Goal: Communication & Community: Answer question/provide support

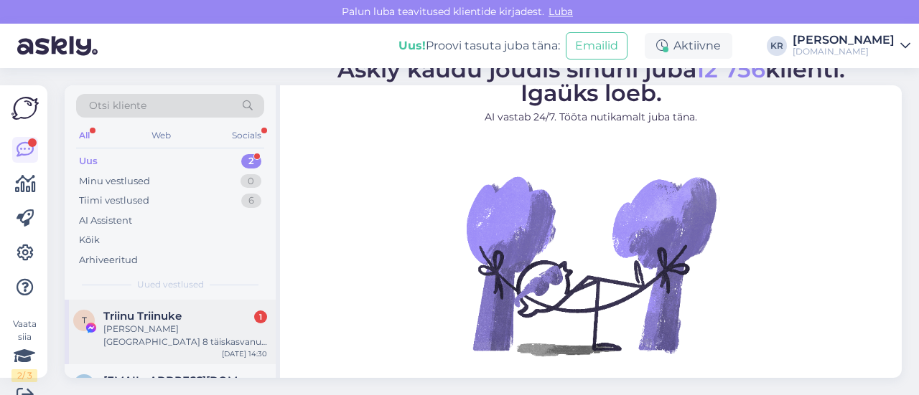
click at [182, 339] on div "[PERSON_NAME] [GEOGRAPHIC_DATA] 8 täiskasvanut 0 last. [DATE]" at bounding box center [185, 336] width 164 height 26
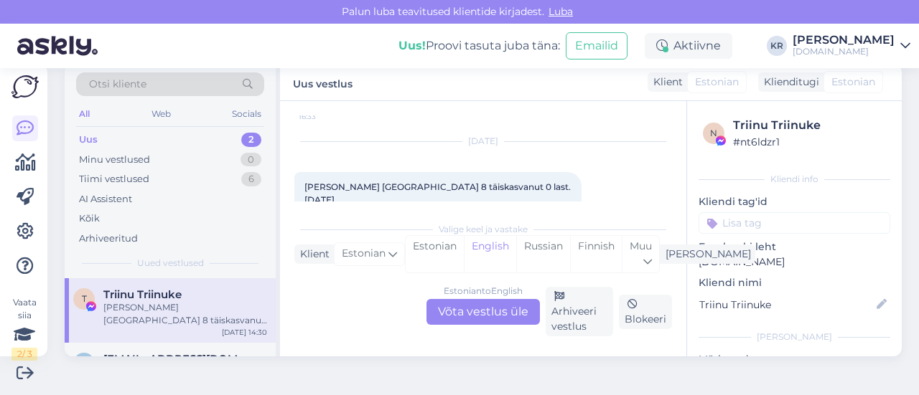
click at [504, 319] on div "Estonian to English Võta vestlus üle" at bounding box center [482, 312] width 113 height 26
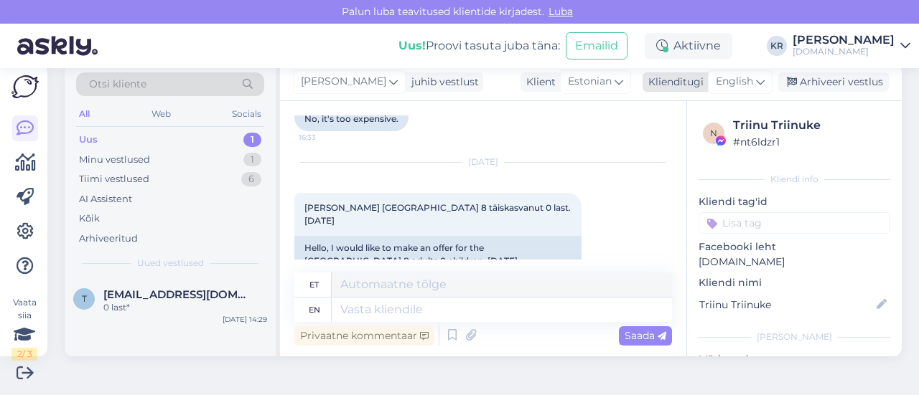
click at [732, 79] on span "English" at bounding box center [733, 82] width 37 height 16
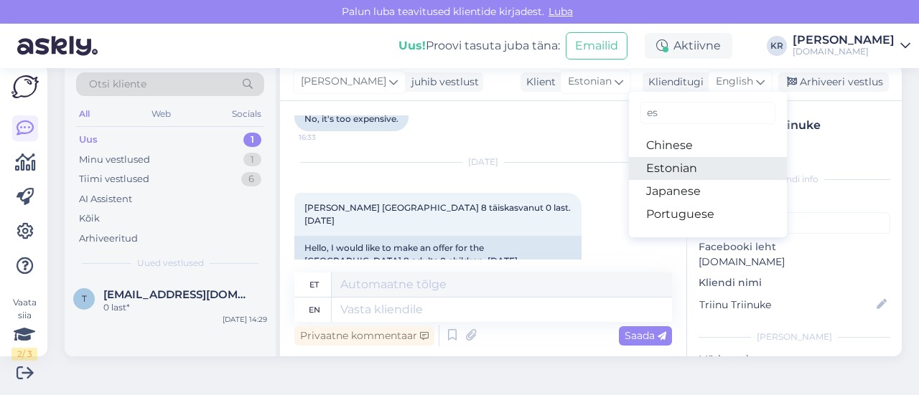
type input "es"
click at [677, 170] on link "Estonian" at bounding box center [708, 168] width 158 height 23
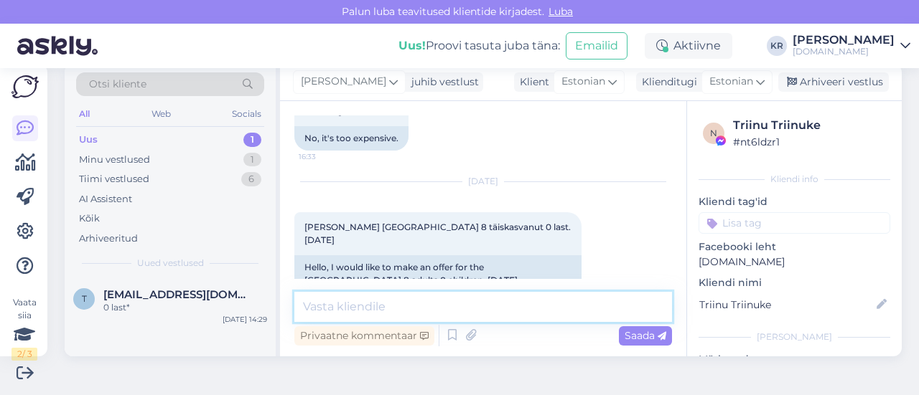
click at [388, 296] on textarea at bounding box center [482, 307] width 377 height 30
type textarea "Tere! Het"
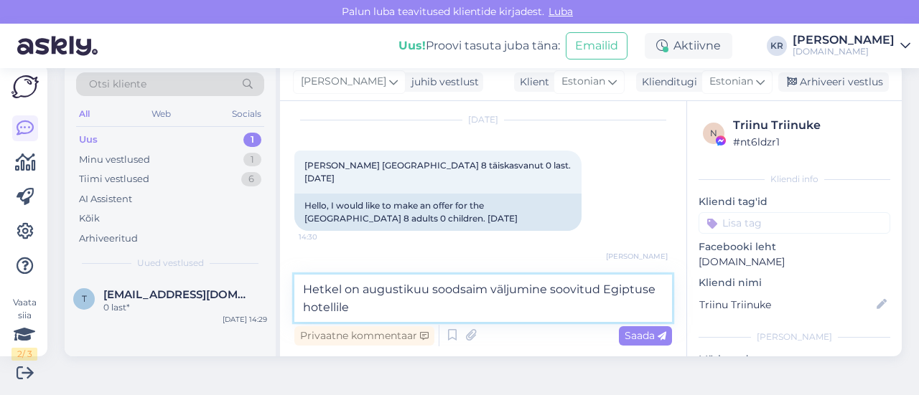
paste textarea "[GEOGRAPHIC_DATA] 5*"
click at [355, 309] on textarea "Hetkel on augustikuu soodsaim väljumine soovitud Egiptuse hotellile [GEOGRAPHIC…" at bounding box center [482, 298] width 377 height 47
click at [547, 286] on textarea "Hetkel on augustikuu soodsaim väljumine soovitud Egiptuse hotellile [GEOGRAPHIC…" at bounding box center [482, 298] width 377 height 47
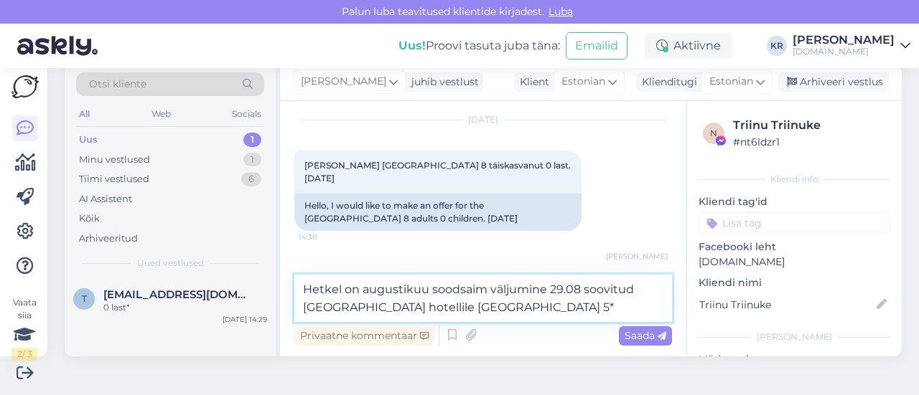
click at [606, 309] on textarea "Hetkel on augustikuu soodsaim väljumine 29.08 soovitud [GEOGRAPHIC_DATA] hotell…" at bounding box center [482, 298] width 377 height 47
click at [580, 287] on textarea "Hetkel on augustikuu soodsaim väljumine 29.08 soovitud [GEOGRAPHIC_DATA] hotell…" at bounding box center [482, 298] width 377 height 47
drag, startPoint x: 603, startPoint y: 309, endPoint x: 596, endPoint y: 300, distance: 11.2
click at [596, 300] on textarea "Hetkel on augustikuu soodsaim väljumine 29.08. soovitud [GEOGRAPHIC_DATA] hotel…" at bounding box center [482, 298] width 377 height 47
click at [433, 306] on textarea "Hetkel on augustikuu soodsaim väljumine 29.08. soovitud [GEOGRAPHIC_DATA] hotel…" at bounding box center [482, 298] width 377 height 47
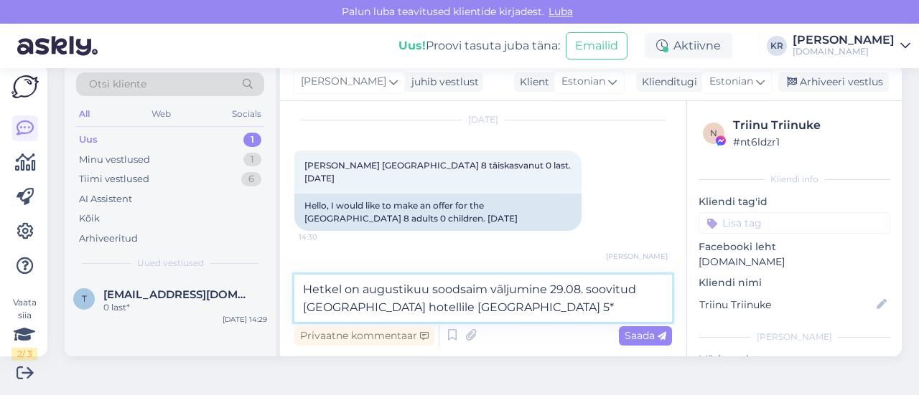
click at [576, 283] on textarea "Hetkel on augustikuu soodsaim väljumine 29.08. soovitud [GEOGRAPHIC_DATA] hotel…" at bounding box center [482, 298] width 377 height 47
click at [584, 291] on textarea "Hetkel on augustikuu soodsaim väljumine 29.08. soovitud [GEOGRAPHIC_DATA] hotel…" at bounding box center [482, 298] width 377 height 47
drag, startPoint x: 581, startPoint y: 291, endPoint x: 560, endPoint y: 290, distance: 20.8
click at [560, 290] on textarea "Hetkel on augustikuu soodsaim väljumine 29.08. soovitud [GEOGRAPHIC_DATA] hotel…" at bounding box center [482, 298] width 377 height 47
click at [558, 283] on textarea "Hetkel on augustikuu soodsaim väljumine 29.08. soovitud [GEOGRAPHIC_DATA] hotel…" at bounding box center [482, 298] width 377 height 47
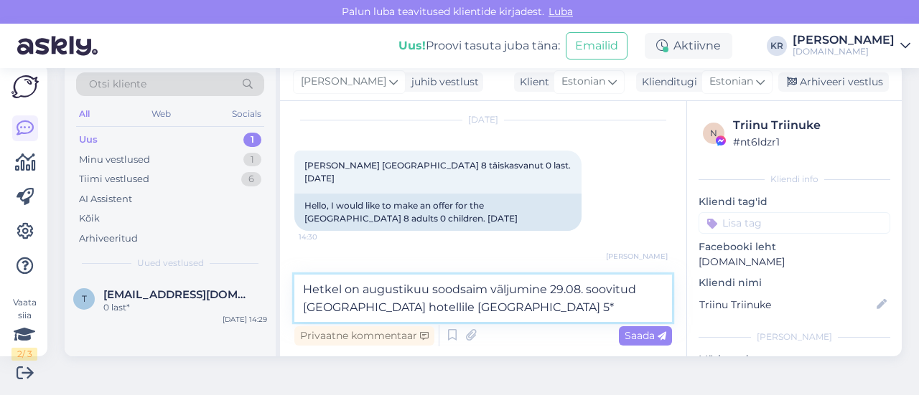
click at [579, 290] on textarea "Hetkel on augustikuu soodsaim väljumine 29.08. soovitud [GEOGRAPHIC_DATA] hotel…" at bounding box center [482, 298] width 377 height 47
click at [588, 289] on textarea "Hetkel on augustikuu soodsaim väljumine 29.08. soovitud [GEOGRAPHIC_DATA] hotel…" at bounding box center [482, 298] width 377 height 47
click at [558, 296] on textarea "Hetkel on augustikuu soodsaim väljumine 29.08. soovitud [GEOGRAPHIC_DATA] hotel…" at bounding box center [482, 298] width 377 height 47
click at [540, 295] on textarea "Hetkel on augustikuu soodsaim väljumine 29.08. soovitud [GEOGRAPHIC_DATA] hotel…" at bounding box center [482, 298] width 377 height 47
drag, startPoint x: 551, startPoint y: 286, endPoint x: 583, endPoint y: 288, distance: 32.4
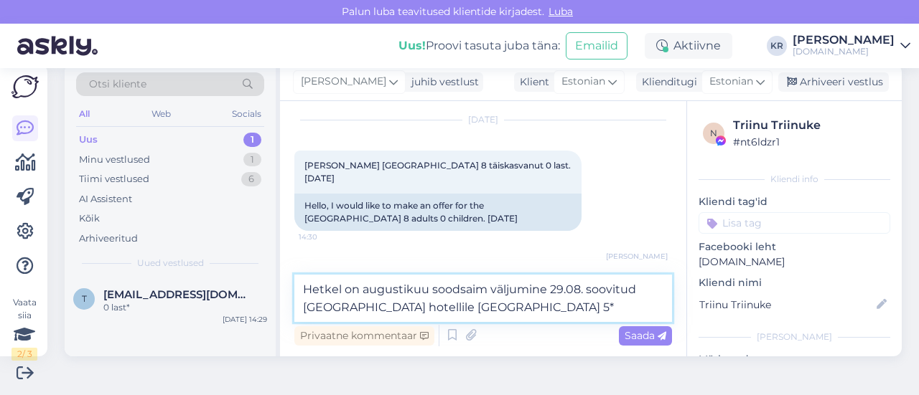
click at [583, 288] on textarea "Hetkel on augustikuu soodsaim väljumine 29.08. soovitud [GEOGRAPHIC_DATA] hotel…" at bounding box center [482, 298] width 377 height 47
click at [581, 311] on textarea "Hetkel on augustikuu soodsaim väljumine soovitud Egiptuse hotellile [GEOGRAPHIC…" at bounding box center [482, 298] width 377 height 47
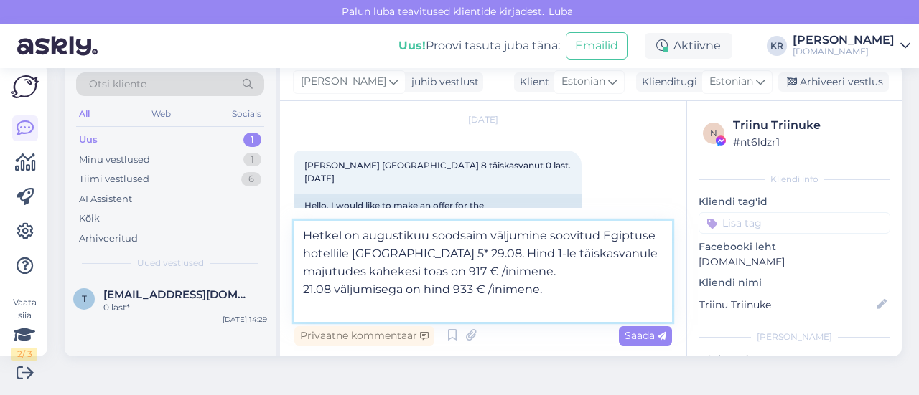
click at [543, 253] on textarea "Hetkel on augustikuu soodsaim väljumine soovitud Egiptuse hotellile [GEOGRAPHIC…" at bounding box center [482, 271] width 377 height 101
click at [426, 236] on textarea "Hetkel on augustikuu soodsaim väljumine soovitud Egiptuse hotellile [GEOGRAPHIC…" at bounding box center [482, 271] width 377 height 101
type textarea "Hetkel on augustikuus soodsaim väljumine soovitud Egiptuse hotellile [GEOGRAPHI…"
click at [376, 286] on textarea "Hetkel on augustikuus soodsaim väljumine soovitud Egiptuse hotellile [GEOGRAPHI…" at bounding box center [482, 271] width 377 height 101
click at [581, 312] on textarea "Hetkel on augustikuus soodsaim väljumine soovitud Egiptuse hotellile [GEOGRAPHI…" at bounding box center [482, 271] width 377 height 101
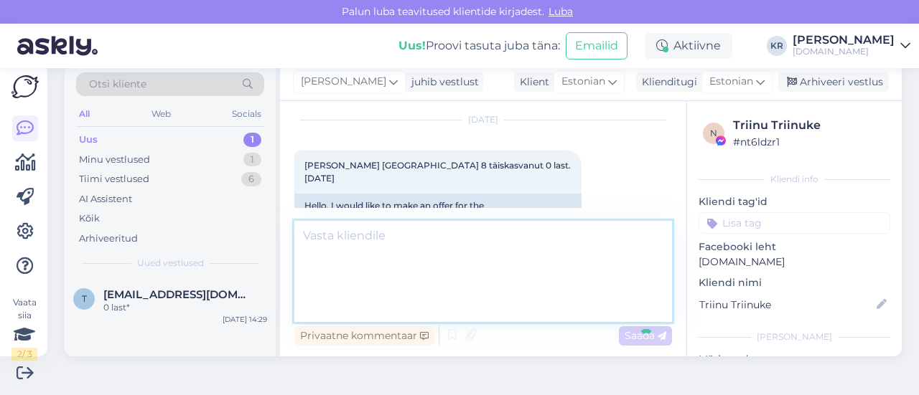
scroll to position [9606, 0]
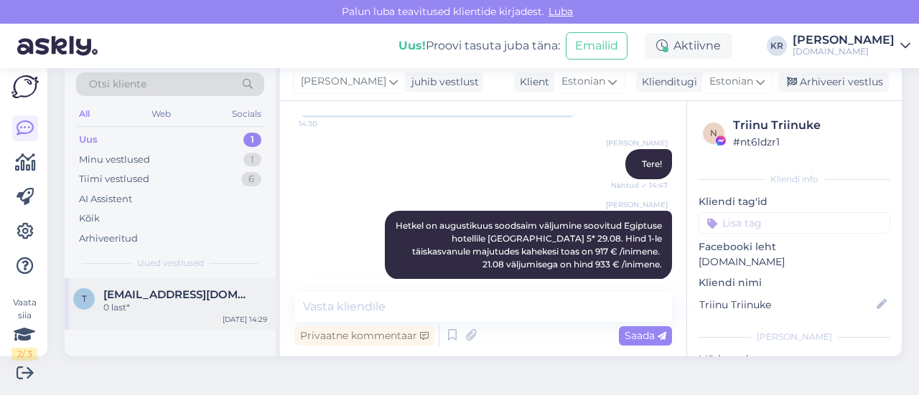
click at [192, 314] on div "t [EMAIL_ADDRESS][DOMAIN_NAME] 0 last* [DATE] 14:29" at bounding box center [170, 304] width 211 height 52
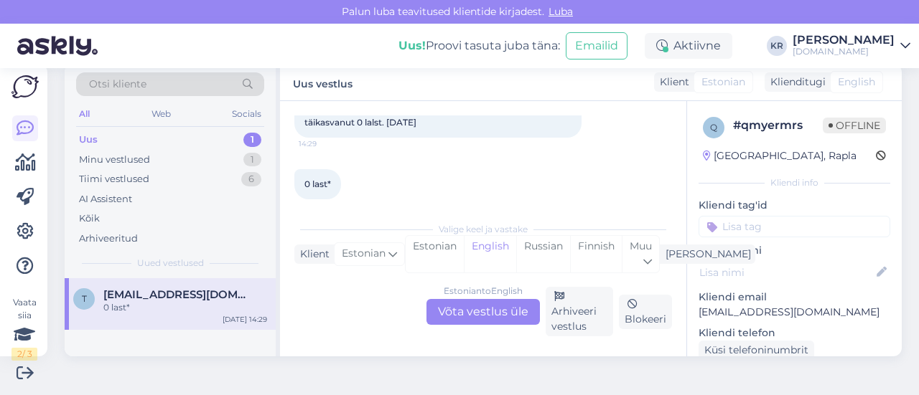
scroll to position [110, 0]
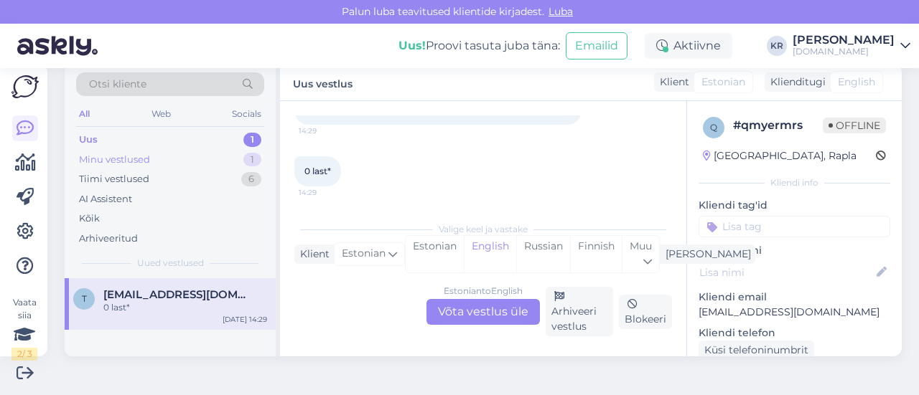
click at [164, 157] on div "Minu vestlused 1" at bounding box center [170, 160] width 188 height 20
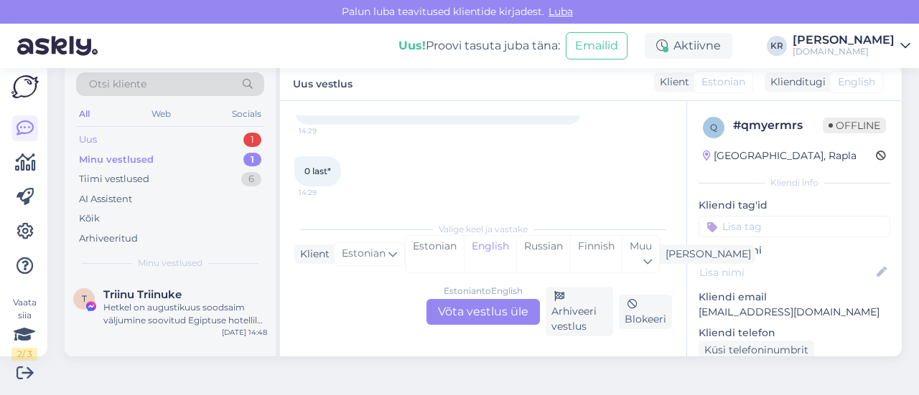
click at [151, 141] on div "Uus 1" at bounding box center [170, 140] width 188 height 20
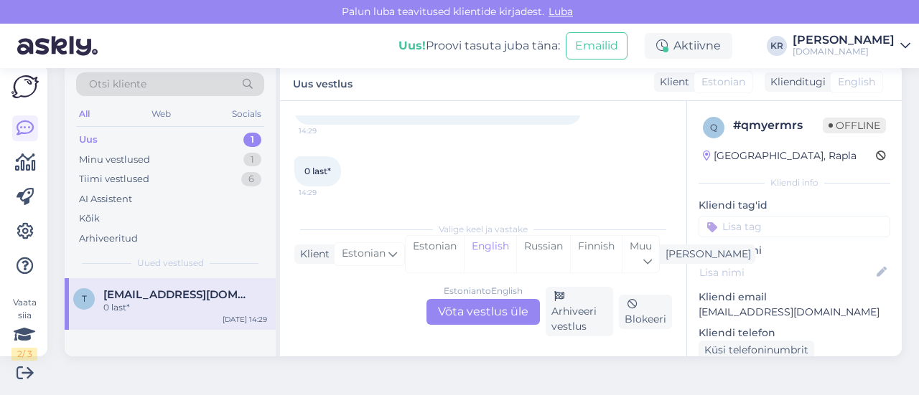
click at [166, 275] on div "Otsi kliente All Web Socials Uus 1 Minu vestlused 1 Tiimi vestlused 6 AI Assist…" at bounding box center [170, 171] width 211 height 215
click at [167, 285] on div "t [EMAIL_ADDRESS][DOMAIN_NAME] 0 last* [DATE] 14:29" at bounding box center [170, 304] width 211 height 52
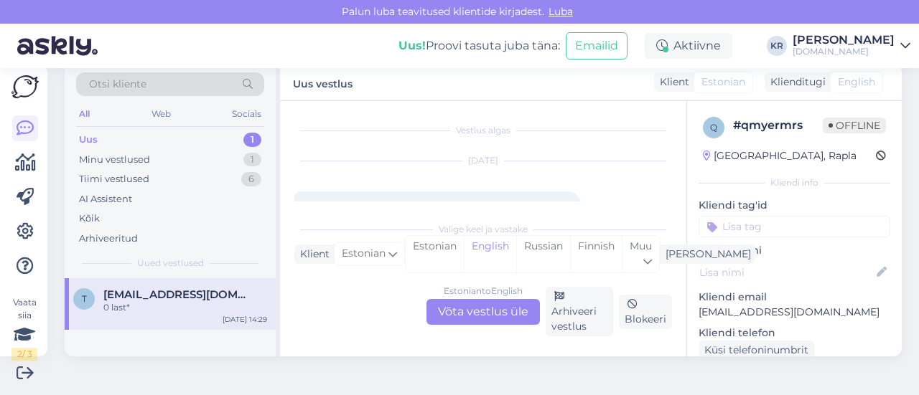
drag, startPoint x: 561, startPoint y: 304, endPoint x: 409, endPoint y: 248, distance: 162.4
click at [561, 304] on div "Arhiveeri vestlus" at bounding box center [578, 312] width 67 height 50
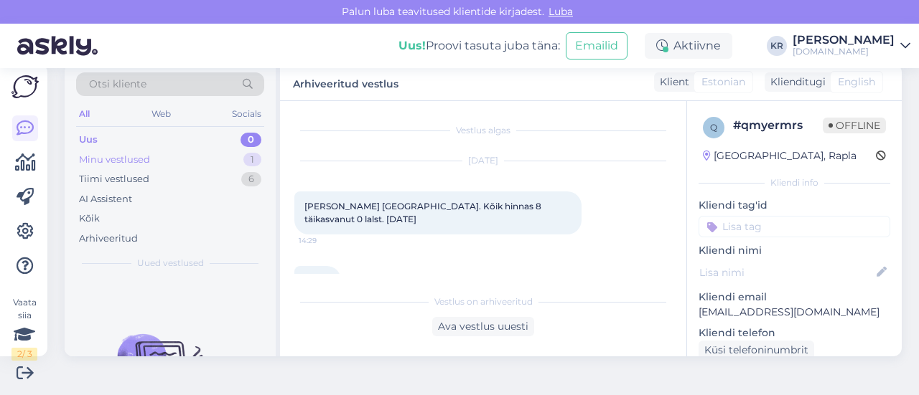
click at [184, 157] on div "Minu vestlused 1" at bounding box center [170, 160] width 188 height 20
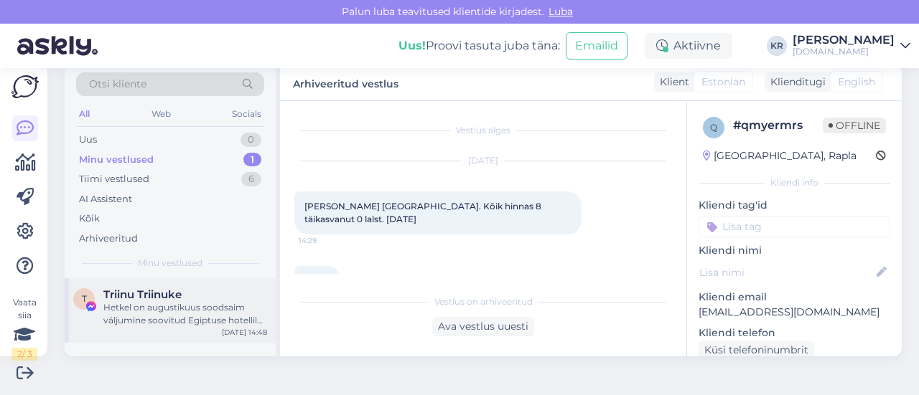
click at [232, 309] on div "Hetkel on augustikuus soodsaim väljumine soovitud Egiptuse hotellile [GEOGRAPHI…" at bounding box center [185, 314] width 164 height 26
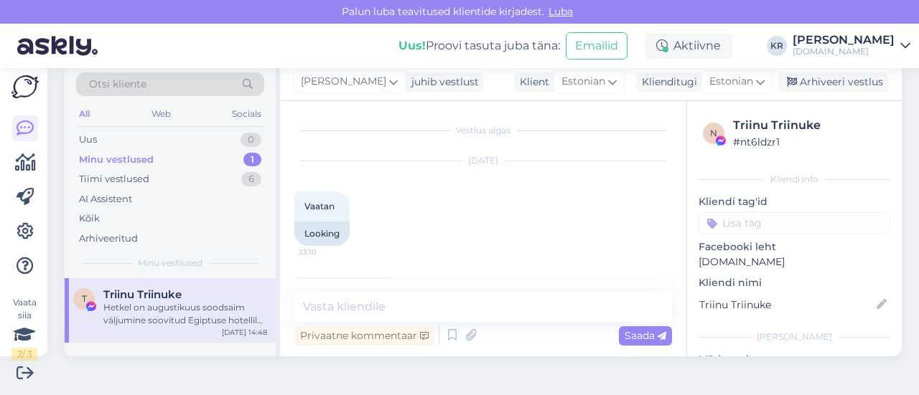
scroll to position [9459, 0]
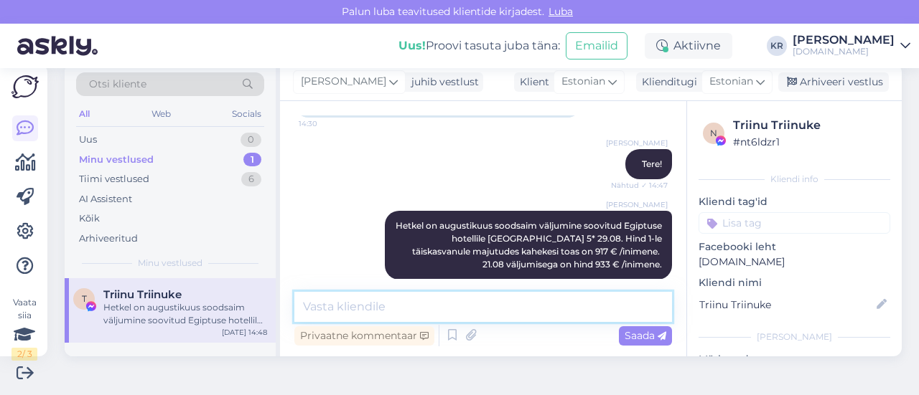
click at [389, 303] on textarea at bounding box center [482, 307] width 377 height 30
type textarea "Milline kuupäev Teile sobiks reisi alustamiseks? :)"
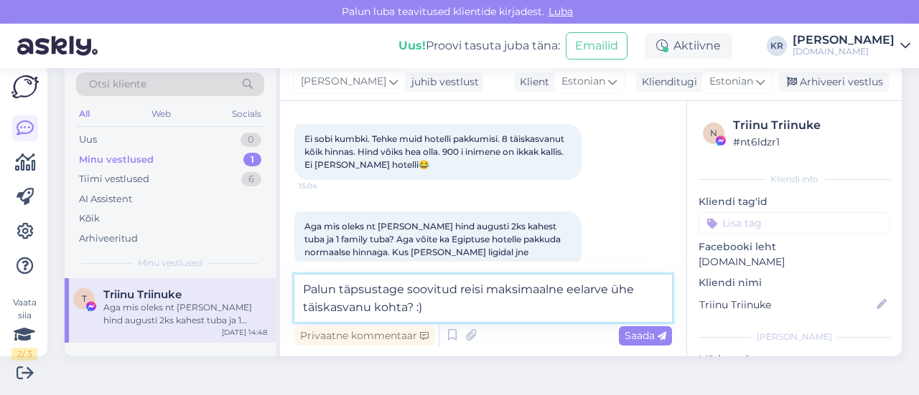
scroll to position [9713, 0]
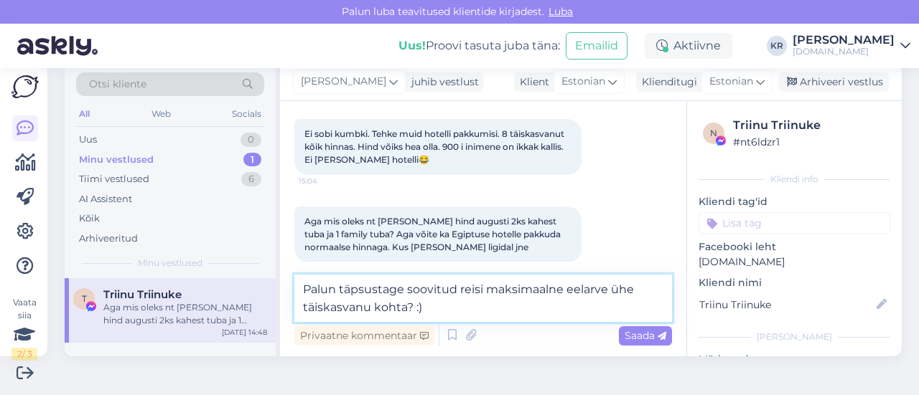
drag, startPoint x: 434, startPoint y: 309, endPoint x: 313, endPoint y: 295, distance: 122.0
click at [313, 295] on textarea "Palun täpsustage soovitud reisi maksimaalne eelarve ühe täiskasvanu kohta? :)" at bounding box center [482, 298] width 377 height 47
type textarea "P"
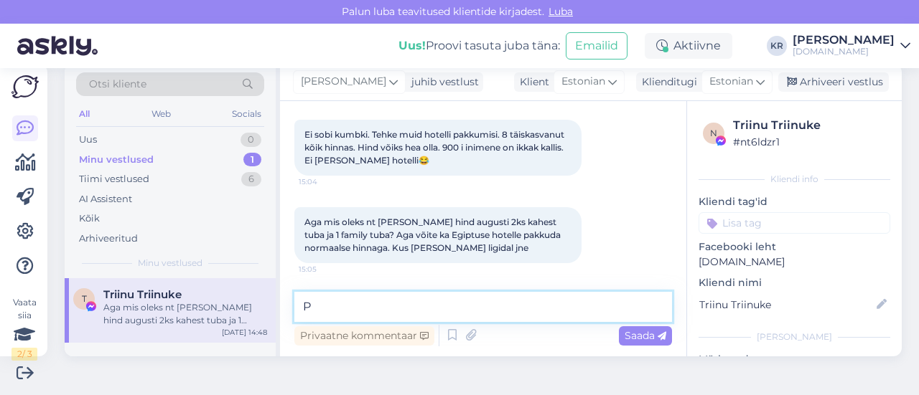
scroll to position [9695, 0]
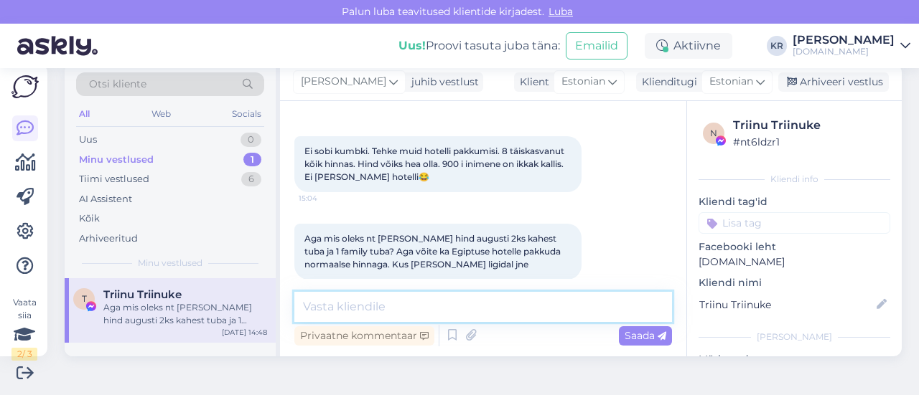
paste textarea "[PERSON_NAME] RESORT"
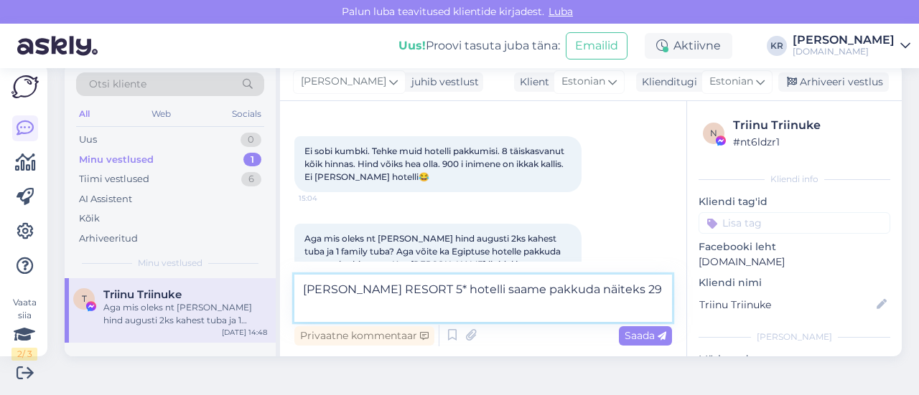
scroll to position [9713, 0]
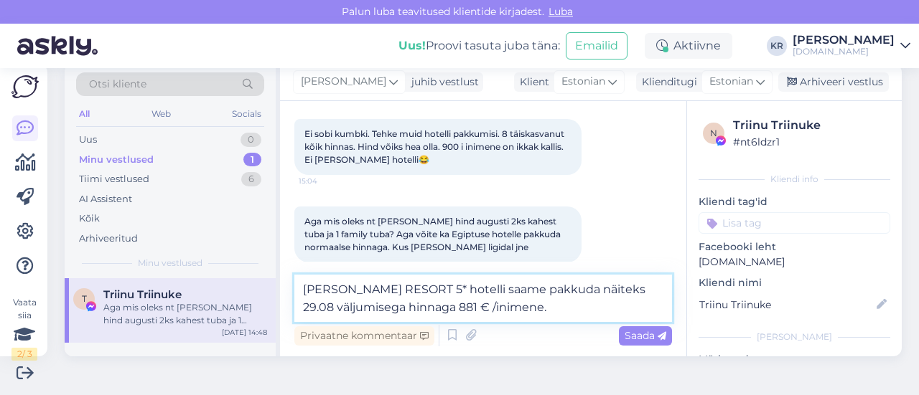
click at [410, 309] on textarea "[PERSON_NAME] RESORT 5* hotelli saame pakkuda näiteks 29.08 väljumisega hinnaga…" at bounding box center [482, 298] width 377 height 47
click at [571, 309] on textarea "[PERSON_NAME] RESORT 5* hotelli saame pakkuda näiteks 29.08 väljumisega ja hinn…" at bounding box center [482, 298] width 377 height 47
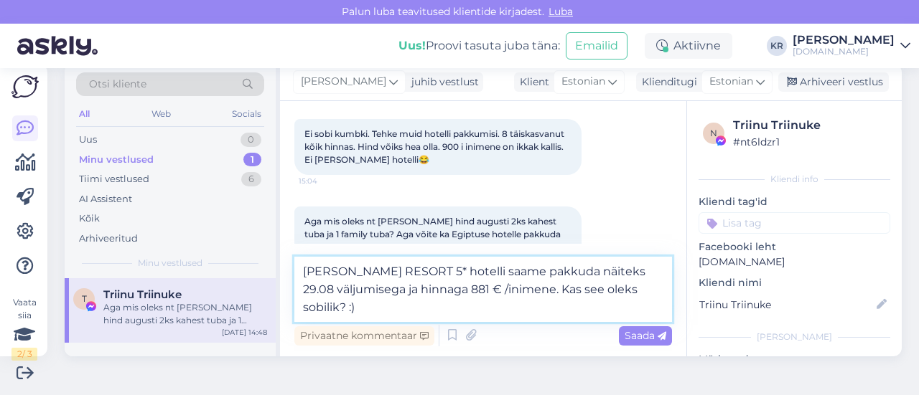
type textarea "[PERSON_NAME] RESORT 5* hotelli saame pakkuda näiteks 29.08 väljumisega ja hinn…"
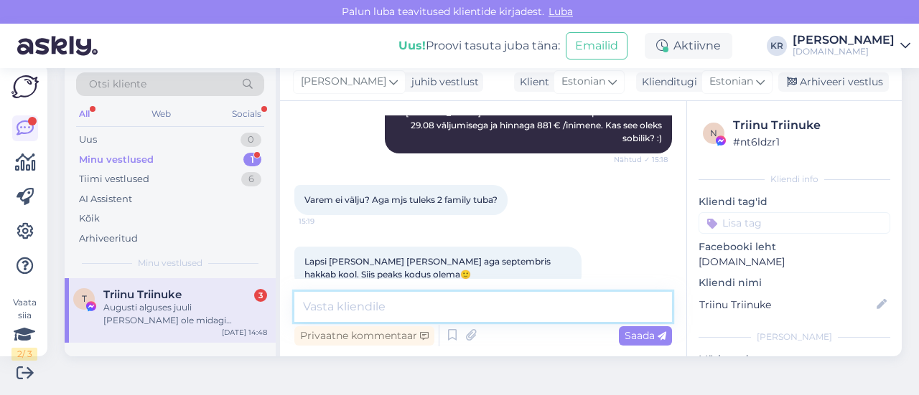
scroll to position [9981, 0]
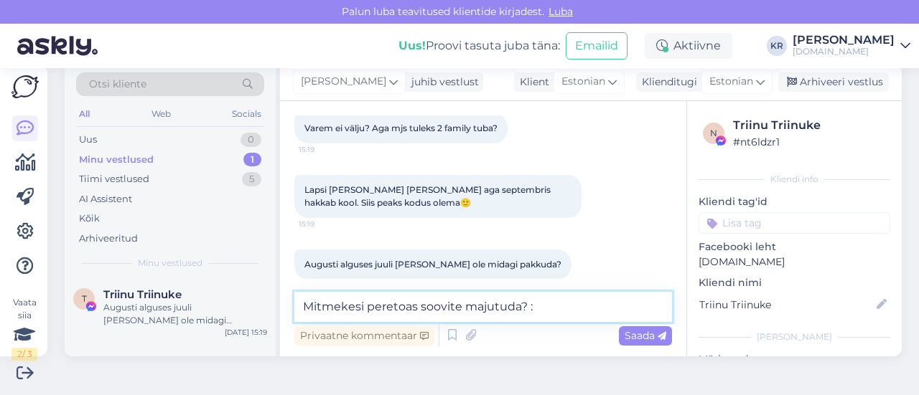
type textarea "Mitmekesi peretoas soovite majutuda? :)"
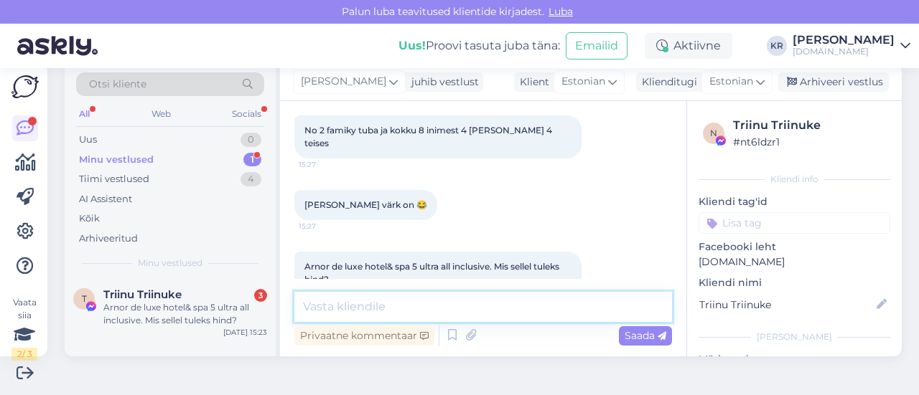
scroll to position [10241, 0]
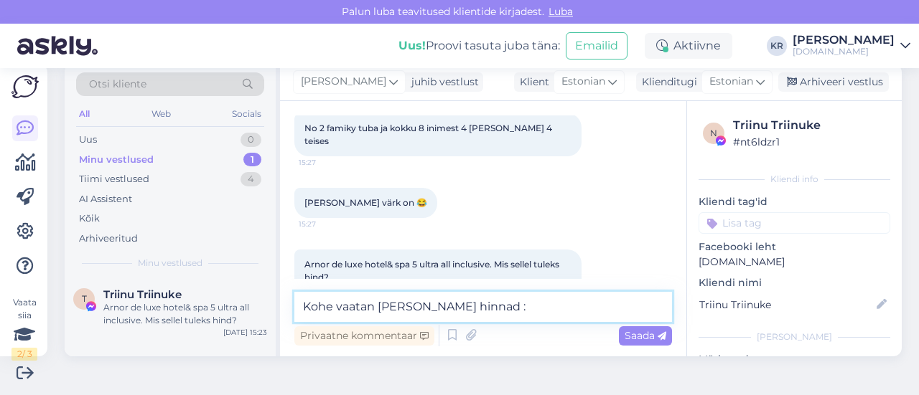
type textarea "Kohe vaatan [PERSON_NAME] hinnad :)"
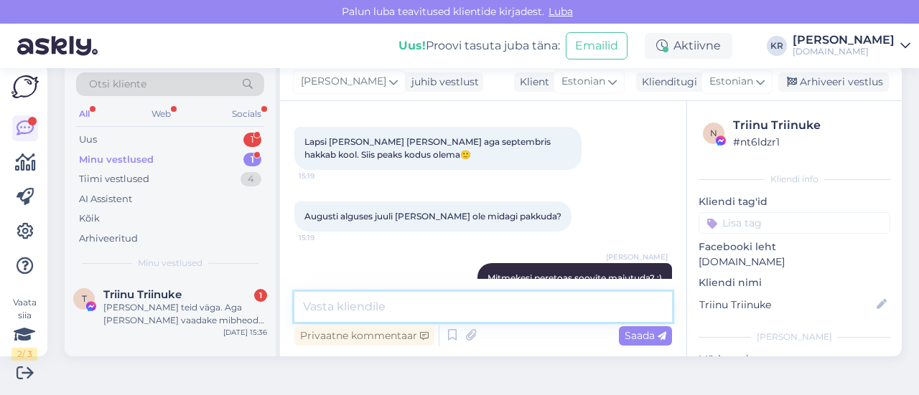
scroll to position [10018, 0]
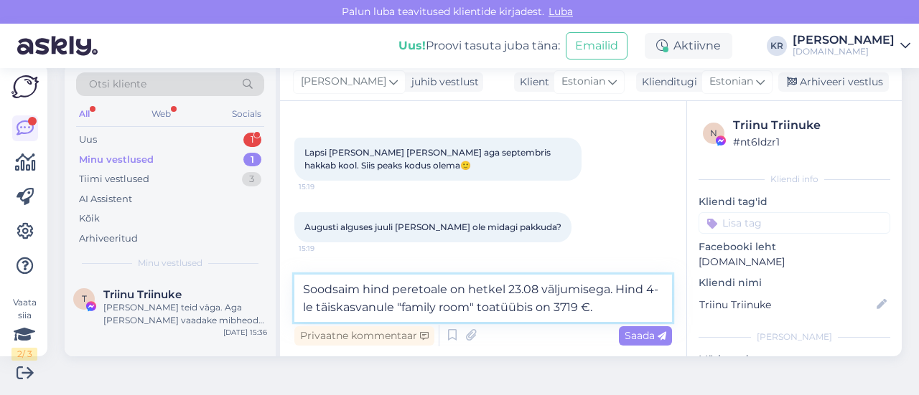
type textarea "Soodsaim hind peretoale on hetkel 23.08 väljumisega. Hind 4-le täiskasvanule "f…"
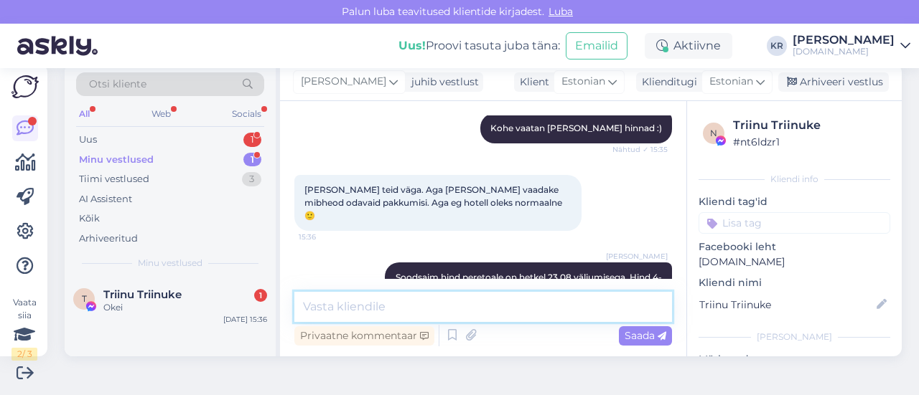
scroll to position [10514, 0]
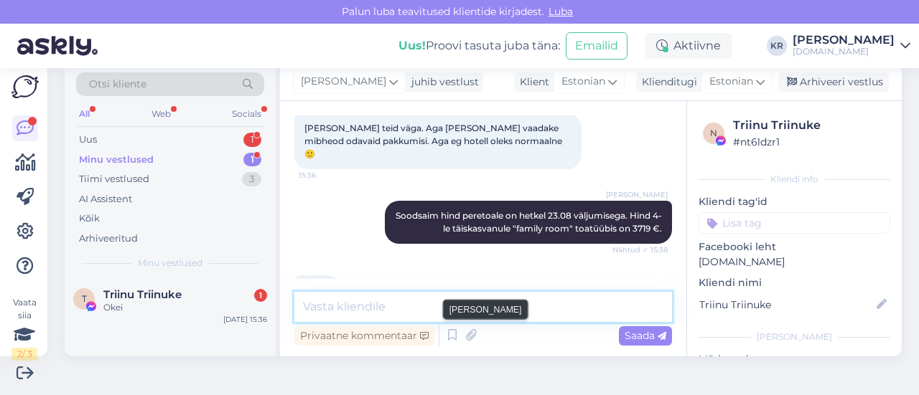
paste textarea "Arnor De Luxe Hotel & Spa 5*"
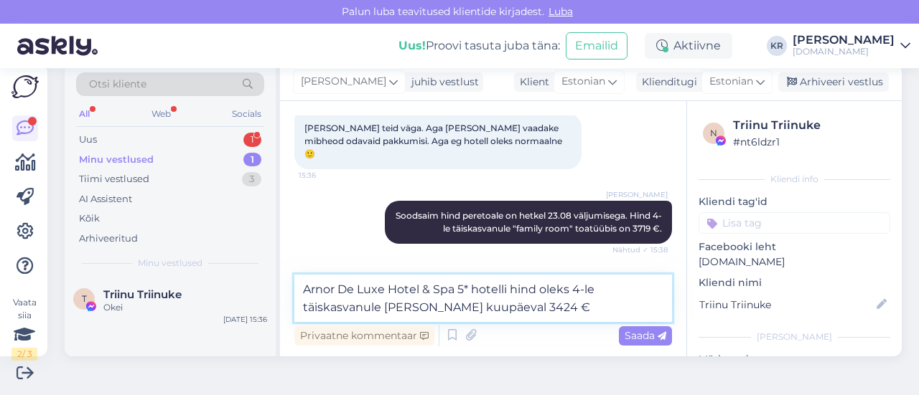
type textarea "Arnor De Luxe Hotel & Spa 5* hotelli hind oleks 4-le täiskasvanule [PERSON_NAME…"
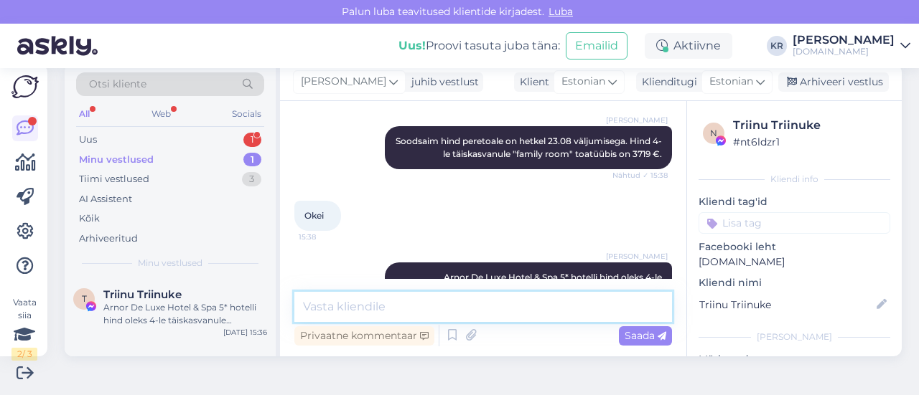
scroll to position [10650, 0]
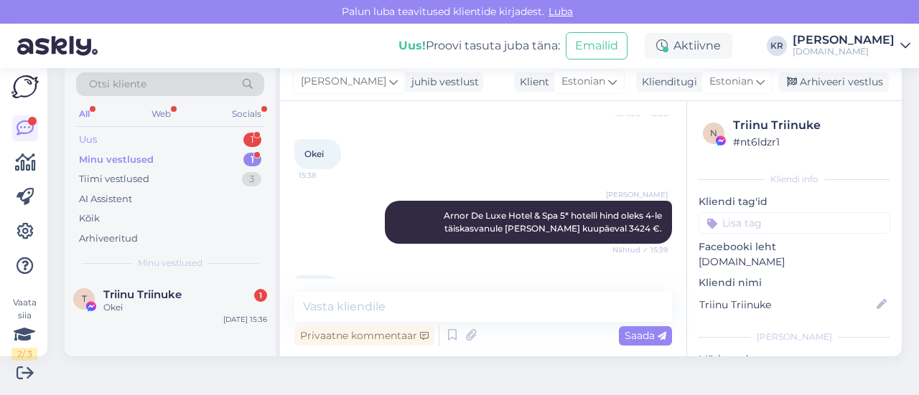
click at [179, 138] on div "Uus 1" at bounding box center [170, 140] width 188 height 20
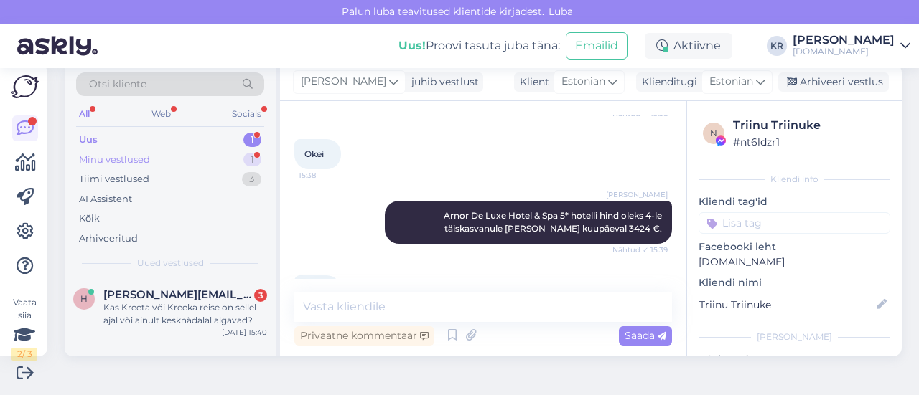
click at [144, 153] on div "Minu vestlused" at bounding box center [114, 160] width 71 height 14
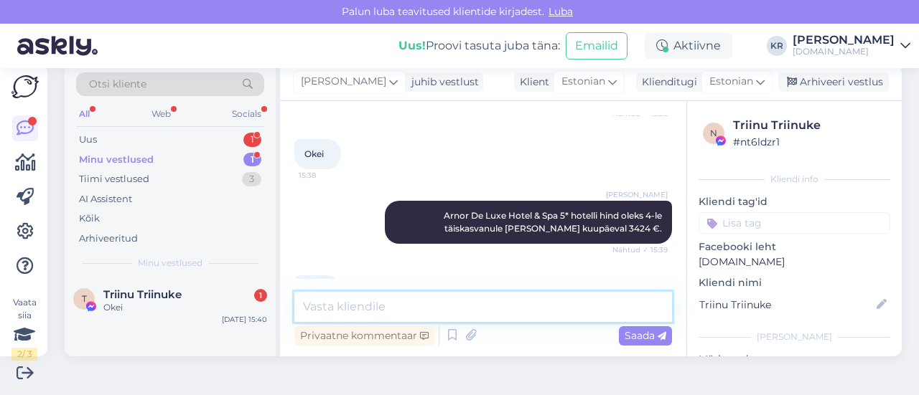
drag, startPoint x: 378, startPoint y: 304, endPoint x: 388, endPoint y: 301, distance: 10.7
click at [378, 305] on textarea at bounding box center [482, 307] width 377 height 30
type textarea "Kas üks neist reisidest oleks sobilik? :)"
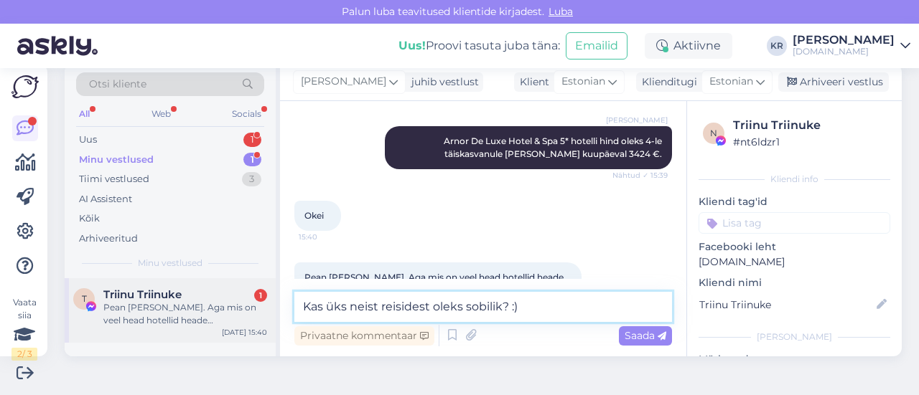
drag, startPoint x: 96, startPoint y: 287, endPoint x: 67, endPoint y: 283, distance: 29.6
click at [60, 287] on div "Otsi kliente All Web Socials Uus 1 Minu vestlused 1 Tiimi vestlused 3 AI Assist…" at bounding box center [487, 210] width 863 height 327
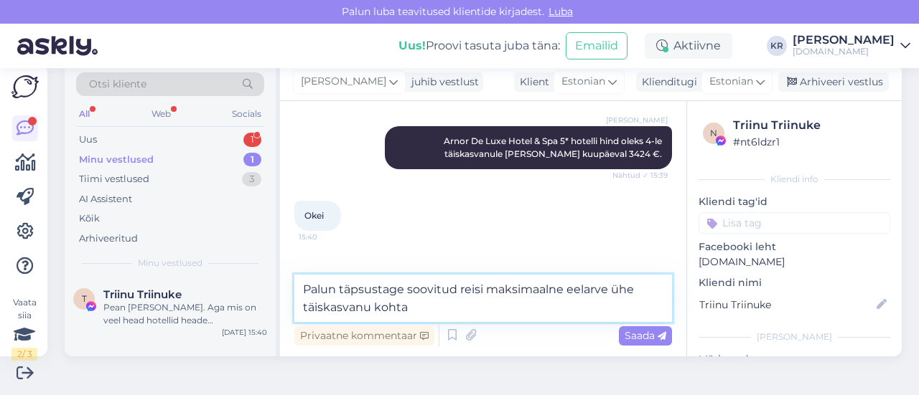
type textarea "Palun täpsustage soovitud reisi maksimaalne eelarve ühe täiskasvanu kohta?"
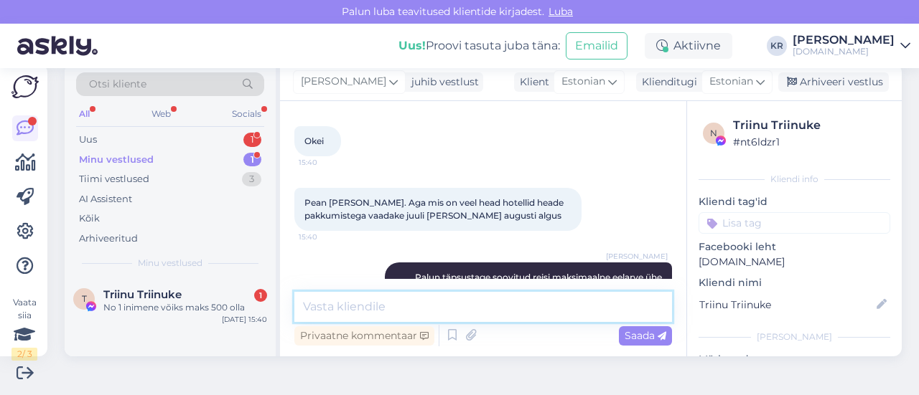
scroll to position [10861, 0]
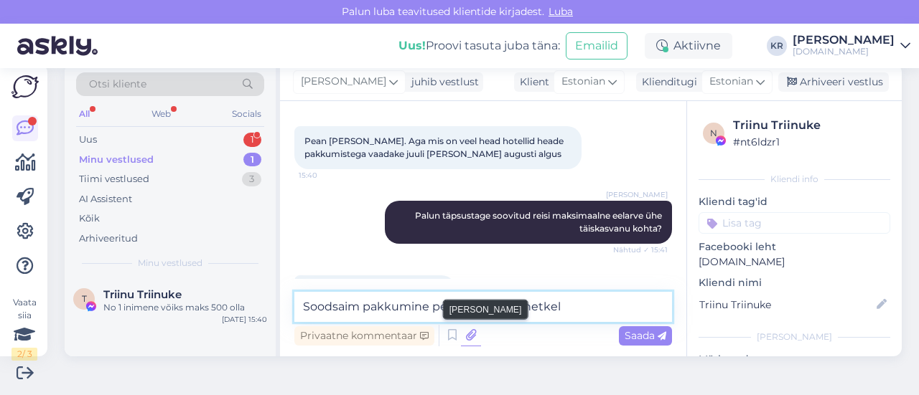
paste textarea "KANDELOR HOTEL"
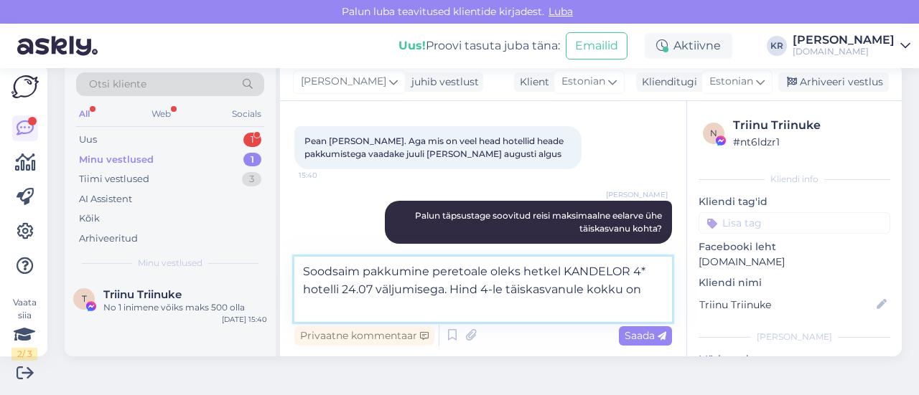
drag, startPoint x: 488, startPoint y: 272, endPoint x: 363, endPoint y: 276, distance: 124.9
click at [363, 276] on textarea "Soodsaim pakkumine peretoale oleks hetkel KANDELOR 4* hotelli 24.07 väljumisega…" at bounding box center [482, 289] width 377 height 65
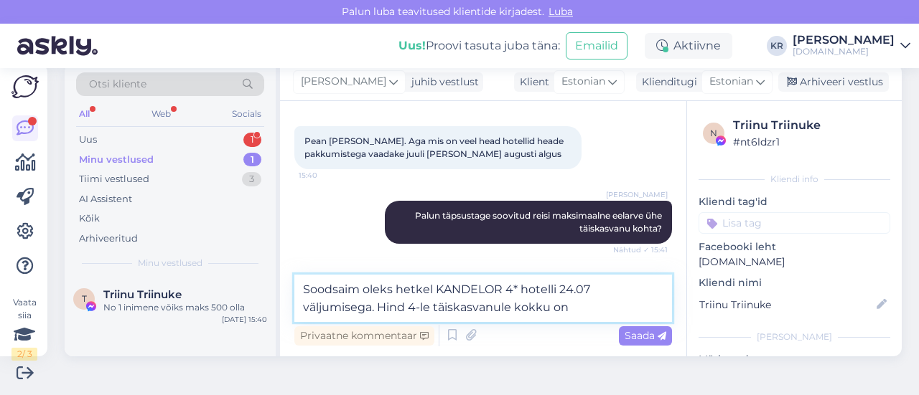
drag, startPoint x: 553, startPoint y: 309, endPoint x: 578, endPoint y: 312, distance: 25.4
click at [578, 312] on textarea "Soodsaim oleks hetkel KANDELOR 4* hotelli 24.07 väljumisega. Hind 4-le täiskasv…" at bounding box center [482, 298] width 377 height 47
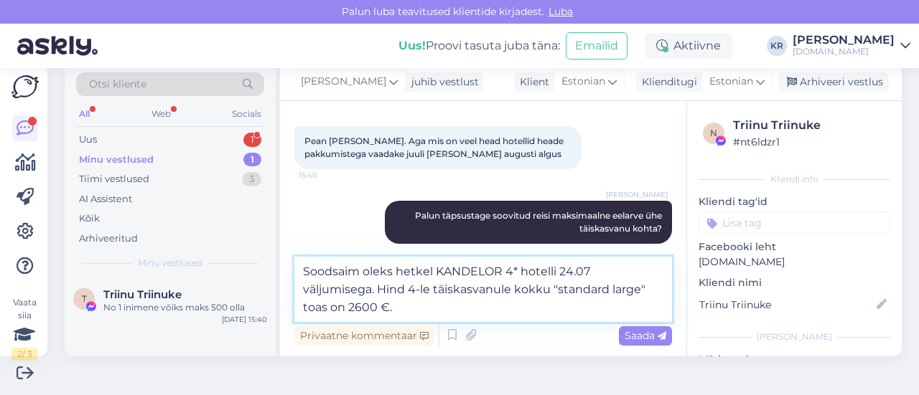
drag, startPoint x: 393, startPoint y: 271, endPoint x: 366, endPoint y: 276, distance: 27.7
click at [366, 276] on textarea "Soodsaim oleks hetkel KANDELOR 4* hotelli 24.07 väljumisega. Hind 4-le täiskasv…" at bounding box center [482, 289] width 377 height 65
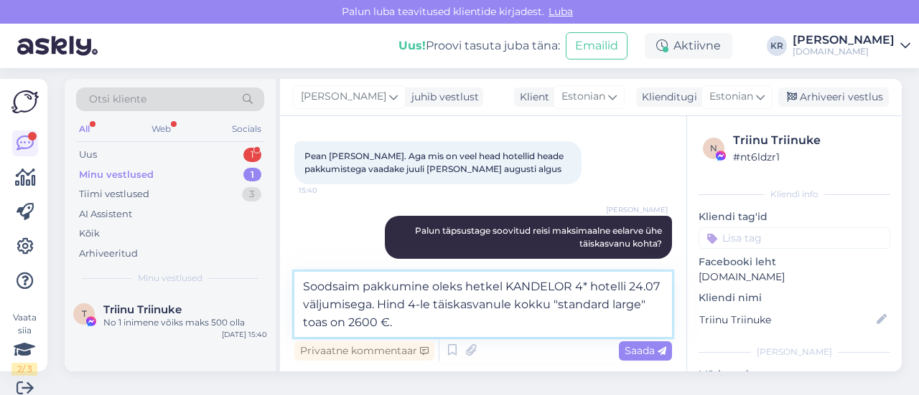
scroll to position [0, 0]
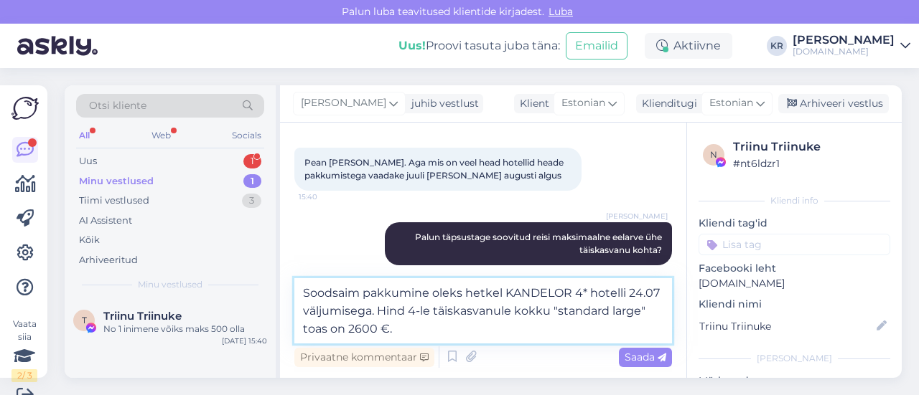
click at [460, 324] on textarea "Soodsaim pakkumine oleks hetkel KANDELOR 4* hotelli 24.07 väljumisega. Hind 4-l…" at bounding box center [482, 310] width 377 height 65
type textarea "Soodsaim pakkumine oleks hetkel KANDELOR 4* hotelli 24.07 väljumisega. Hind 4-l…"
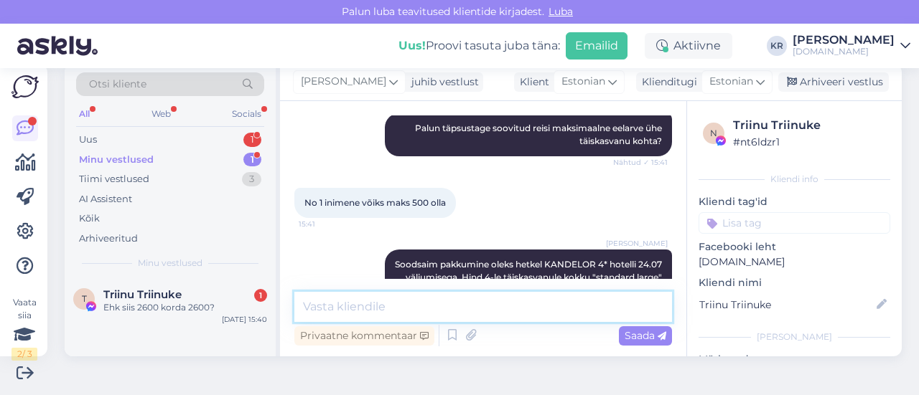
scroll to position [11010, 0]
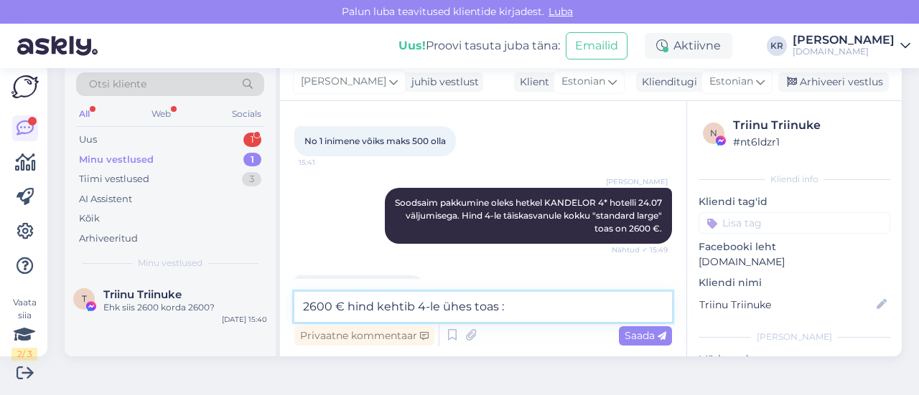
type textarea "2600 € hind kehtib 4-le ühes toas :)"
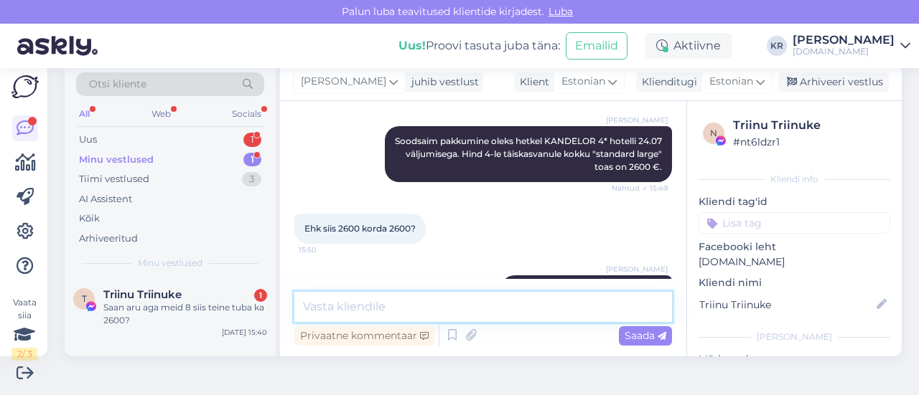
scroll to position [11134, 0]
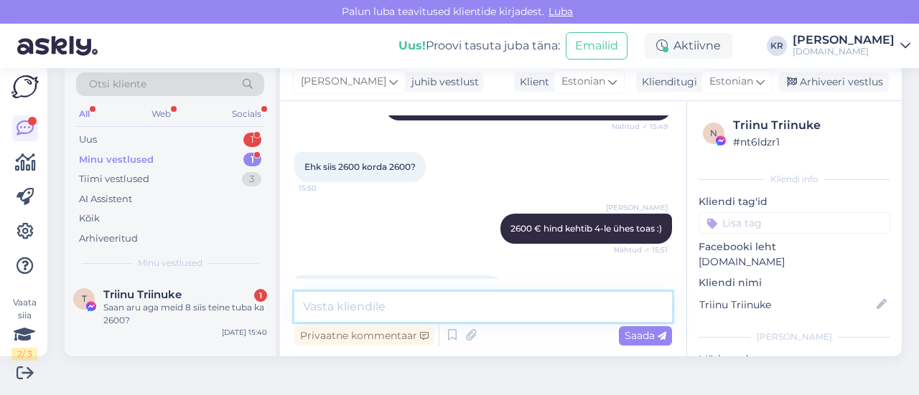
click at [481, 304] on textarea at bounding box center [482, 307] width 377 height 30
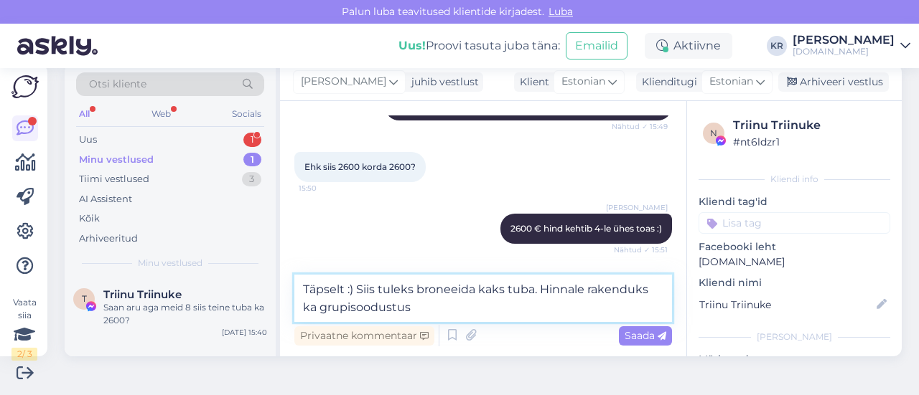
click at [477, 296] on textarea "Täpselt :) Siis tuleks broneeida kaks tuba. Hinnale rakenduks ka grupisoodustus" at bounding box center [482, 298] width 377 height 47
click at [452, 304] on textarea "Täpselt :) Siis tuleks broneerida kaks tuba. Hinnale rakenduks ka grupisoodustus" at bounding box center [482, 298] width 377 height 47
type textarea "Täpselt :) Siis tuleks broneerida kaks tuba. Hinnale rakenduks ka grupisoodustu…"
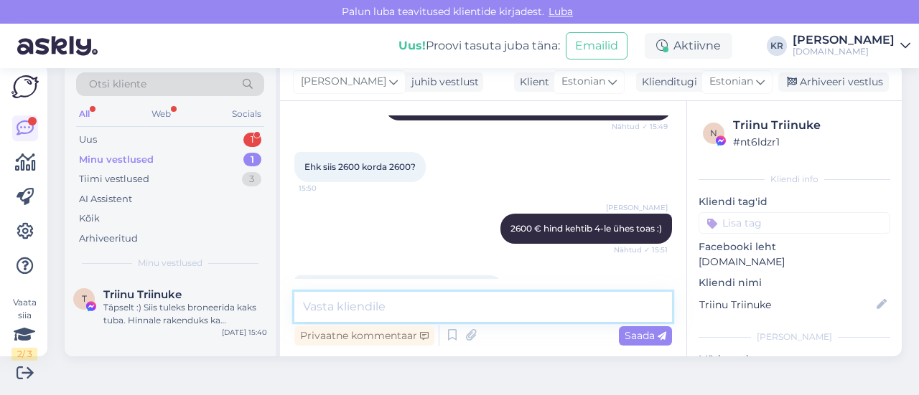
scroll to position [11208, 0]
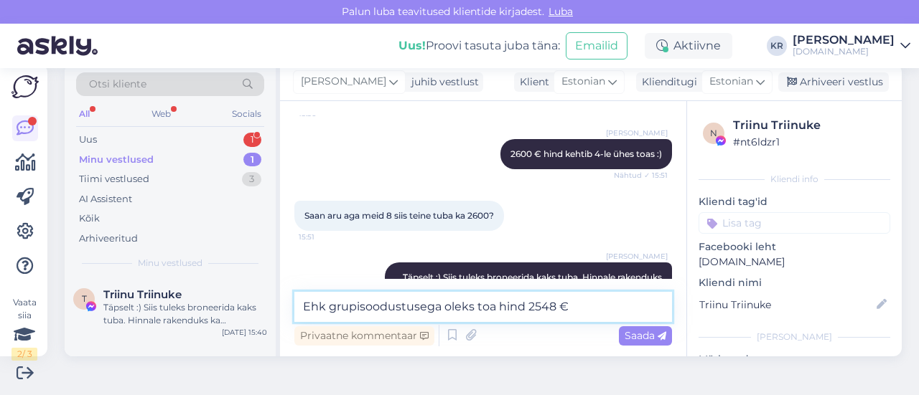
type textarea "Ehk grupisoodustusega oleks toa hind 2548 €."
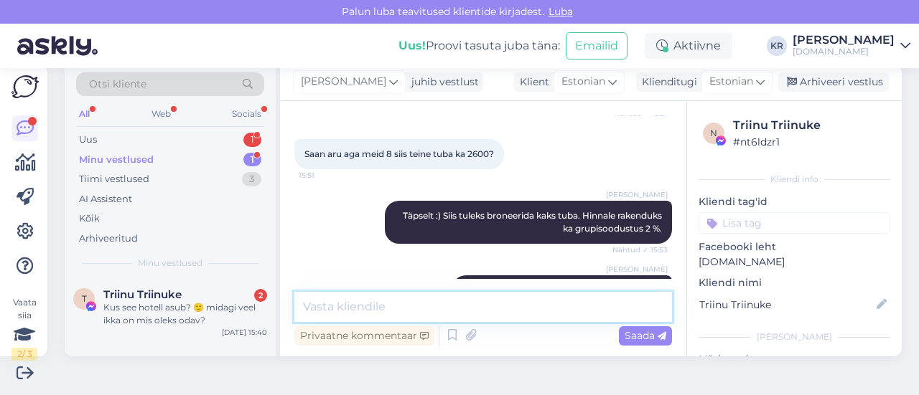
scroll to position [11393, 0]
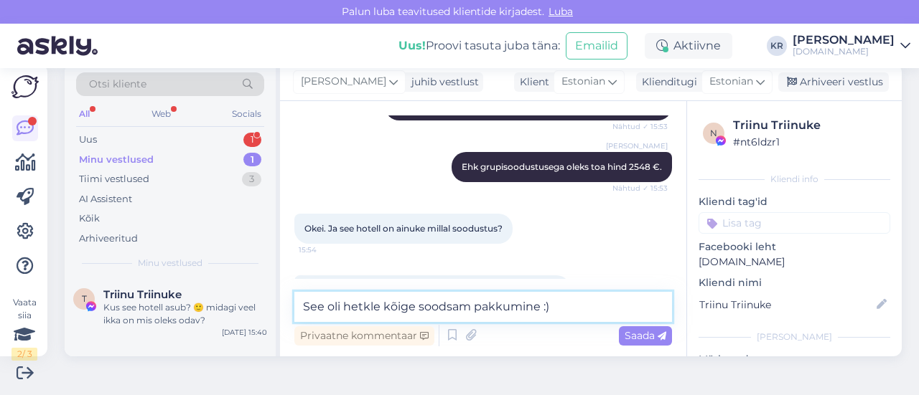
click at [376, 305] on textarea "See oli hetkle kõige soodsam pakkumine :)" at bounding box center [482, 307] width 377 height 30
click at [466, 307] on textarea "See oli hetkel kõige soodsam pakkumine :)" at bounding box center [482, 307] width 377 height 30
click at [629, 310] on textarea "See oli hetkel kõige soodsama hinnaga pakkumine :)" at bounding box center [482, 307] width 377 height 30
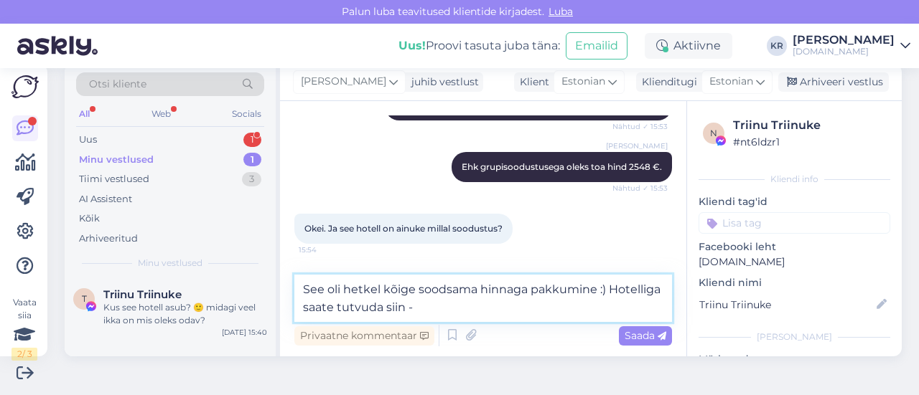
paste textarea "[URL][DOMAIN_NAME]"
type textarea "See oli hetkel kõige soodsama hinnaga pakkumine :) Hotelliga saate tutvuda siin…"
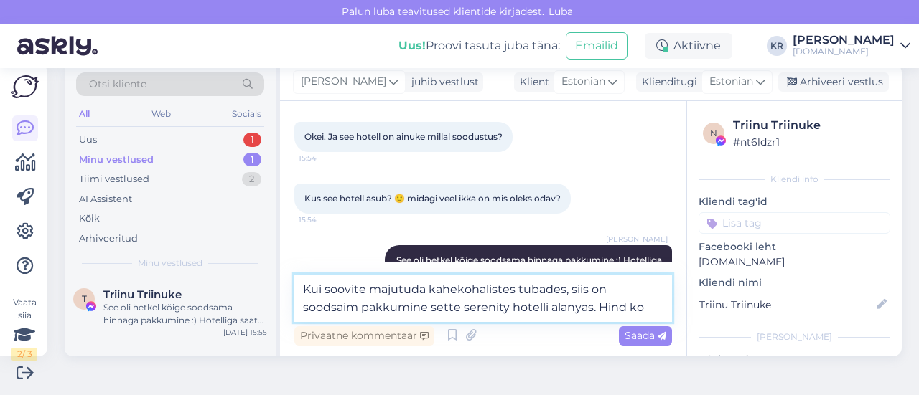
scroll to position [11503, 0]
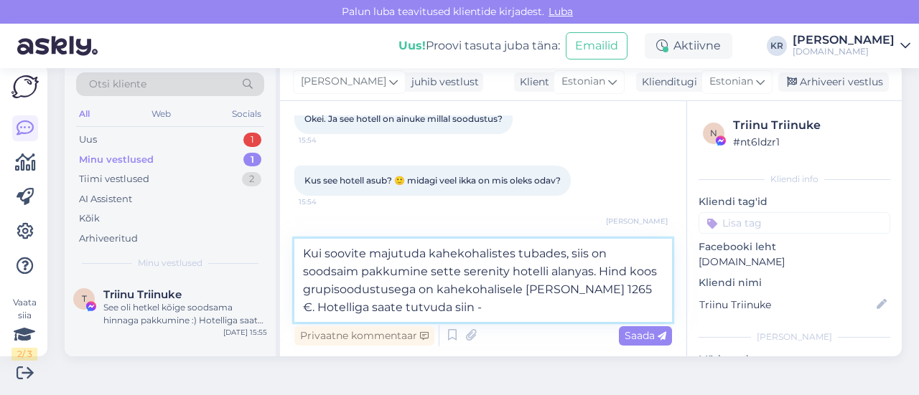
paste textarea "[URL][DOMAIN_NAME]"
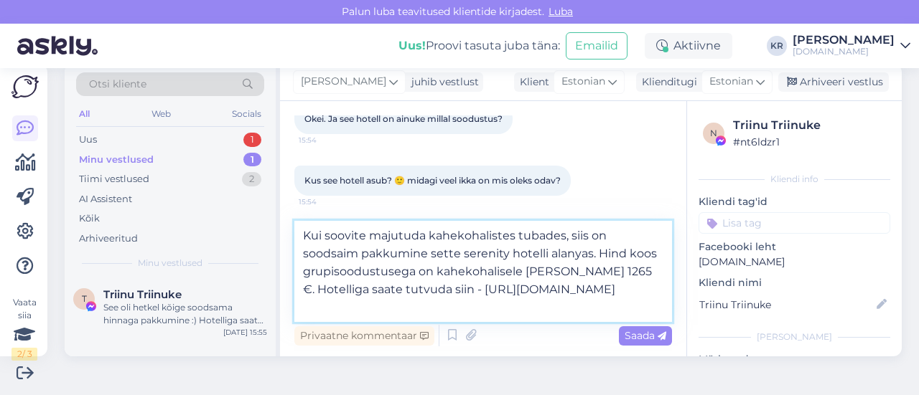
click at [430, 249] on textarea "Kui soovite majutuda kahekohalistes tubades, siis on soodsaim pakkumine sette s…" at bounding box center [482, 271] width 377 height 101
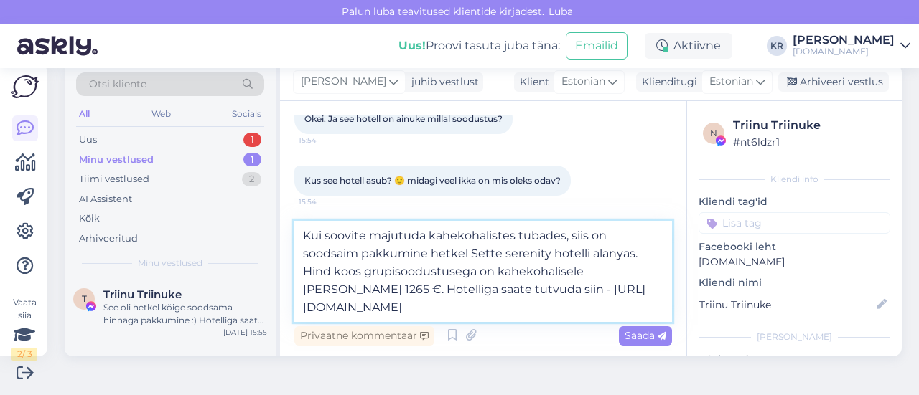
click at [508, 252] on textarea "Kui soovite majutuda kahekohalistes tubades, siis on soodsaim pakkumine hetkel …" at bounding box center [482, 271] width 377 height 101
click at [550, 258] on textarea "Kui soovite majutuda kahekohalistes tubades, siis on soodsaim pakkumine hetkel …" at bounding box center [482, 271] width 377 height 101
click at [609, 254] on textarea "Kui soovite majutuda kahekohalistes tubades, siis on soodsaim pakkumine hetkel …" at bounding box center [482, 271] width 377 height 101
type textarea "Kui soovite majutuda kahekohalistes tubades, siis on soodsaim pakkumine hetkel …"
click at [515, 309] on textarea "Kui soovite majutuda kahekohalistes tubades, siis on soodsaim pakkumine hetkel …" at bounding box center [482, 271] width 377 height 101
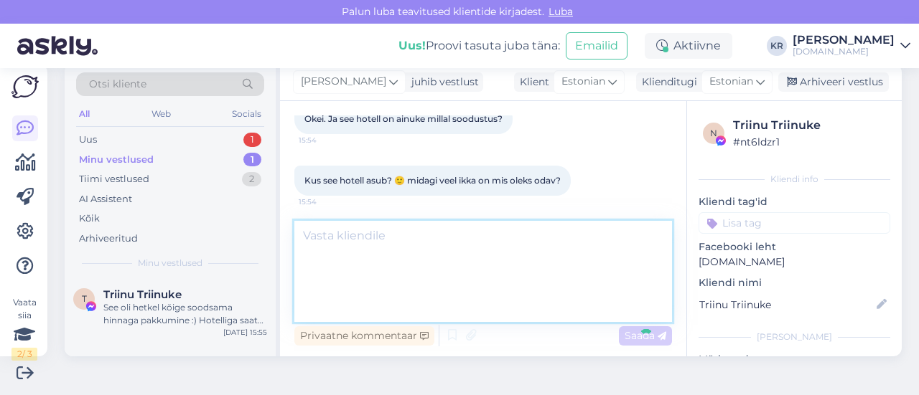
scroll to position [11581, 0]
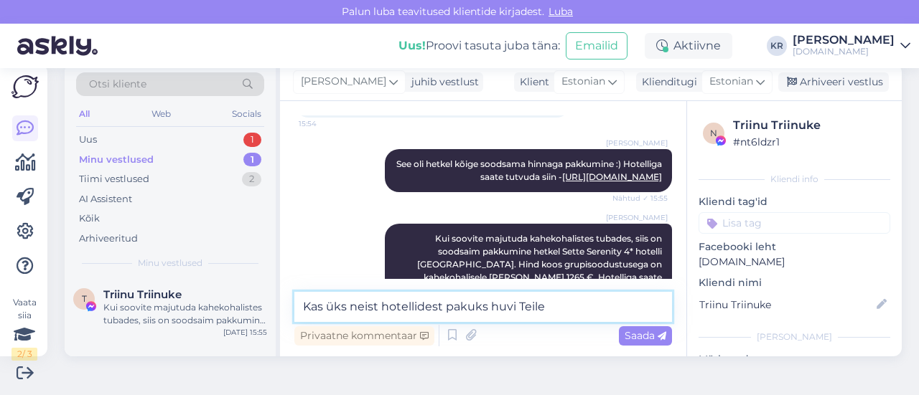
type textarea "Kas üks neist hotellidest pakuks huvi Teile?"
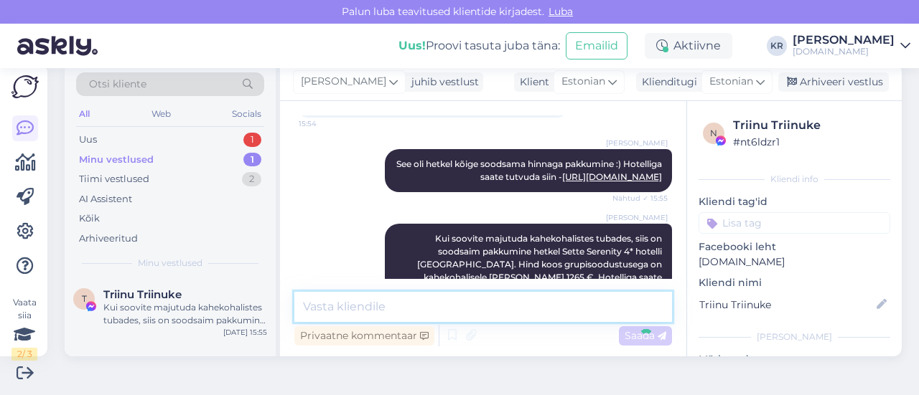
scroll to position [11643, 0]
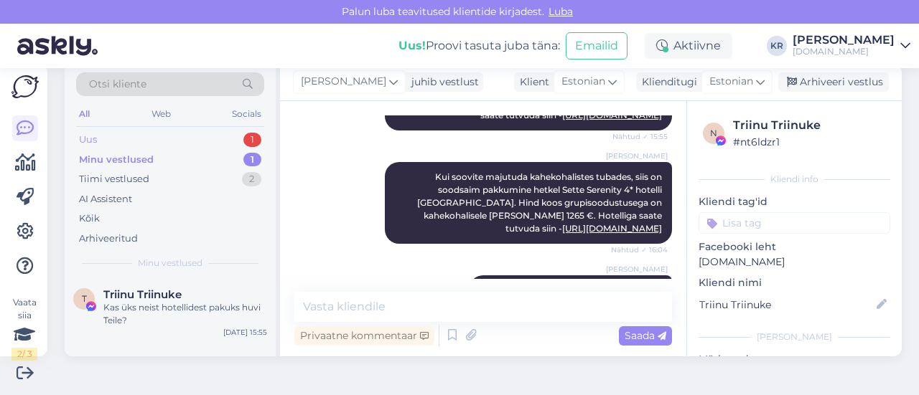
click at [133, 140] on div "Uus 1" at bounding box center [170, 140] width 188 height 20
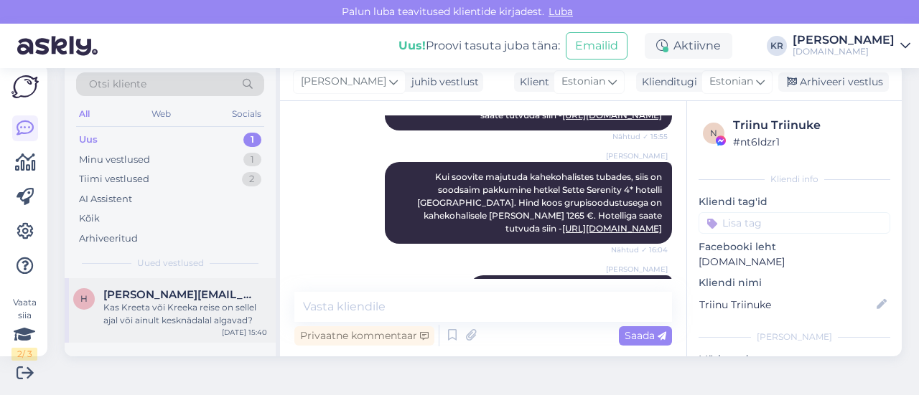
click at [179, 296] on span "[PERSON_NAME][EMAIL_ADDRESS][DOMAIN_NAME]" at bounding box center [177, 294] width 149 height 13
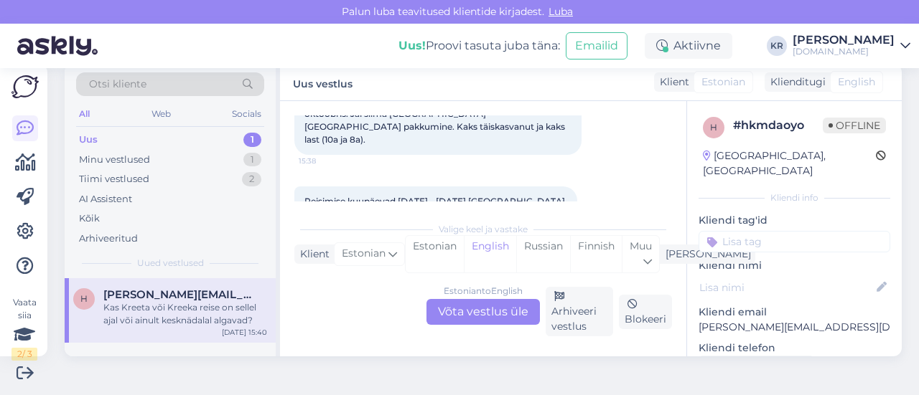
scroll to position [249, 0]
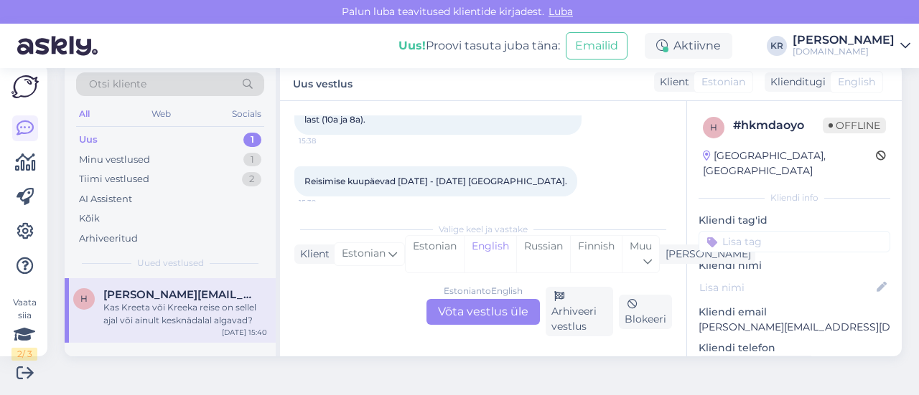
click at [497, 311] on div "Estonian to English Võta vestlus üle" at bounding box center [482, 312] width 113 height 26
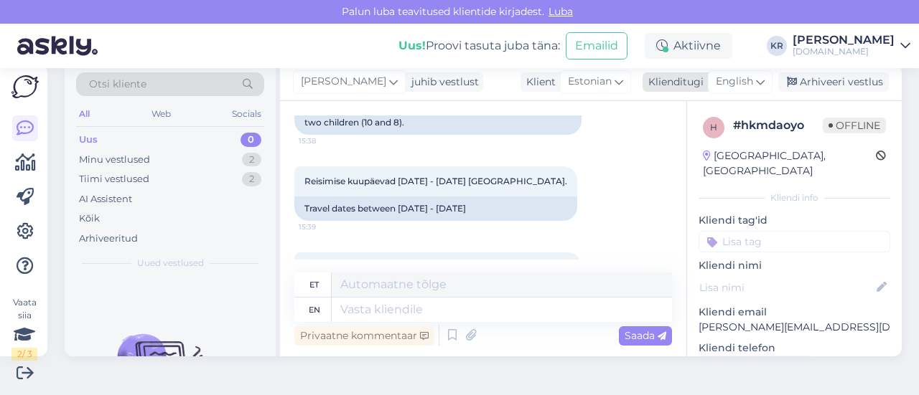
click at [756, 81] on icon at bounding box center [760, 82] width 9 height 16
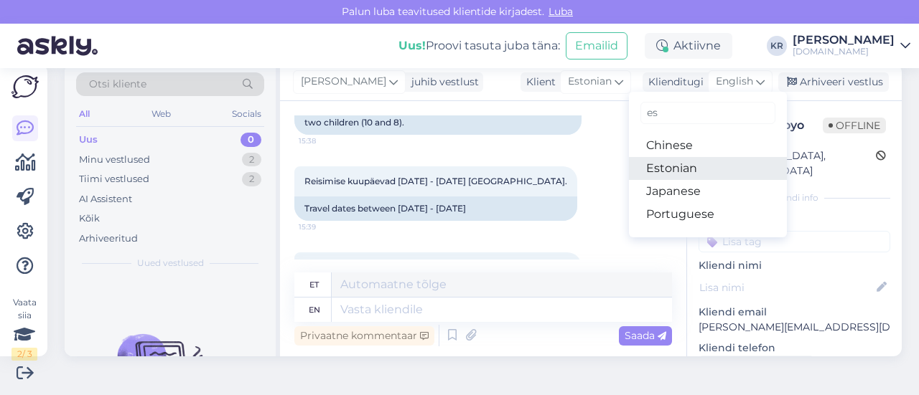
click at [700, 169] on link "Estonian" at bounding box center [708, 168] width 158 height 23
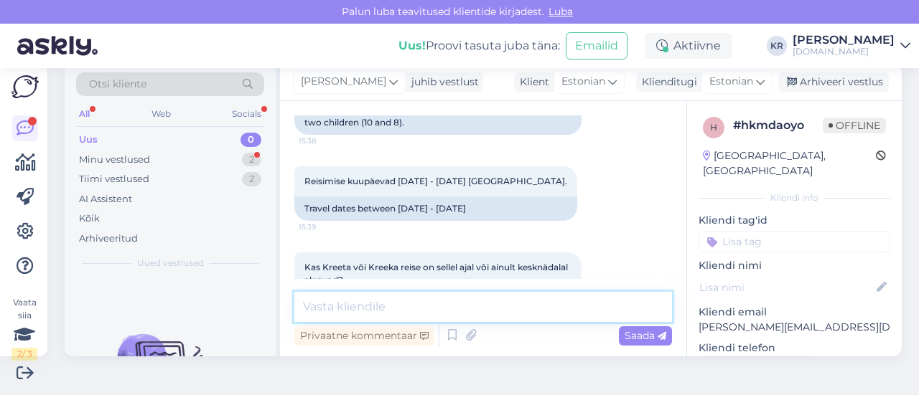
click at [422, 309] on textarea at bounding box center [482, 307] width 377 height 30
type textarea "S"
type textarea "Tere! Saadan pakkumise Teile meilile :)"
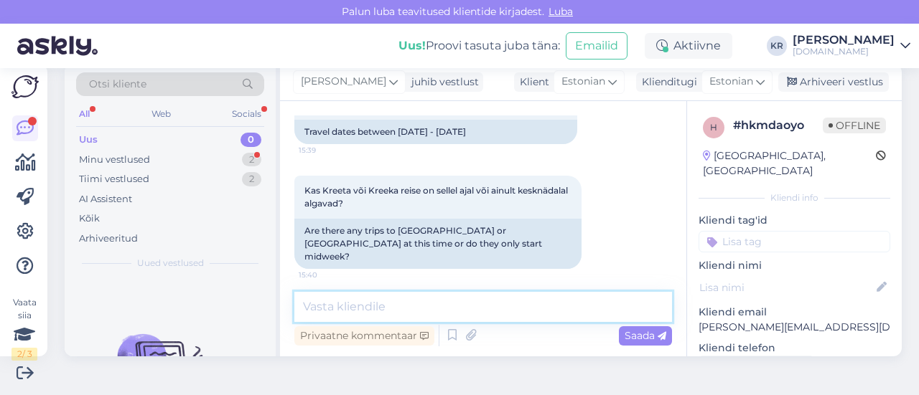
scroll to position [479, 0]
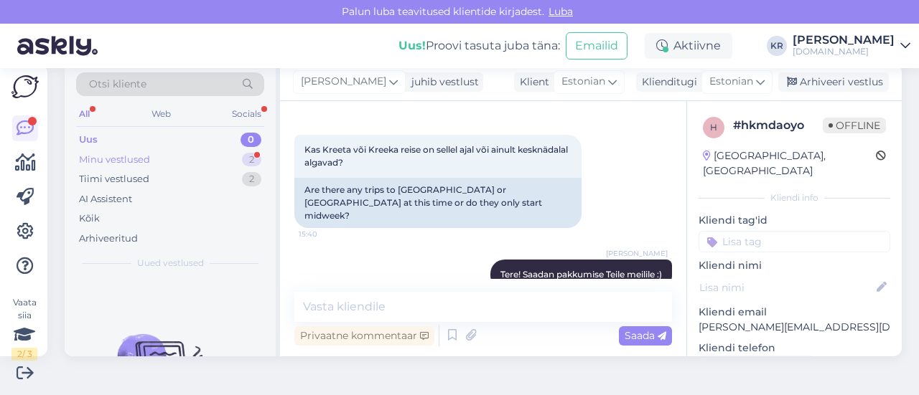
click at [164, 164] on div "Minu vestlused 2" at bounding box center [170, 160] width 188 height 20
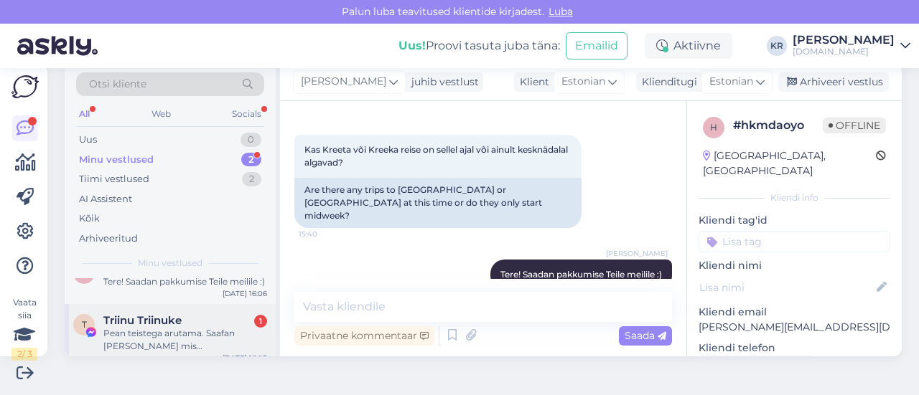
scroll to position [50, 0]
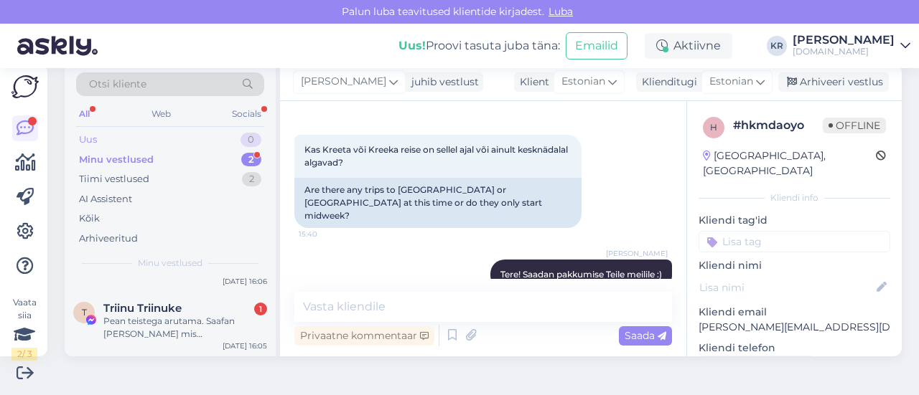
click at [162, 138] on div "Uus 0" at bounding box center [170, 140] width 188 height 20
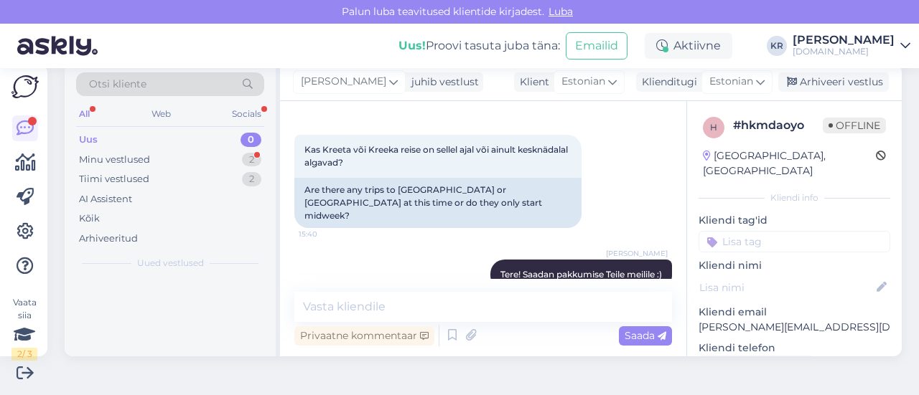
scroll to position [0, 0]
click at [173, 158] on div "Minu vestlused 2" at bounding box center [170, 160] width 188 height 20
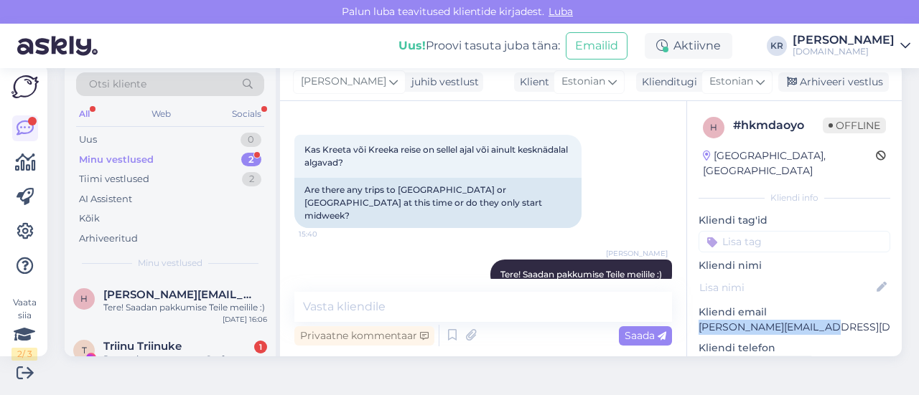
drag, startPoint x: 811, startPoint y: 314, endPoint x: 683, endPoint y: 314, distance: 127.7
copy p "[PERSON_NAME][EMAIL_ADDRESS][DOMAIN_NAME]"
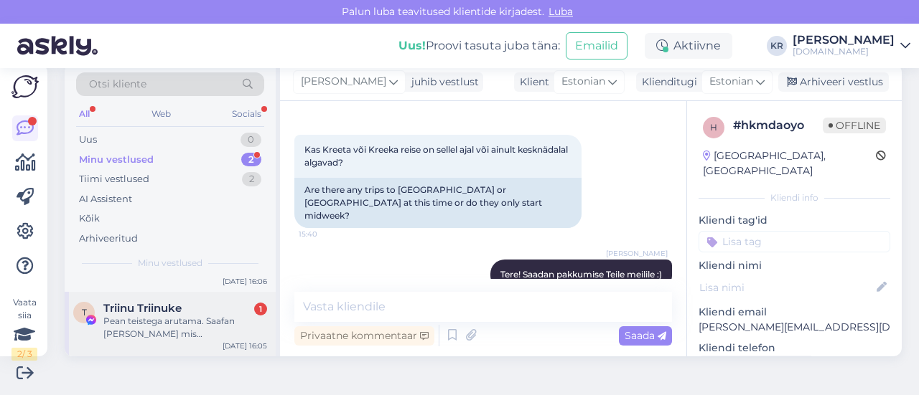
click at [187, 315] on div "Triinu Triinuke 1" at bounding box center [185, 308] width 164 height 13
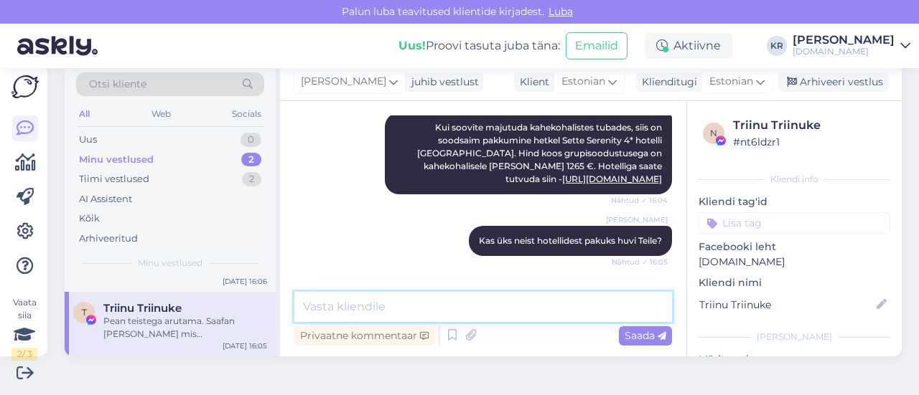
click at [394, 304] on textarea at bounding box center [482, 307] width 377 height 30
type textarea "Selge :) [PERSON_NAME] tagasiside ootele!"
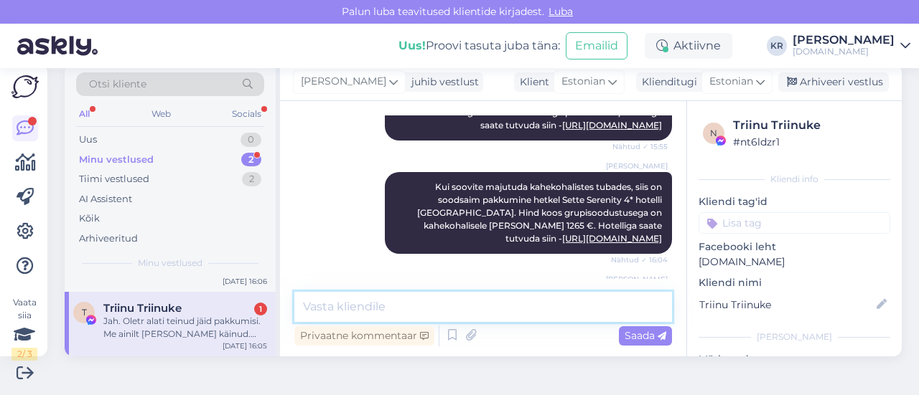
scroll to position [8660, 0]
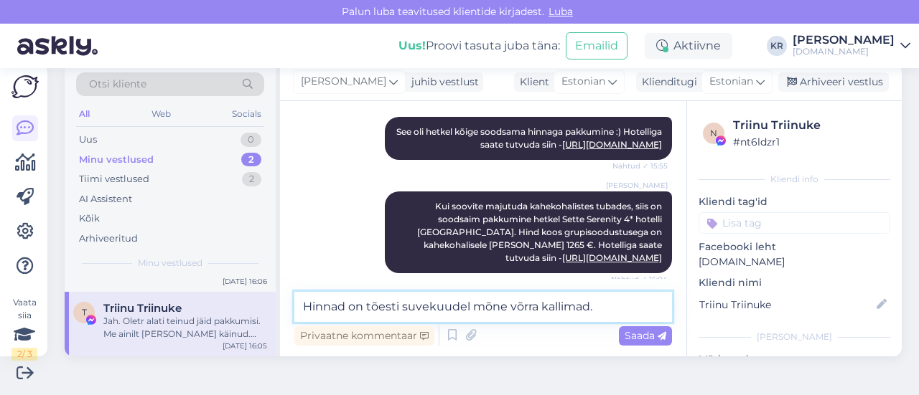
click at [400, 311] on textarea "Hinnad on tõesti suvekuudel mõne võrra kallimad." at bounding box center [482, 307] width 377 height 30
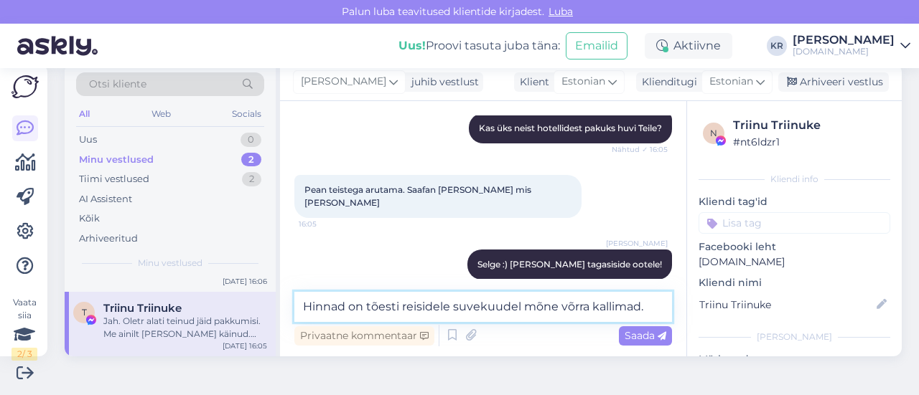
scroll to position [8875, 0]
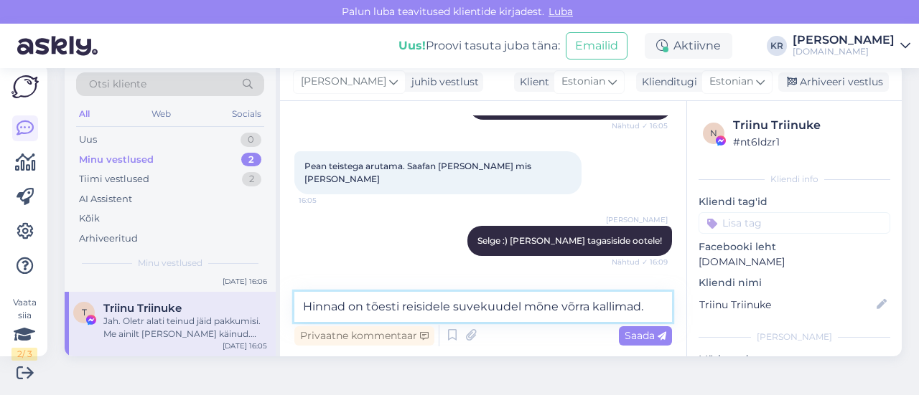
click at [367, 308] on textarea "Hinnad on tõesti reisidele suvekuudel mõne võrra kallimad." at bounding box center [482, 307] width 377 height 30
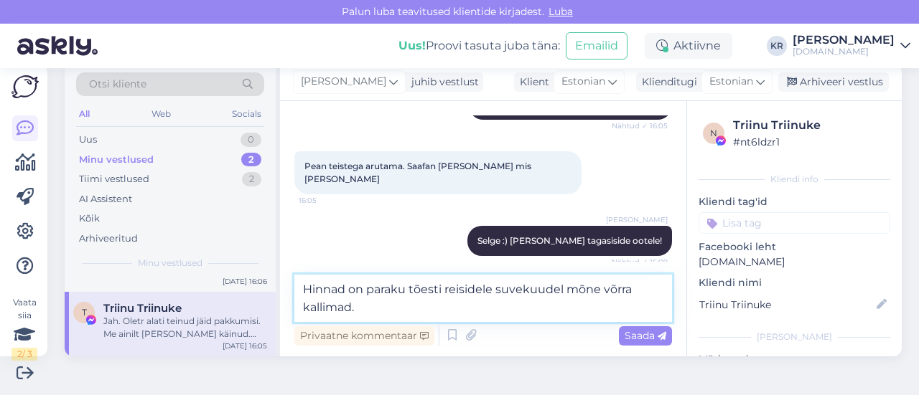
click at [398, 314] on textarea "Hinnad on paraku tõesti reisidele suvekuudel mõne võrra kallimad." at bounding box center [482, 298] width 377 height 47
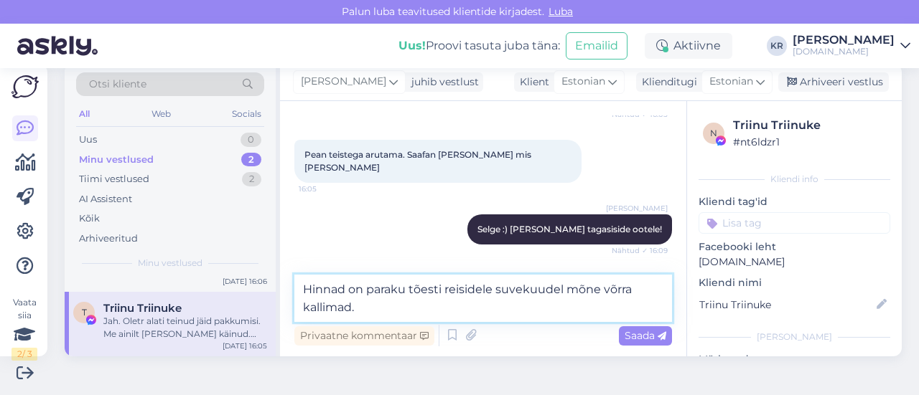
scroll to position [8892, 0]
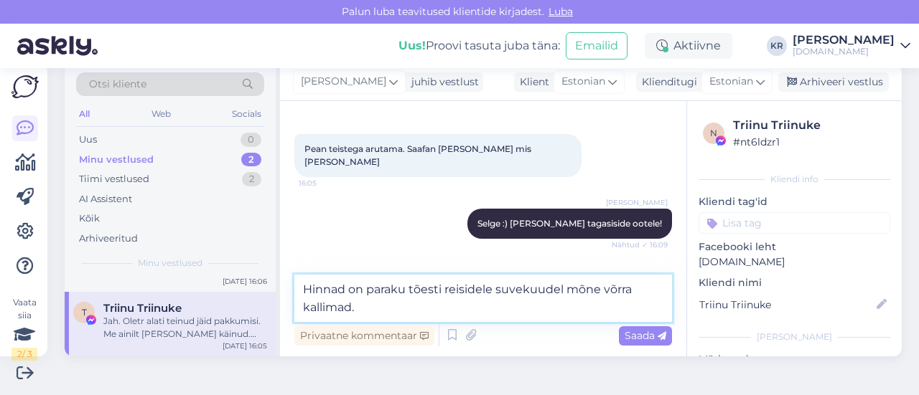
click at [390, 309] on textarea "Hinnad on paraku tõesti reisidele suvekuudel mõne võrra kallimad." at bounding box center [482, 298] width 377 height 47
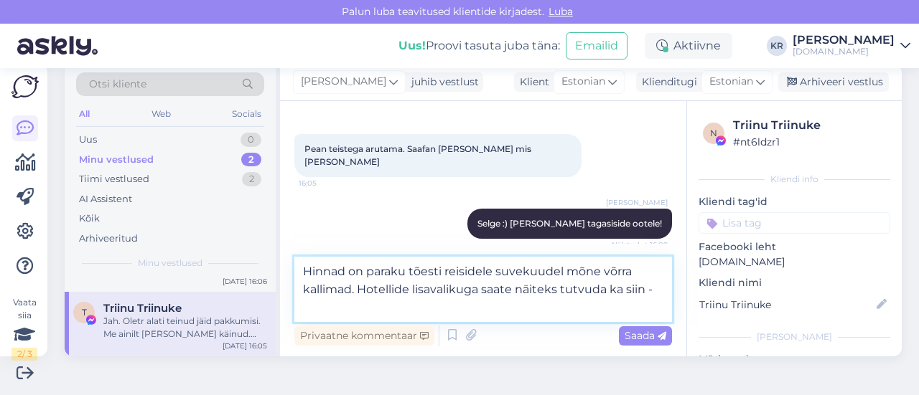
paste textarea "[URL][DOMAIN_NAME]"
click at [484, 295] on textarea "Hinnad on paraku tõesti reisidele suvekuudel mõne võrra kallimad. Hotellide lis…" at bounding box center [482, 289] width 377 height 65
type textarea "Hinnad on paraku tõesti reisidele suvekuudel mõne võrra kallimad. Hotellide lis…"
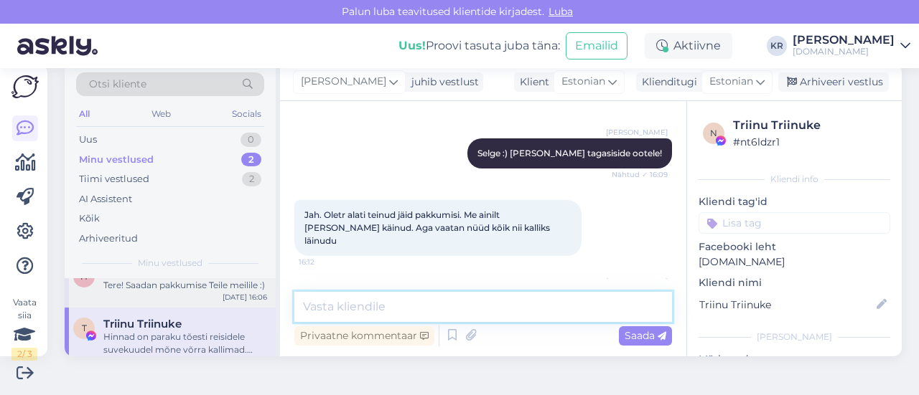
scroll to position [0, 0]
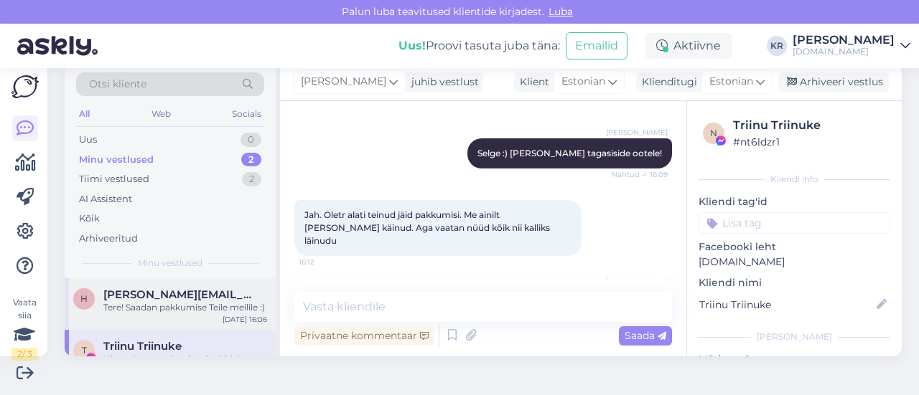
click at [184, 307] on div "Tere! Saadan pakkumise Teile meilile :)" at bounding box center [185, 307] width 164 height 13
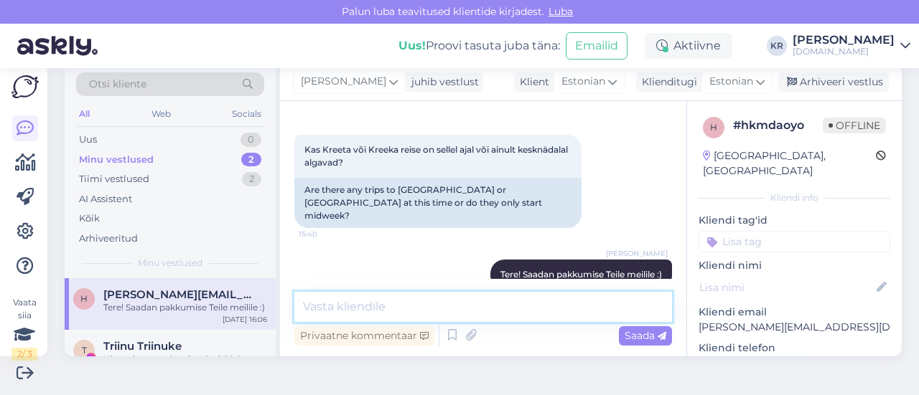
click at [406, 304] on textarea at bounding box center [482, 307] width 377 height 30
type textarea "Pakkumine on saadetud Teile meilile."
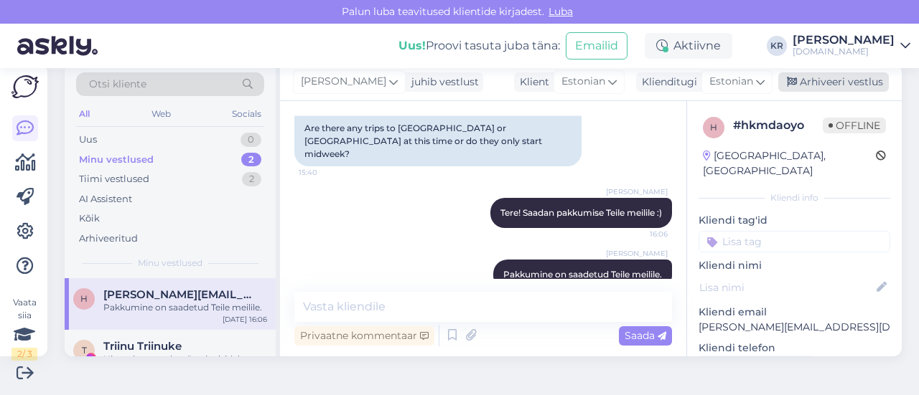
click at [827, 79] on div "Arhiveeri vestlus" at bounding box center [833, 81] width 111 height 19
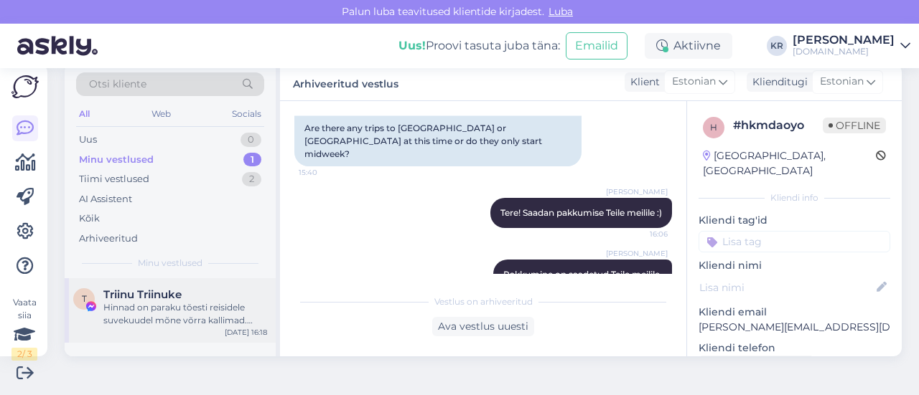
click at [187, 320] on div "Hinnad on paraku tõesti reisidele suvekuudel mõne võrra kallimad. Hotellide lis…" at bounding box center [185, 314] width 164 height 26
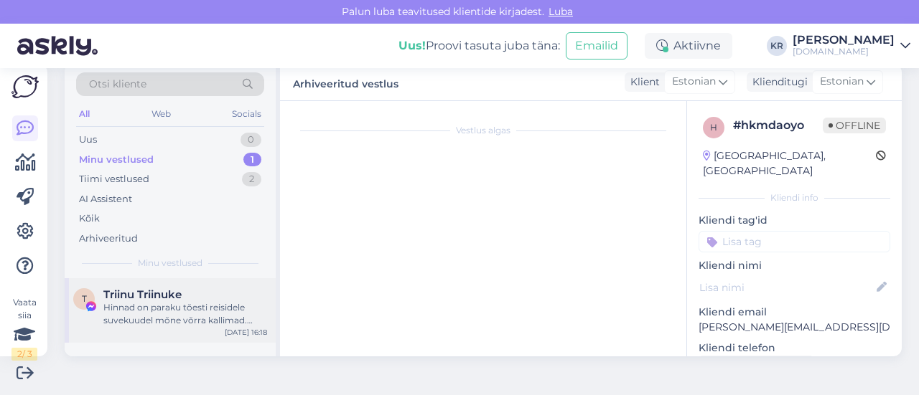
scroll to position [8650, 0]
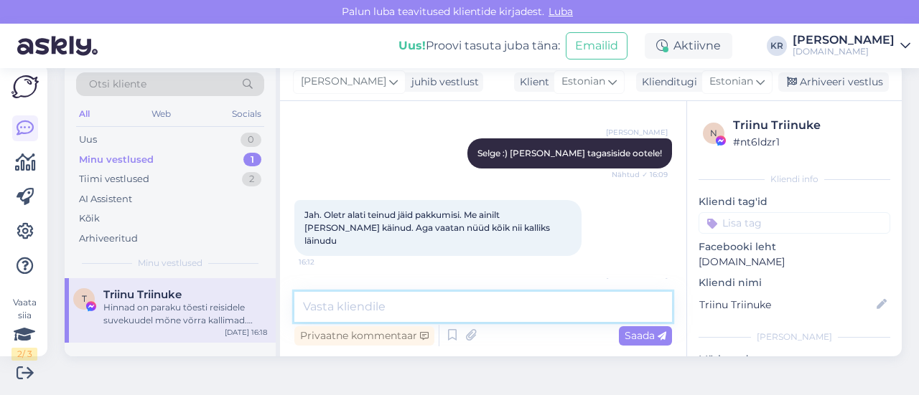
click at [446, 294] on textarea at bounding box center [482, 307] width 377 height 30
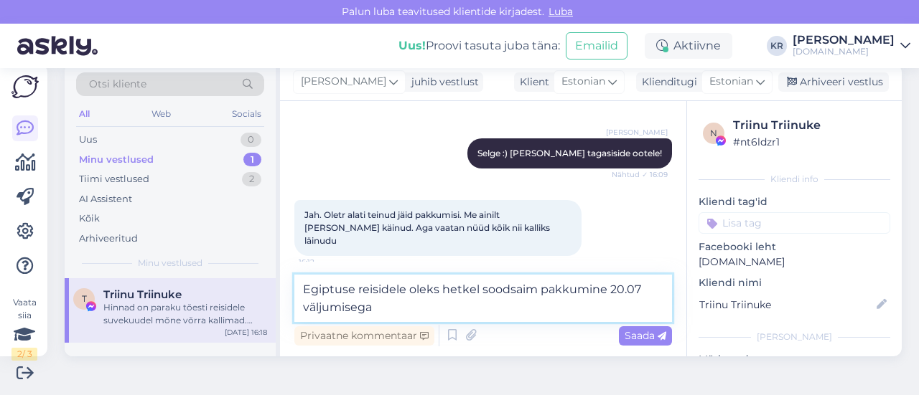
paste textarea "[PERSON_NAME] Sharm (Adult Only +13) 4*"
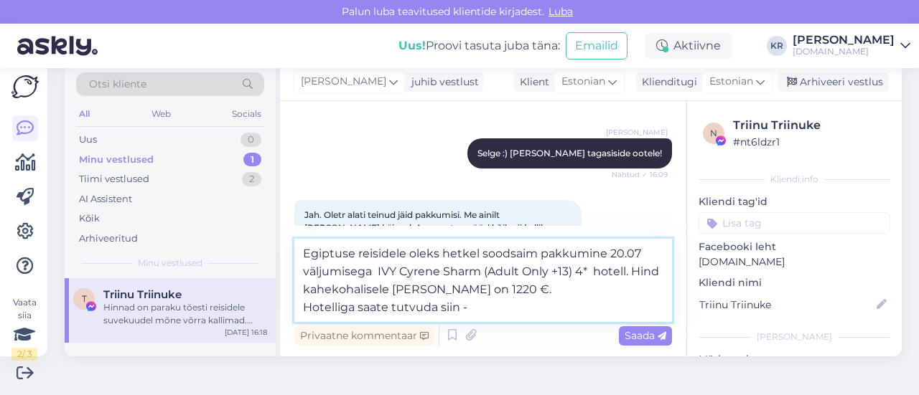
paste textarea "[URL][DOMAIN_NAME]"
type textarea "Egiptuse reisidele oleks hetkel soodsaim pakkumine 20.07 väljumisega IVY Cyrene…"
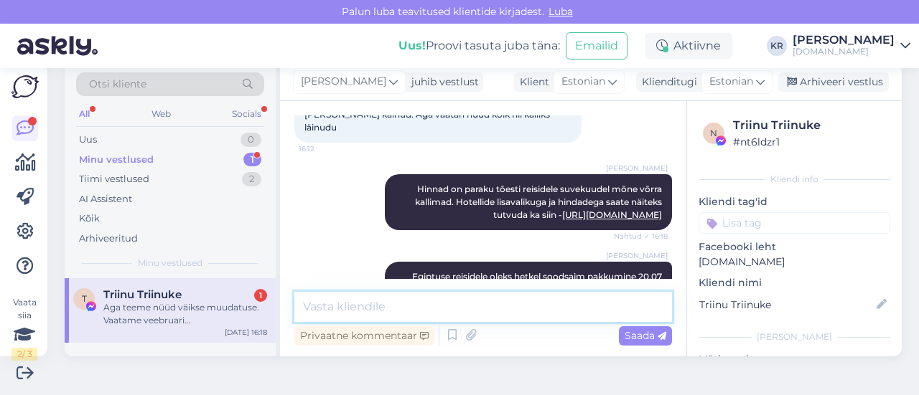
scroll to position [8838, 0]
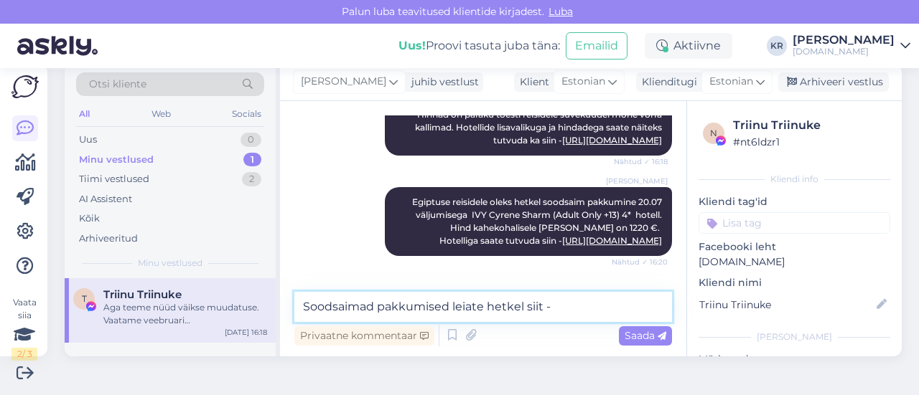
paste textarea "[URL][DOMAIN_NAME]"
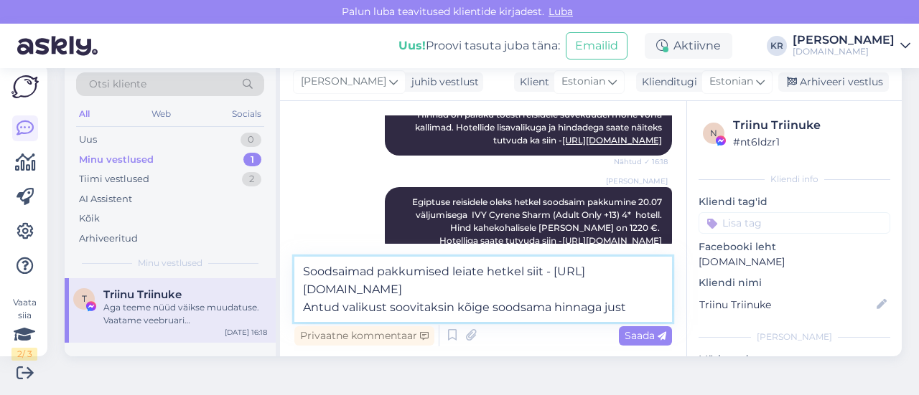
paste textarea "Amwaj Beach Club Abu Soma"
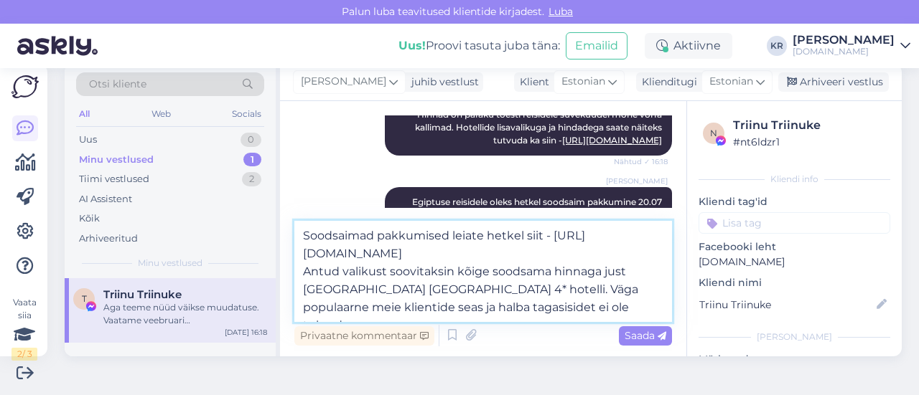
type textarea "Soodsaimad pakkumised leiate hetkel siit - [URL][DOMAIN_NAME] Antud valikust so…"
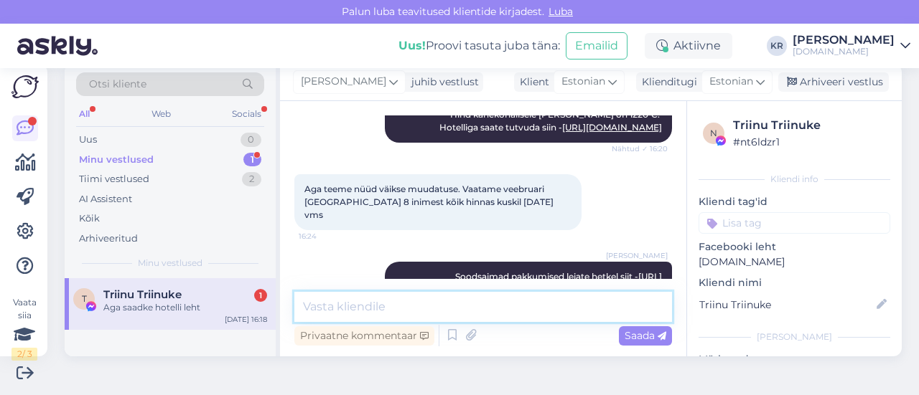
scroll to position [9013, 0]
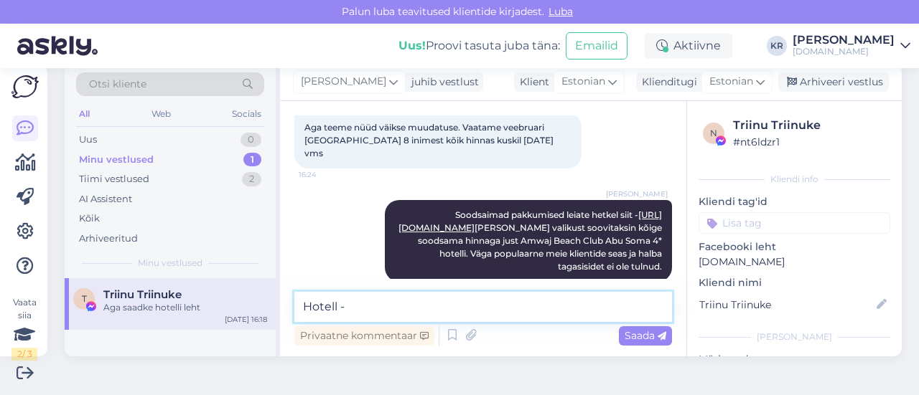
paste textarea "[URL][DOMAIN_NAME]"
type textarea "Hotell - [URL][DOMAIN_NAME]"
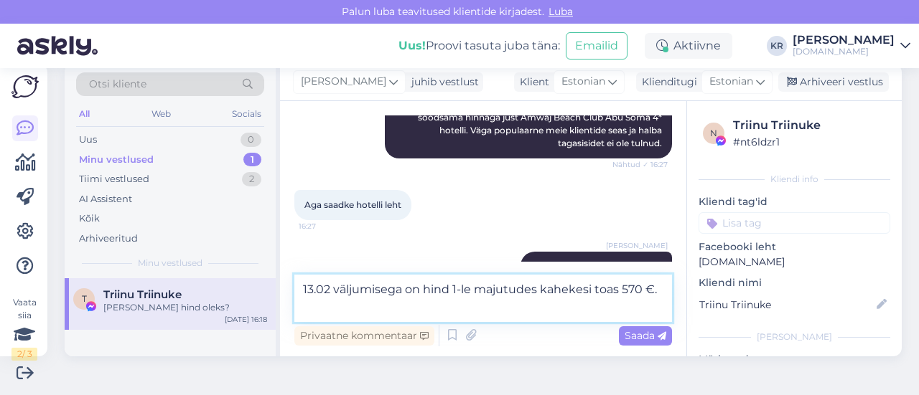
type textarea "13.02 väljumisega on hind 1-le majutudes kahekesi toas 570 €."
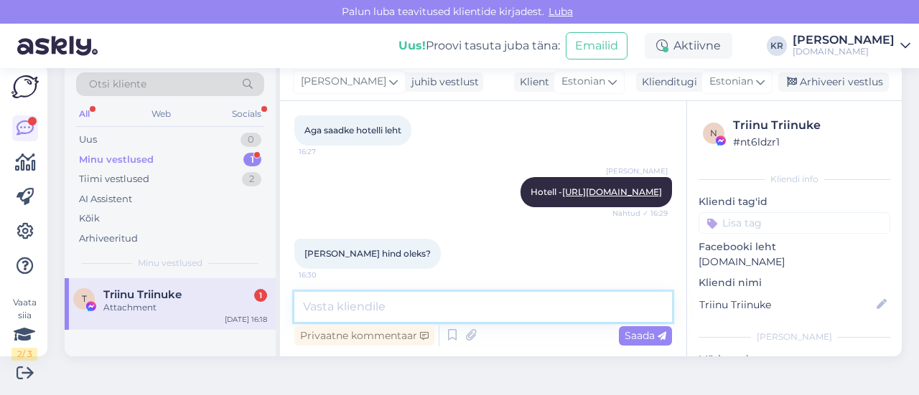
scroll to position [9302, 0]
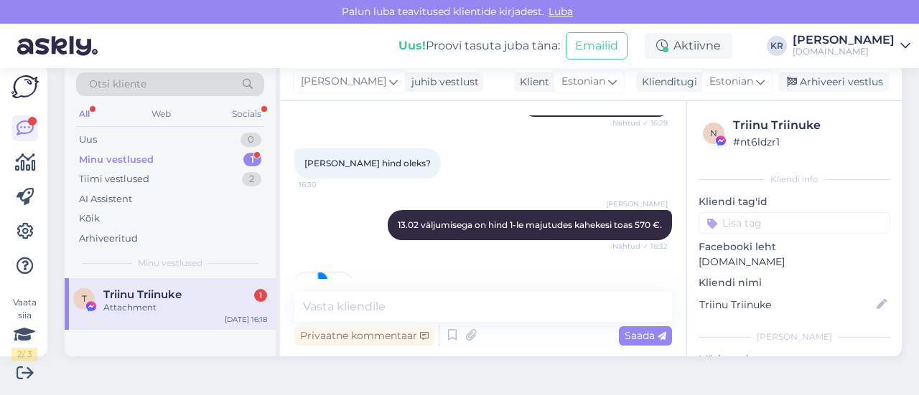
click at [225, 305] on div "Attachment" at bounding box center [185, 307] width 164 height 13
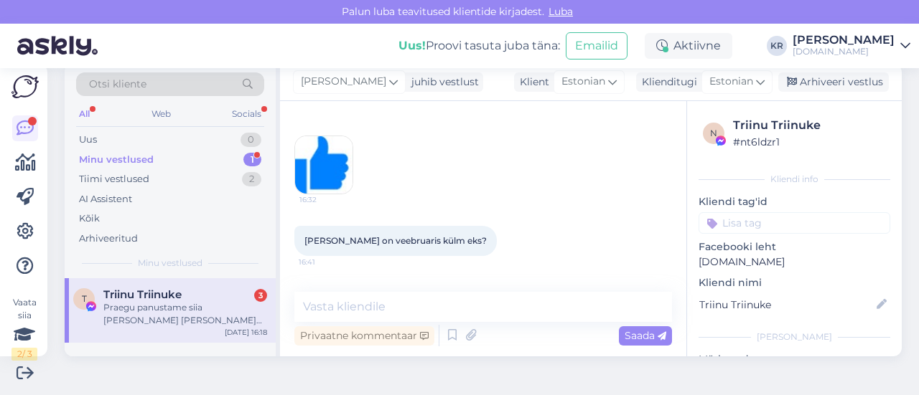
scroll to position [8700, 0]
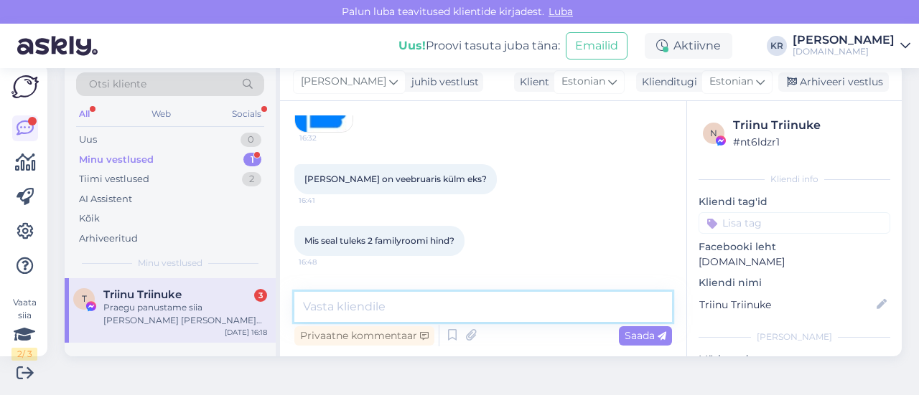
click at [403, 305] on textarea at bounding box center [482, 307] width 377 height 30
click at [379, 305] on textarea "Peretoa hind on [PERSON_NAME] -" at bounding box center [482, 307] width 377 height 30
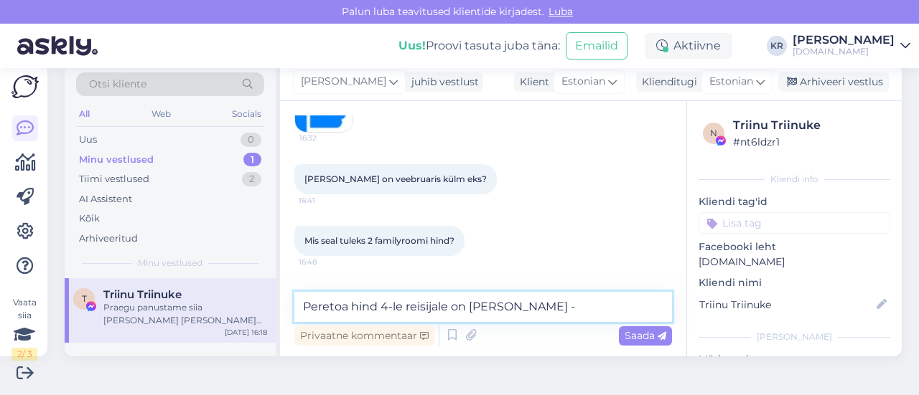
click at [575, 300] on textarea "Peretoa hind 4-le reisijale on [PERSON_NAME] -" at bounding box center [482, 307] width 377 height 30
type textarea "Peretoa hind 4-le reisijale on [PERSON_NAME] - 2794 €."
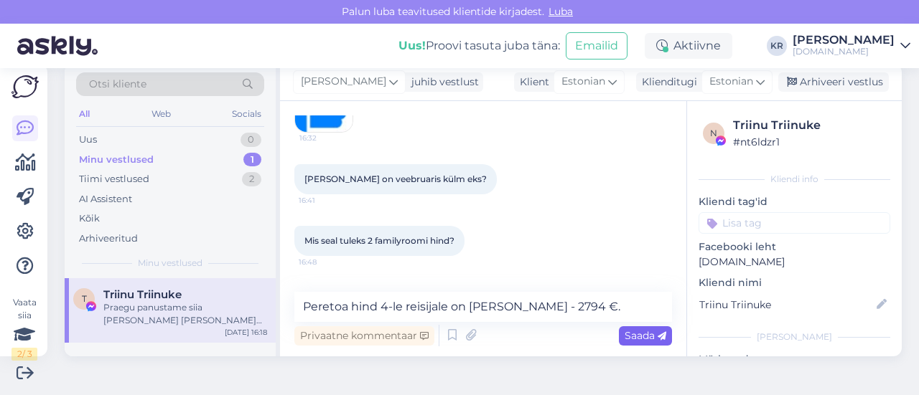
click at [657, 339] on icon at bounding box center [661, 336] width 9 height 9
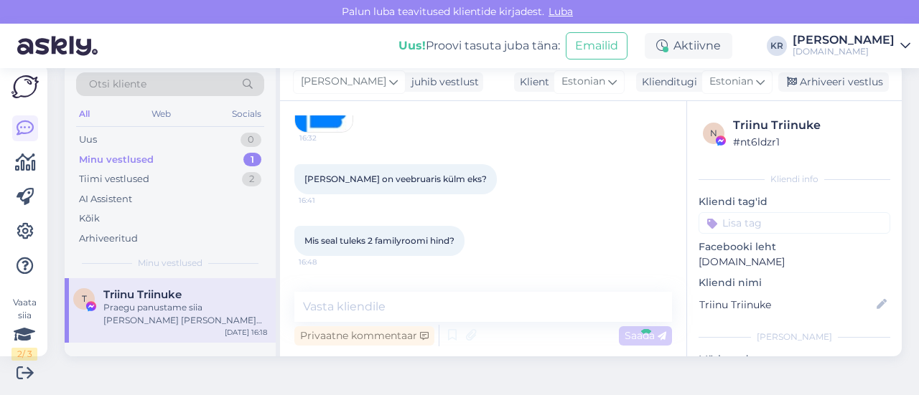
scroll to position [8762, 0]
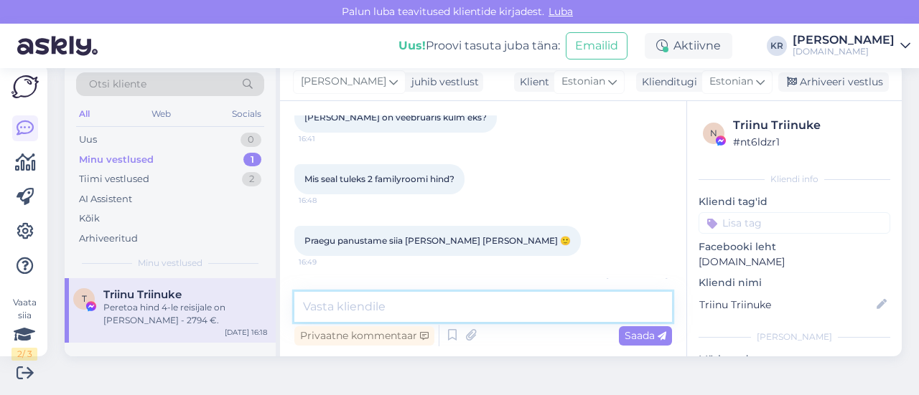
click at [398, 306] on textarea at bounding box center [482, 307] width 377 height 30
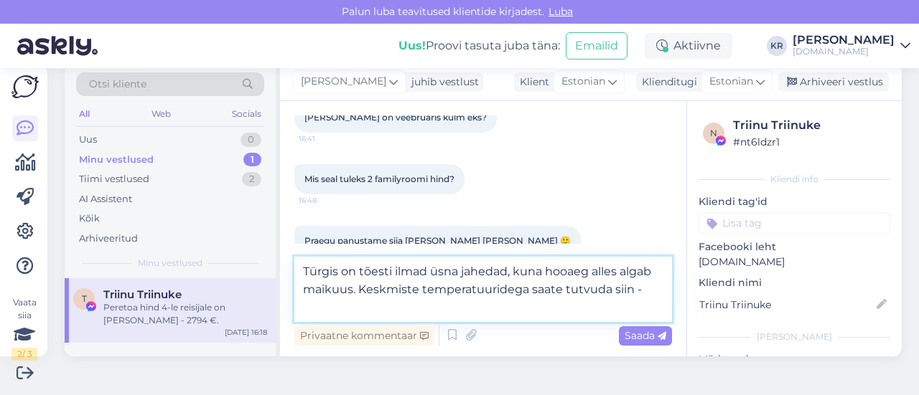
paste textarea "[URL][DOMAIN_NAME]"
type textarea "Türgis on tõesti ilmad üsna jahedad, kuna hooaeg alles algab maikuus. Keskmiste…"
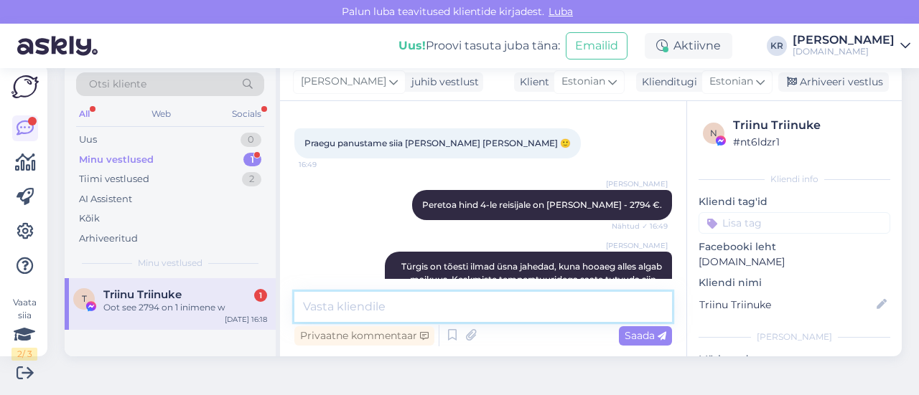
scroll to position [8839, 0]
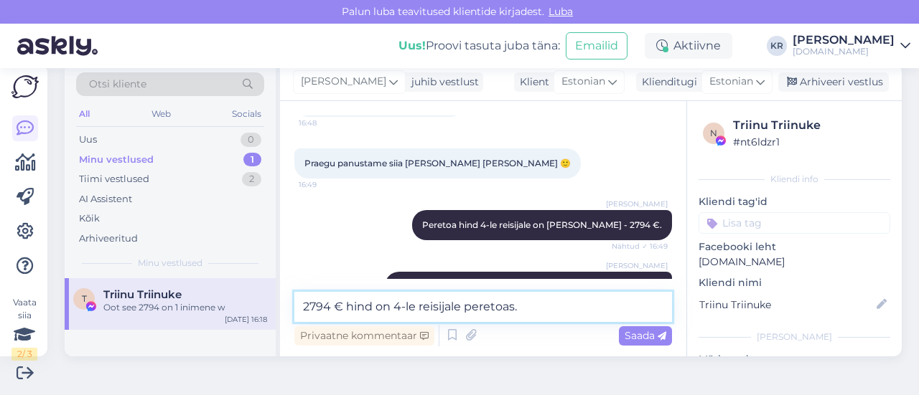
click at [464, 306] on textarea "2794 € hind on 4-le reisijale peretoas." at bounding box center [482, 307] width 377 height 30
type textarea "2794 € hind on 4-le reisijale kokku peretoas."
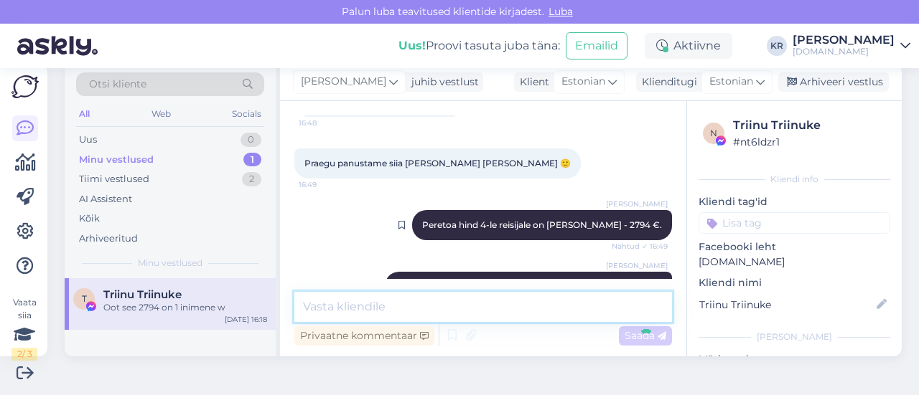
scroll to position [8973, 0]
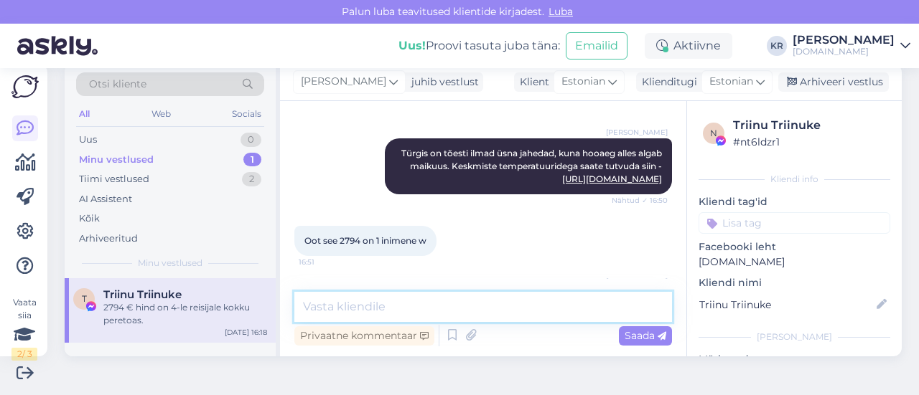
click at [496, 309] on textarea at bounding box center [482, 307] width 377 height 30
type textarea "Family 2 bedrooms - 2794 €"
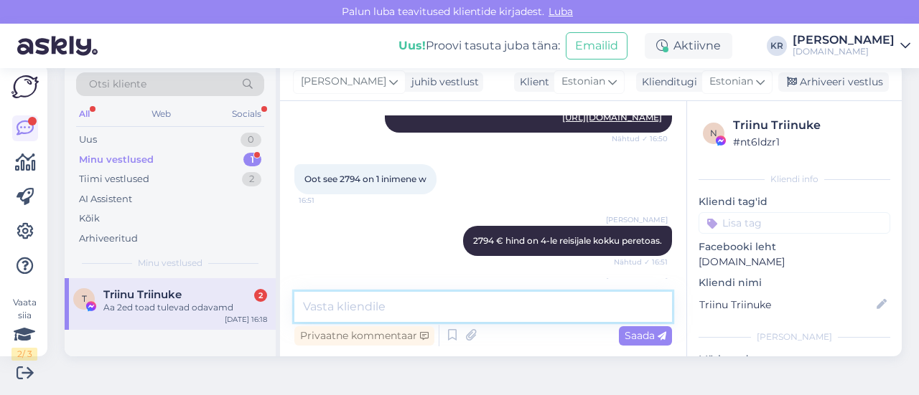
scroll to position [9171, 0]
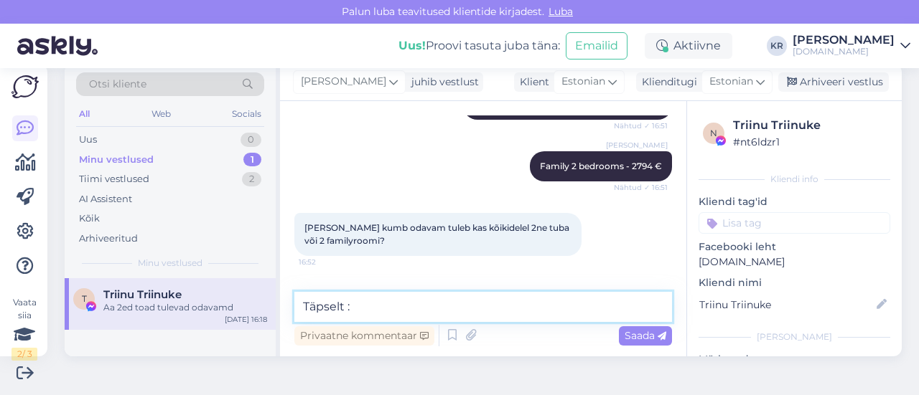
type textarea "Täpselt :)"
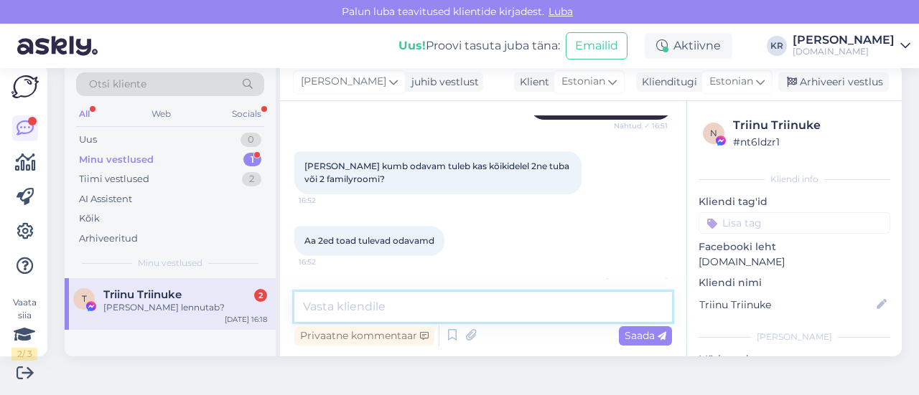
scroll to position [9356, 0]
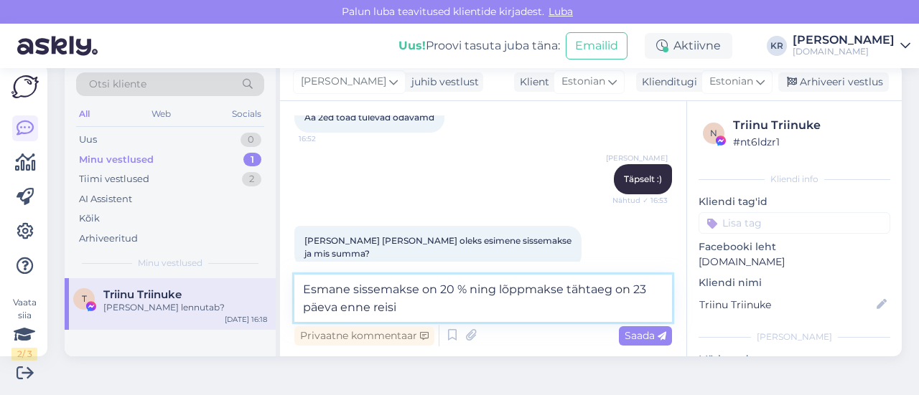
type textarea "Esmane sissemakse on 20 % ning lõppmakse tähtaeg on 23 päeva enne reisi."
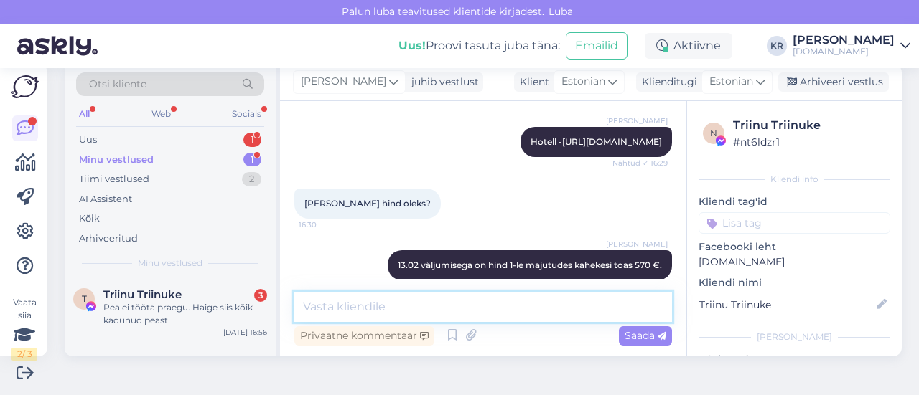
scroll to position [9629, 0]
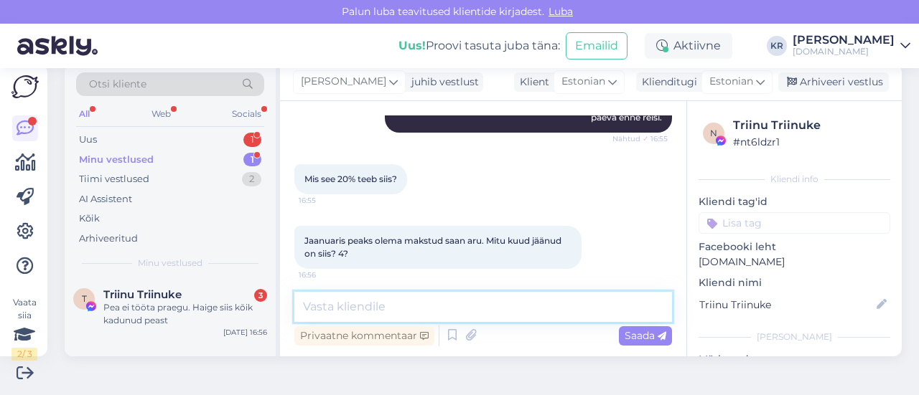
click at [563, 307] on textarea at bounding box center [482, 307] width 377 height 30
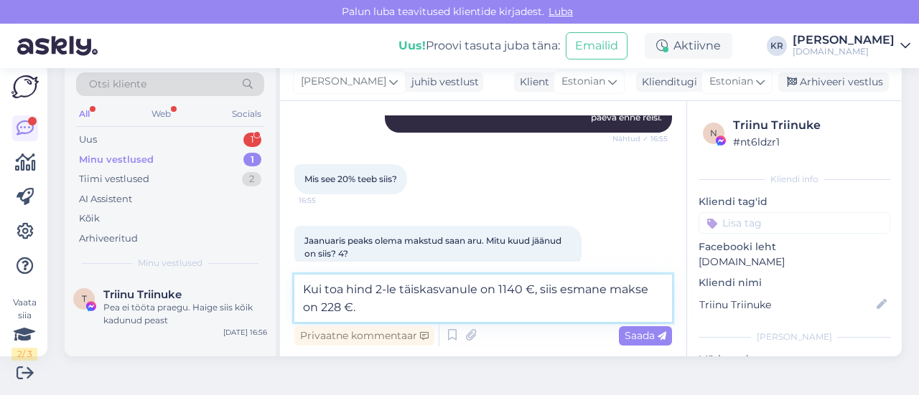
click at [643, 289] on textarea "Kui toa hind 2-le täiskasvanule on 1140 €, siis esmane makse on 228 €." at bounding box center [482, 298] width 377 height 47
type textarea "Kui toa hind 2-le täiskasvanule on 1140 €, siis esmane makse broneeringu kohta …"
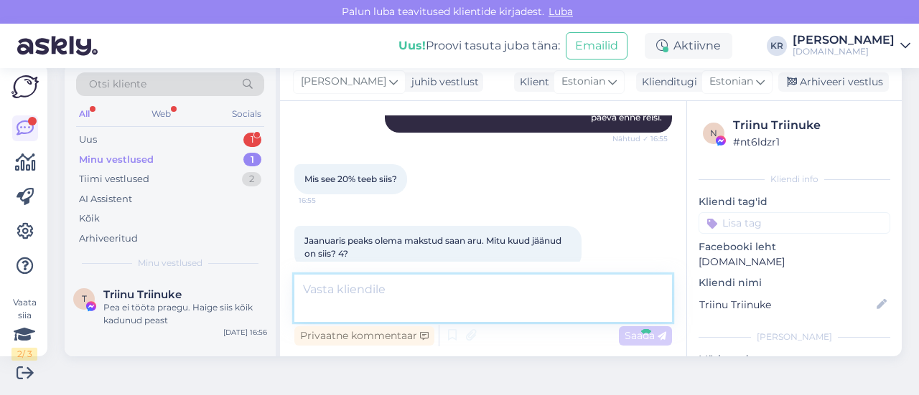
scroll to position [9703, 0]
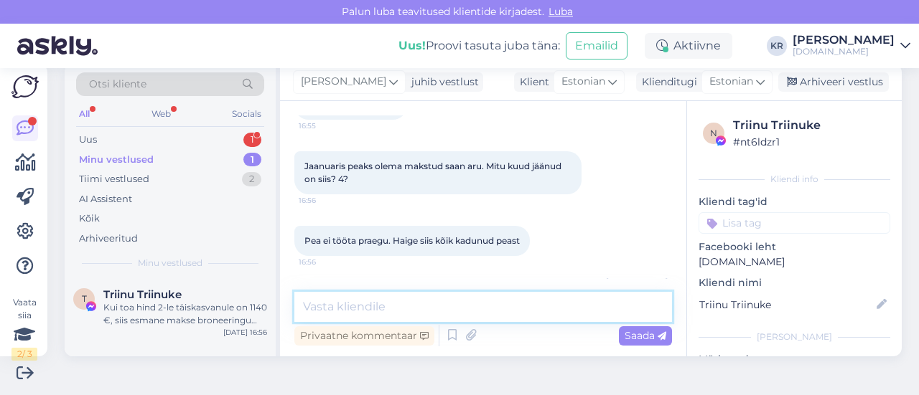
click at [446, 306] on textarea at bounding box center [482, 307] width 377 height 30
type textarea "Umbes 19.01 on lõppmakse tähtaeg."
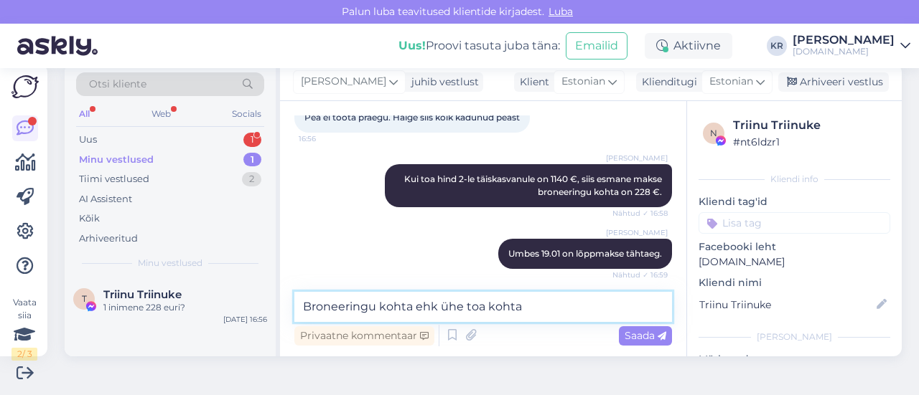
type textarea "Broneeringu kohta ehk ühe toa kohta."
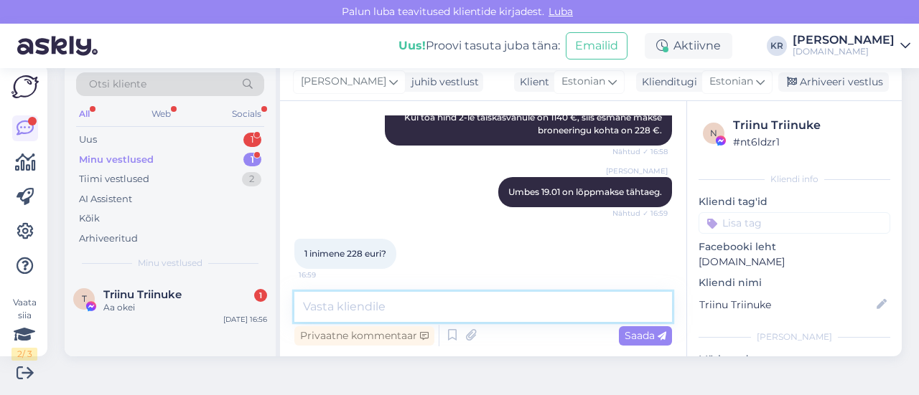
scroll to position [9950, 0]
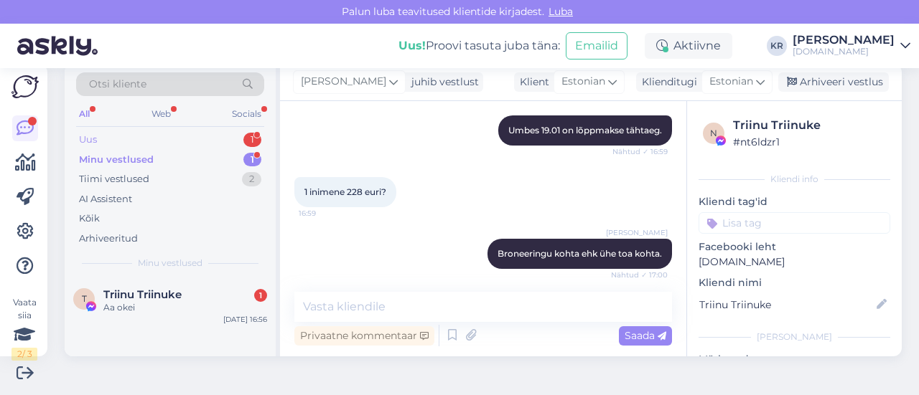
click at [118, 141] on div "Uus 1" at bounding box center [170, 140] width 188 height 20
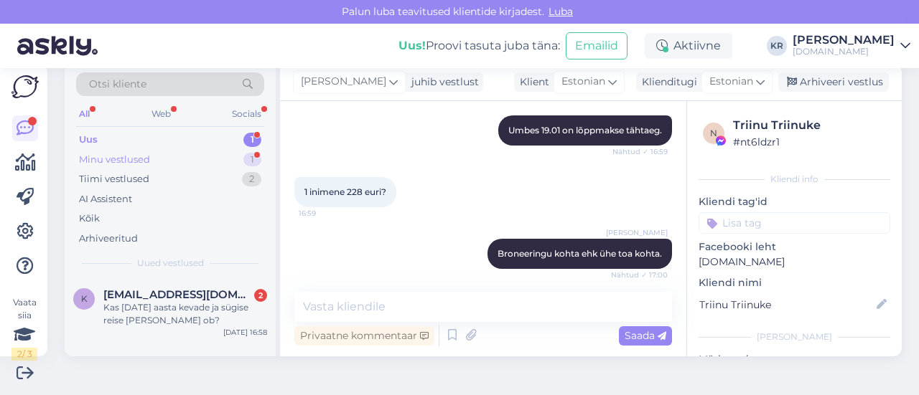
click at [136, 155] on div "Minu vestlused" at bounding box center [114, 160] width 71 height 14
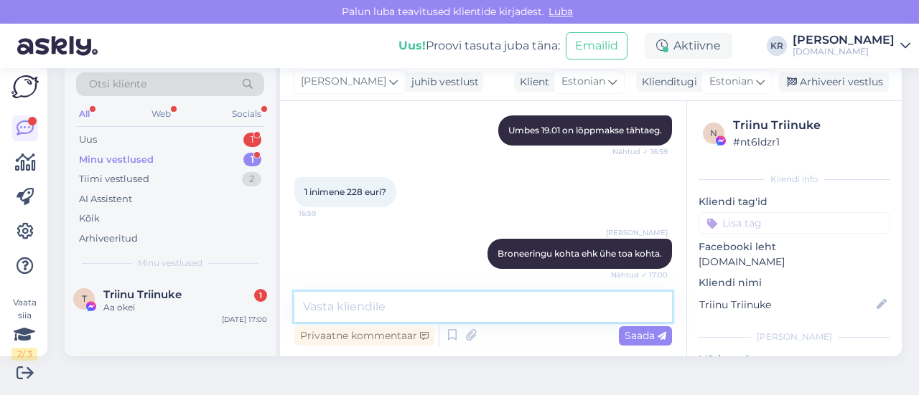
click at [420, 306] on textarea at bounding box center [482, 307] width 377 height 30
click at [159, 299] on span "Triinu Triinuke" at bounding box center [142, 294] width 78 height 13
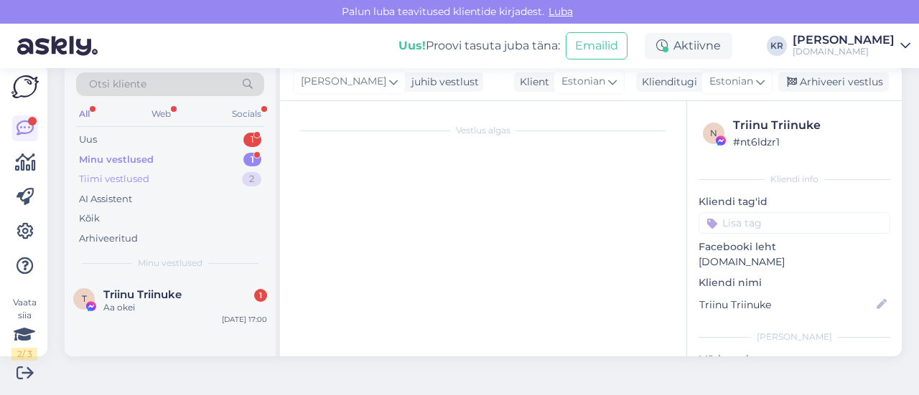
scroll to position [7928, 0]
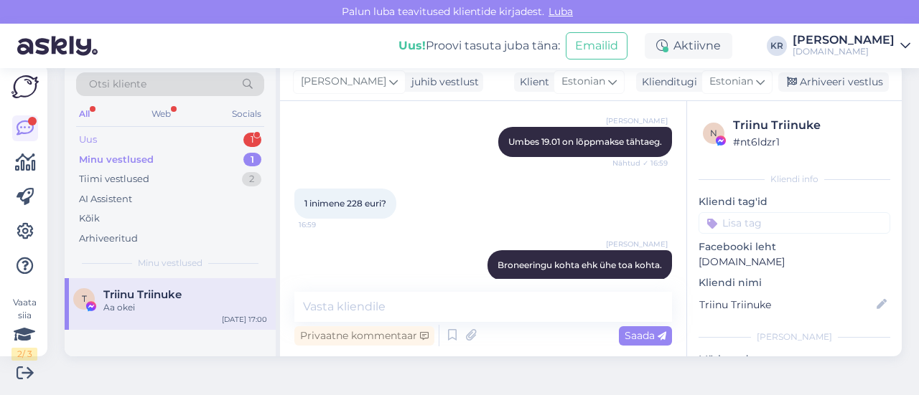
click at [128, 144] on div "Uus 1" at bounding box center [170, 140] width 188 height 20
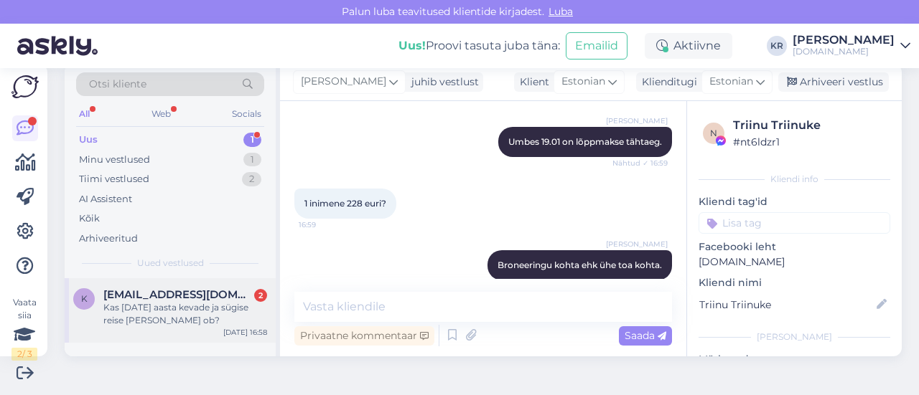
click at [178, 298] on span "[EMAIL_ADDRESS][DOMAIN_NAME]" at bounding box center [177, 294] width 149 height 13
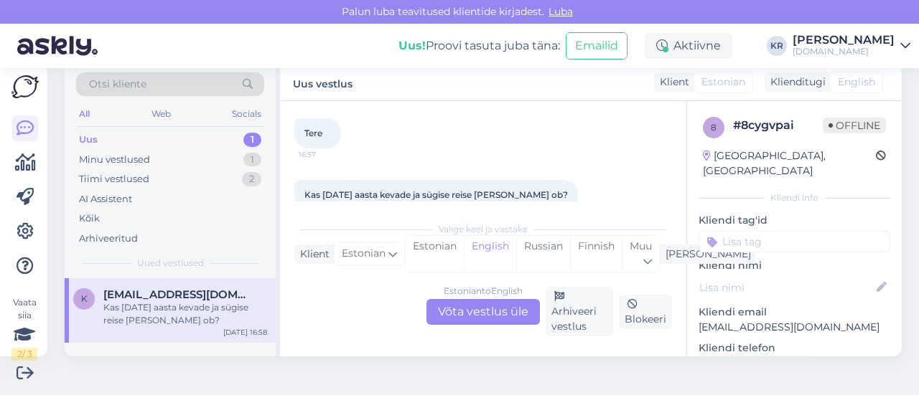
scroll to position [97, 0]
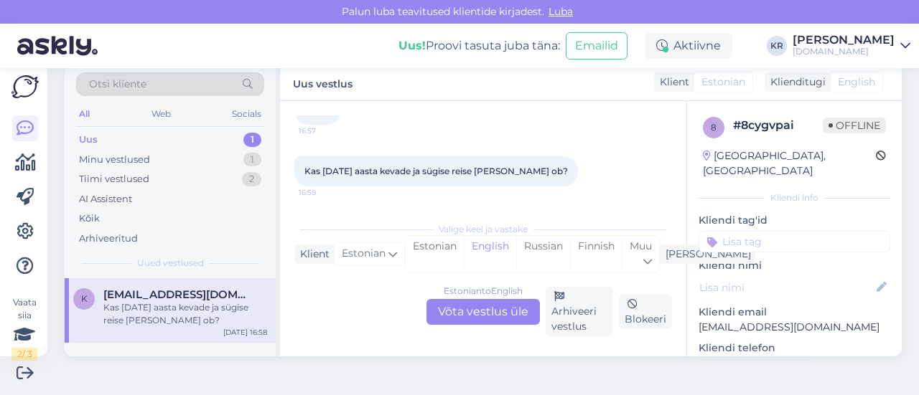
click at [497, 314] on div "Estonian to English Võta vestlus üle" at bounding box center [482, 312] width 113 height 26
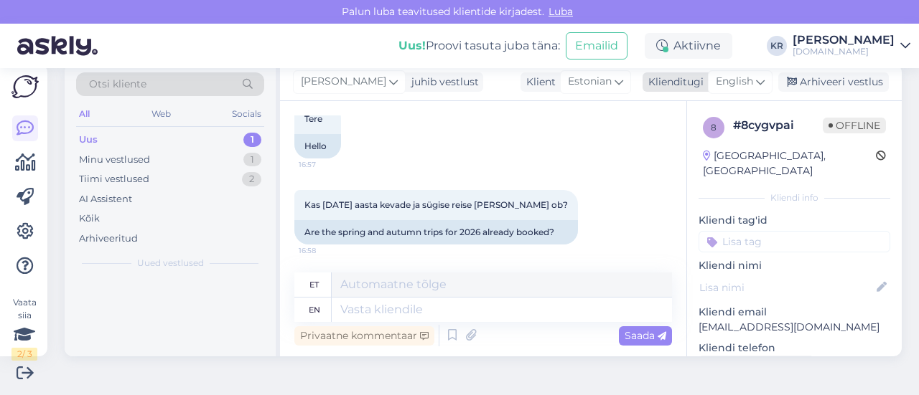
click at [732, 82] on span "English" at bounding box center [733, 82] width 37 height 16
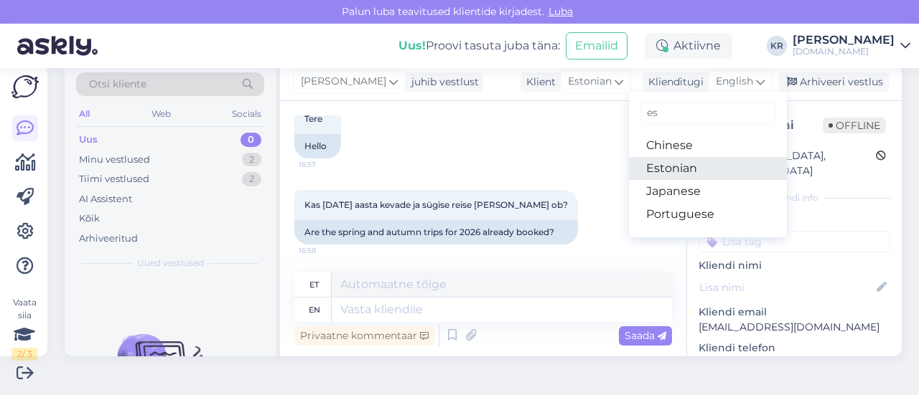
click at [683, 165] on link "Estonian" at bounding box center [708, 168] width 158 height 23
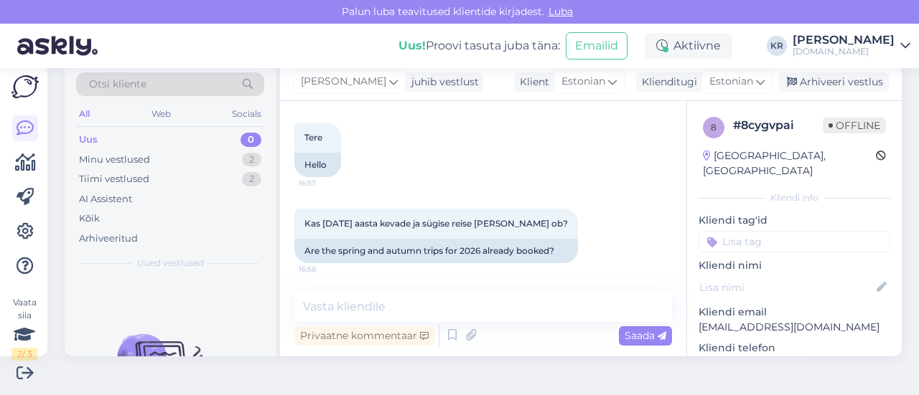
scroll to position [68, 0]
click at [422, 305] on textarea at bounding box center [482, 307] width 377 height 30
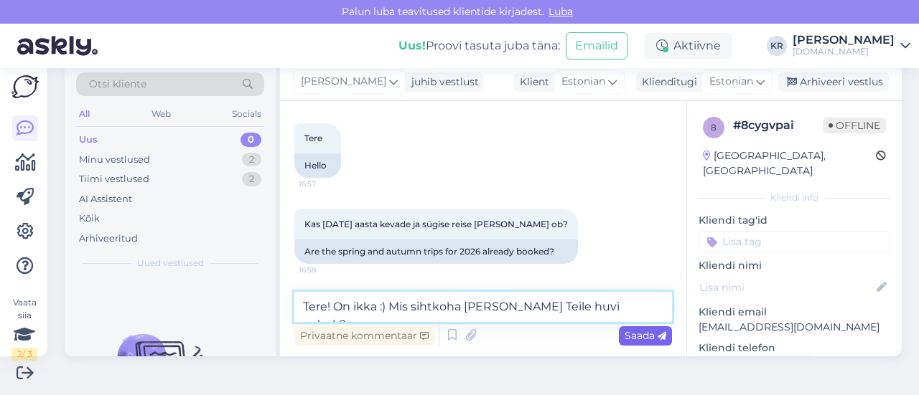
type textarea "Tere! On ikka :) Mis sihtkoha [PERSON_NAME] Teile huvi pakub?"
click at [629, 335] on span "Saada" at bounding box center [645, 335] width 42 height 13
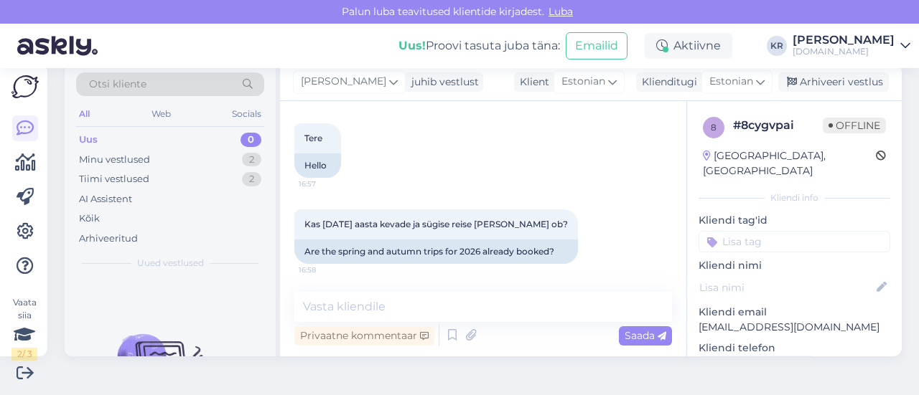
scroll to position [130, 0]
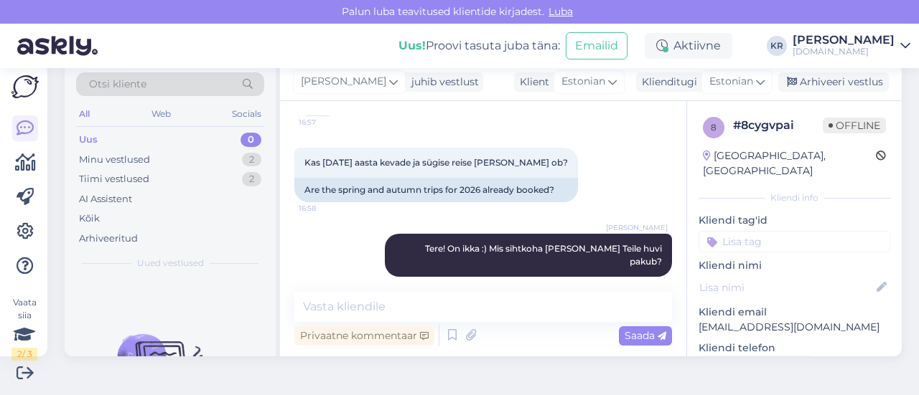
drag, startPoint x: 809, startPoint y: 87, endPoint x: 635, endPoint y: 131, distance: 180.0
click at [809, 87] on div "Arhiveeri vestlus" at bounding box center [833, 81] width 111 height 19
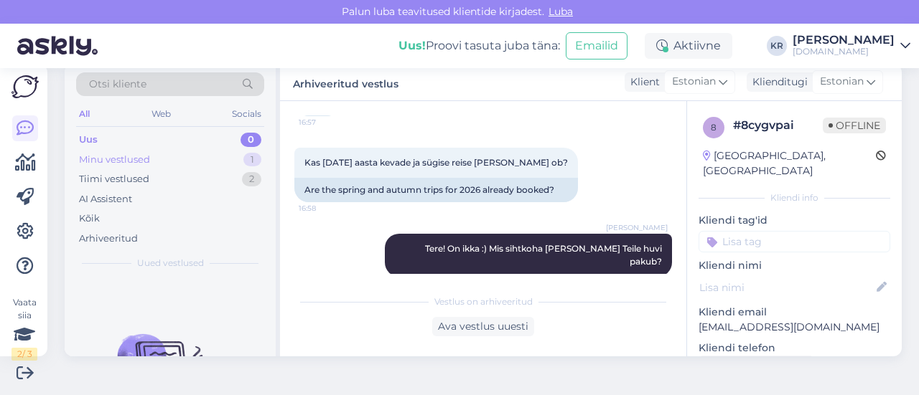
click at [204, 161] on div "Minu vestlused 1" at bounding box center [170, 160] width 188 height 20
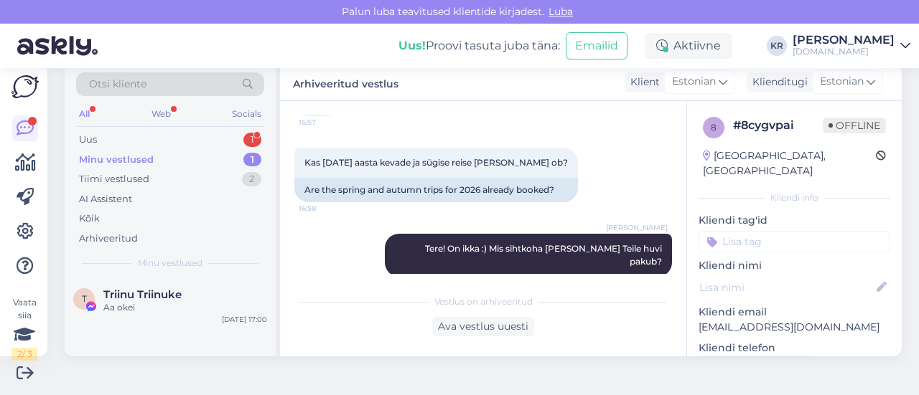
click at [151, 160] on div "Minu vestlused" at bounding box center [116, 160] width 75 height 14
click at [133, 133] on div "Uus 1" at bounding box center [170, 140] width 188 height 20
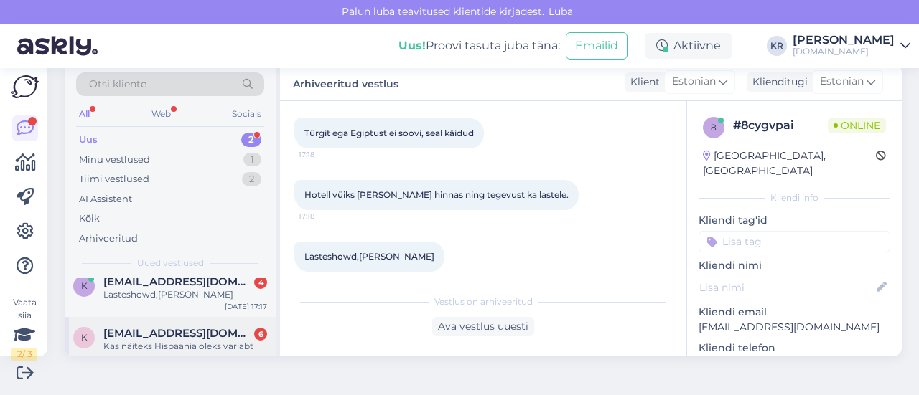
scroll to position [0, 0]
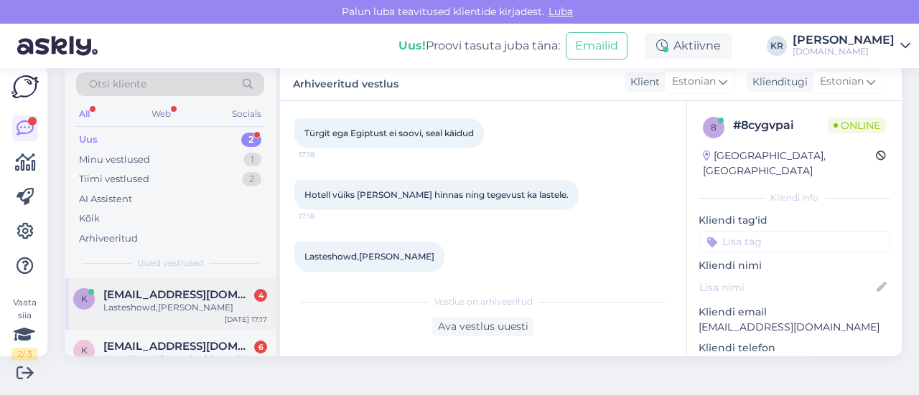
click at [202, 315] on div "K [EMAIL_ADDRESS][DOMAIN_NAME] 4 Lasteshowd,mõni liumägi [DATE] 17:17" at bounding box center [170, 304] width 211 height 52
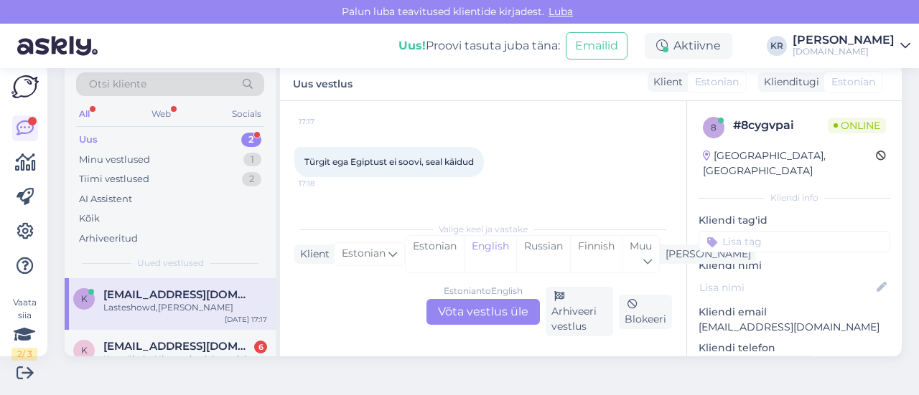
scroll to position [294, 0]
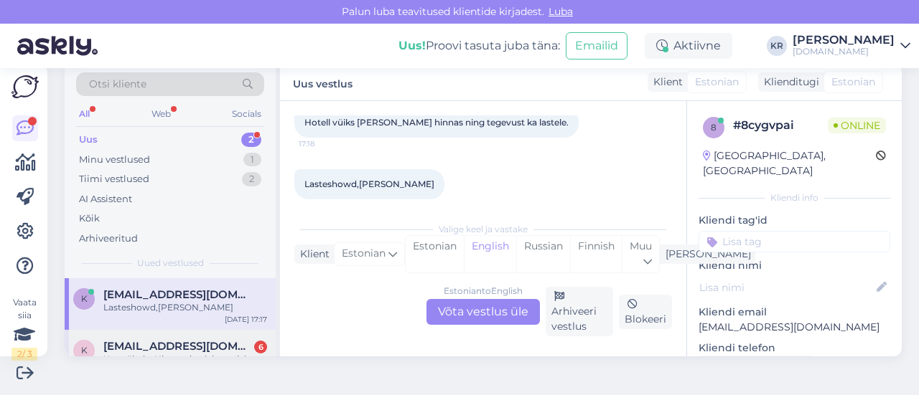
click at [201, 341] on span "[EMAIL_ADDRESS][DOMAIN_NAME]" at bounding box center [177, 346] width 149 height 13
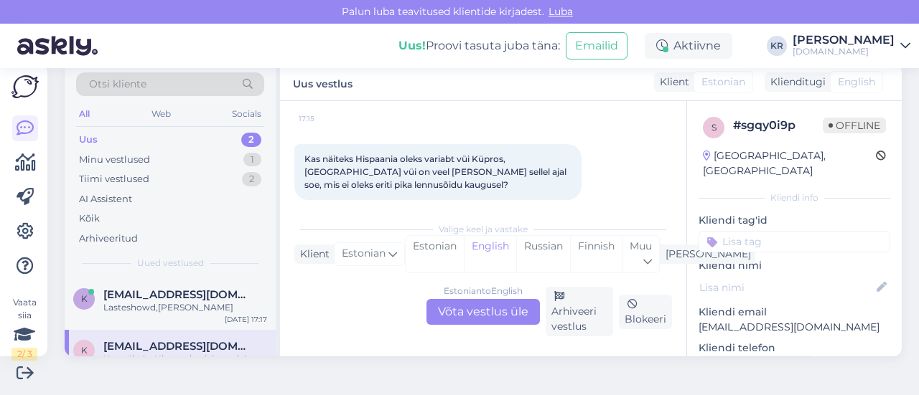
scroll to position [382, 0]
click at [189, 314] on div "K [EMAIL_ADDRESS][DOMAIN_NAME] Lasteshowd,[PERSON_NAME] [DATE] 17:17" at bounding box center [170, 304] width 211 height 52
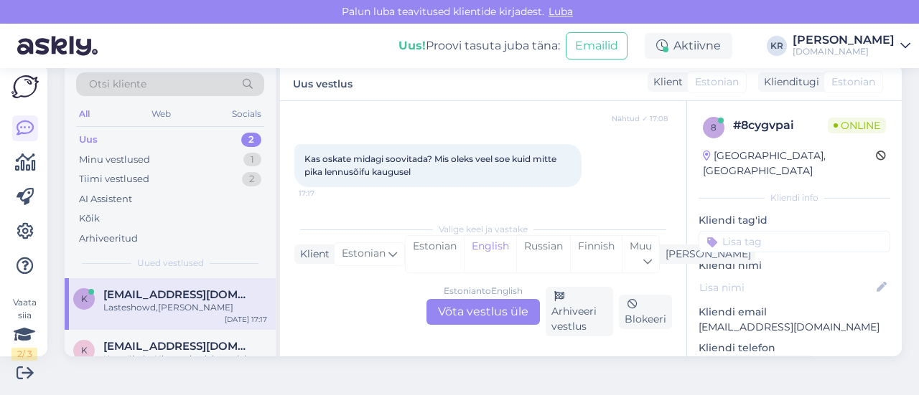
click at [456, 314] on div "Estonian to English Võta vestlus üle" at bounding box center [482, 312] width 113 height 26
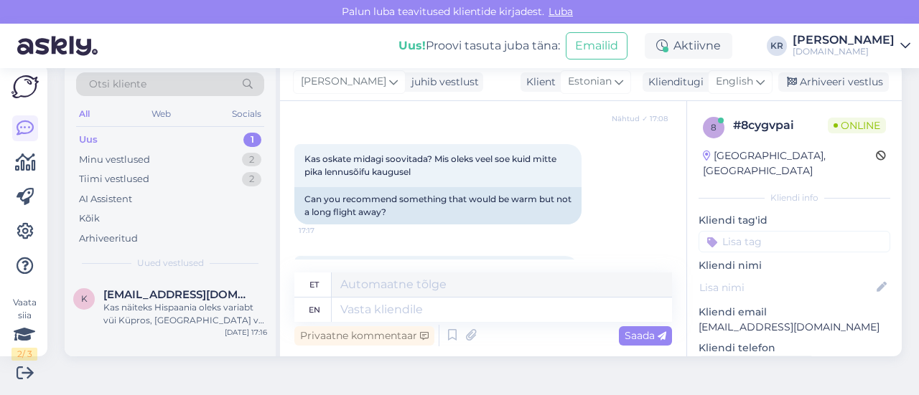
drag, startPoint x: 728, startPoint y: 78, endPoint x: 718, endPoint y: 98, distance: 21.8
click at [728, 78] on span "English" at bounding box center [733, 82] width 37 height 16
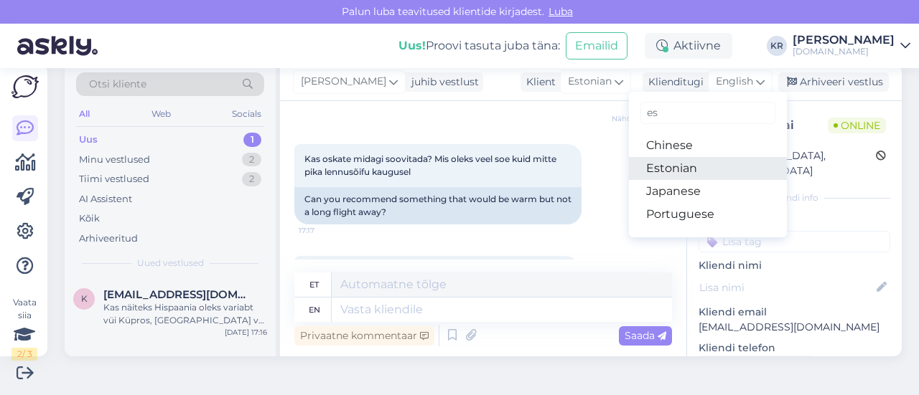
click at [672, 174] on link "Estonian" at bounding box center [708, 168] width 158 height 23
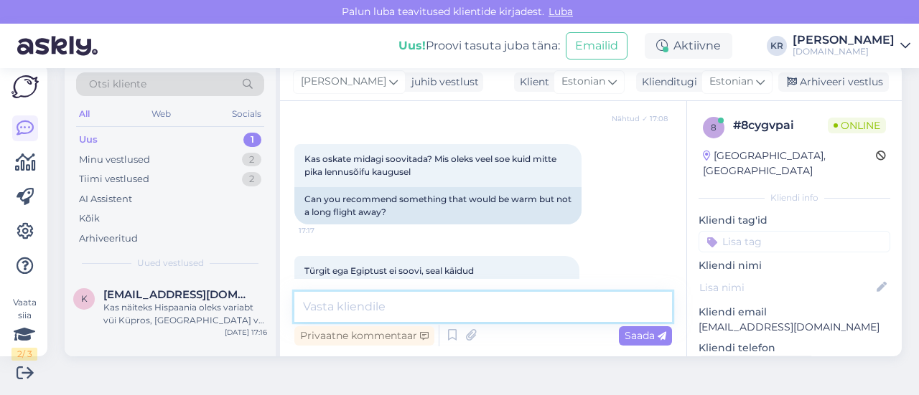
click at [380, 308] on textarea at bounding box center [482, 307] width 377 height 30
type textarea "K"
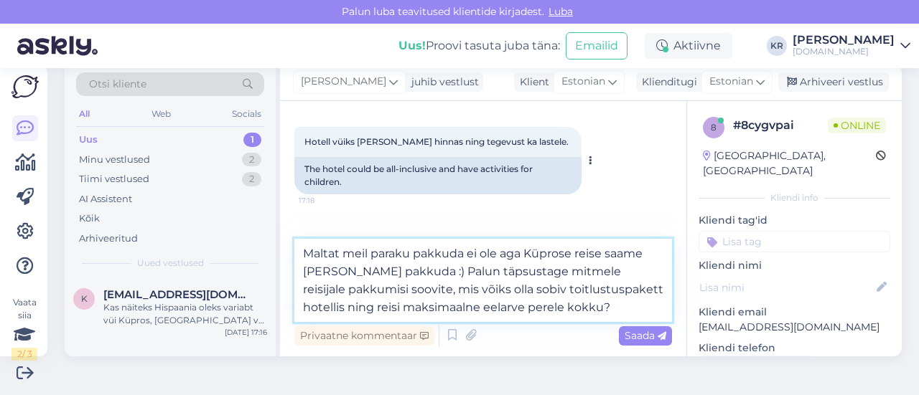
scroll to position [566, 0]
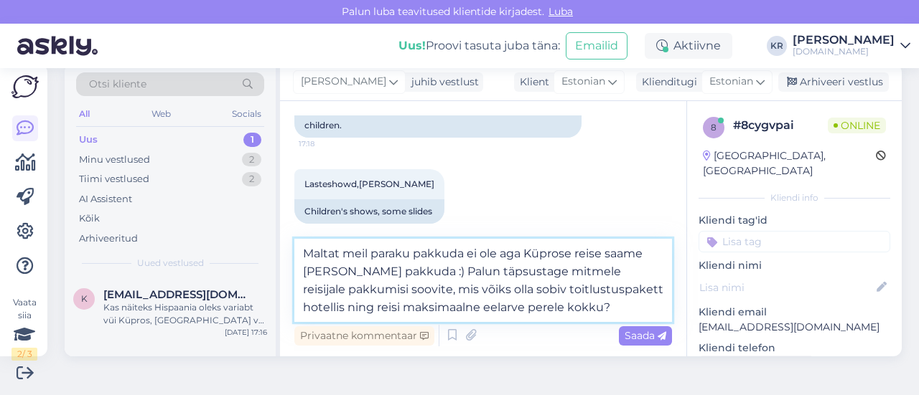
drag, startPoint x: 598, startPoint y: 291, endPoint x: 413, endPoint y: 299, distance: 186.1
click at [344, 292] on textarea "Maltat meil paraku pakkuda ei ole aga Küprose reise saame [PERSON_NAME] pakkuda…" at bounding box center [482, 280] width 377 height 83
click at [376, 272] on textarea "Maltat meil paraku pakkuda ei ole aga Küprose reise saame [PERSON_NAME] pakkuda…" at bounding box center [482, 280] width 377 height 83
type textarea "Maltat meil paraku pakkuda ei ole aga Küprose reise saame [PERSON_NAME] pakkuda…"
click at [435, 307] on textarea "Maltat meil paraku pakkuda ei ole aga Küprose reise saame [PERSON_NAME] pakkuda…" at bounding box center [482, 280] width 377 height 83
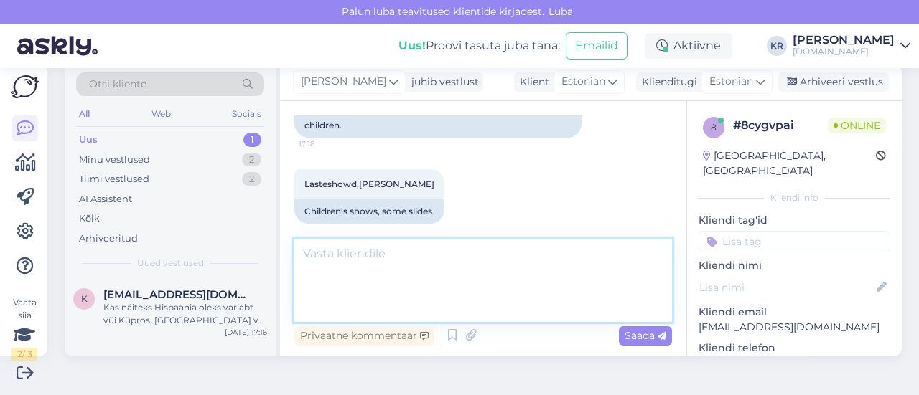
scroll to position [614, 0]
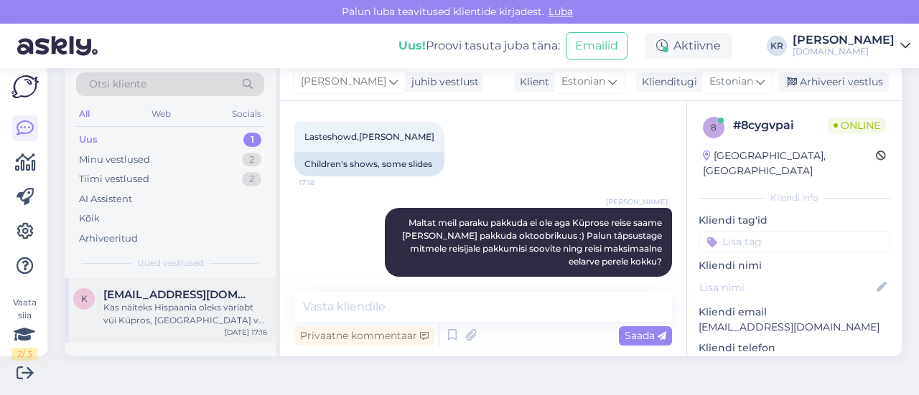
click at [212, 317] on div "Kas näiteks Hispaania oleks variabt vüi Küpros, [GEOGRAPHIC_DATA] vüi on veel […" at bounding box center [185, 314] width 164 height 26
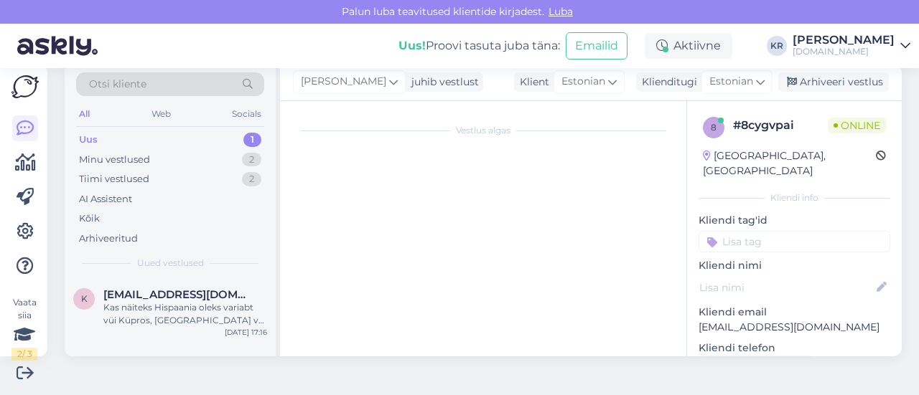
scroll to position [382, 0]
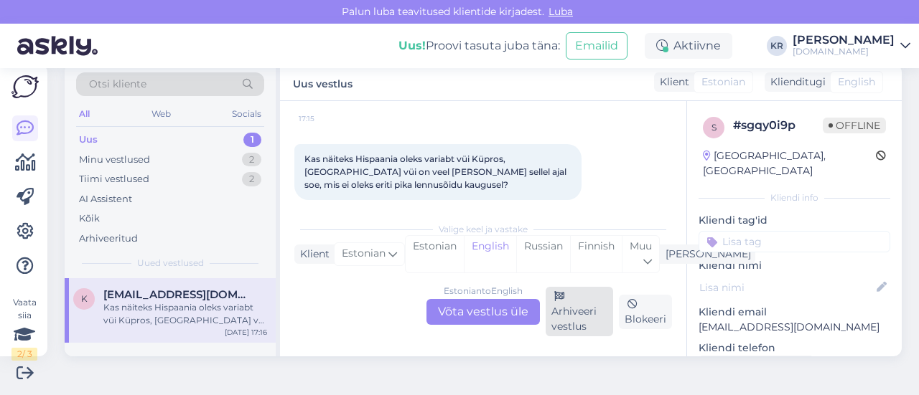
click at [555, 324] on div "Arhiveeri vestlus" at bounding box center [578, 312] width 67 height 50
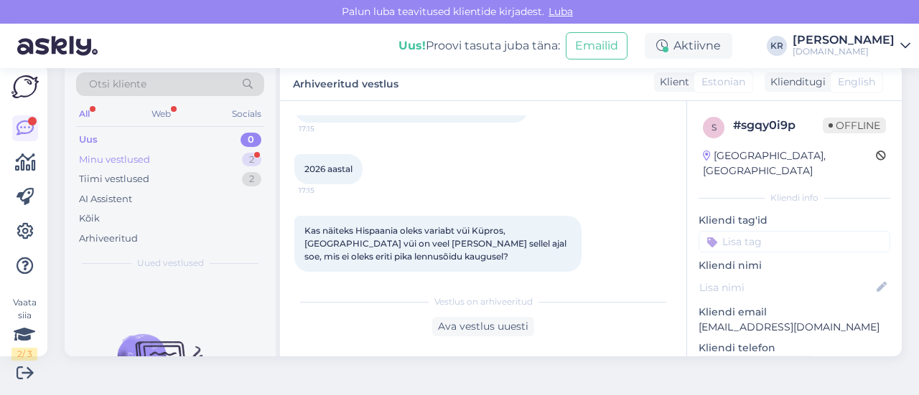
click at [187, 153] on div "Minu vestlused 2" at bounding box center [170, 160] width 188 height 20
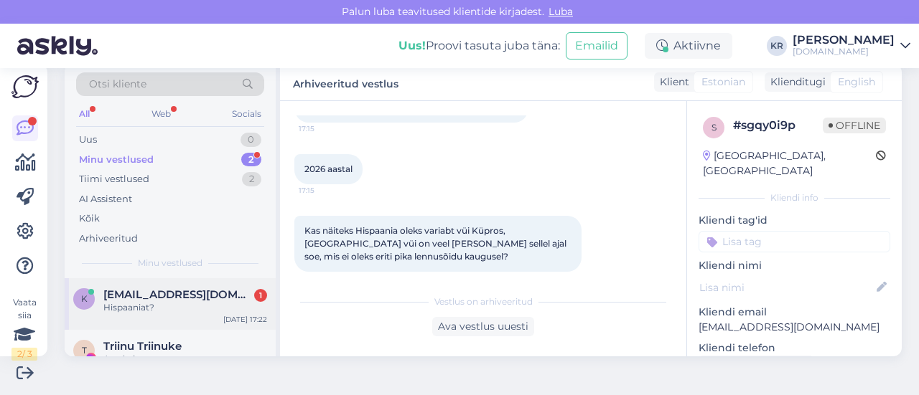
click at [202, 292] on span "[EMAIL_ADDRESS][DOMAIN_NAME]" at bounding box center [177, 294] width 149 height 13
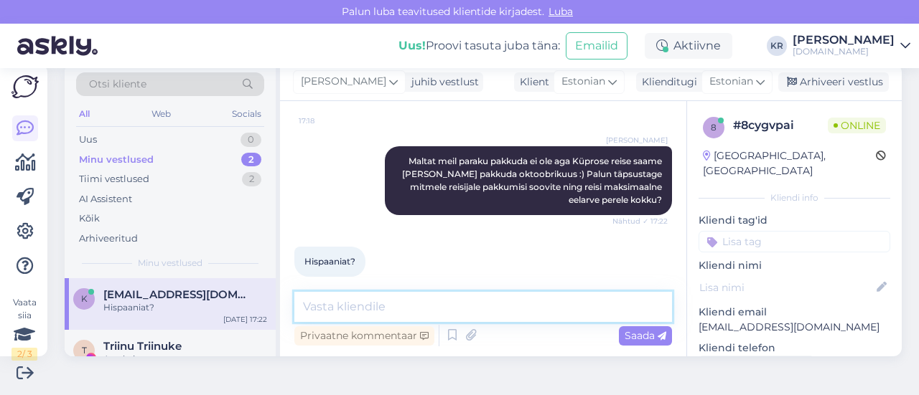
click at [454, 306] on textarea at bounding box center [482, 307] width 377 height 30
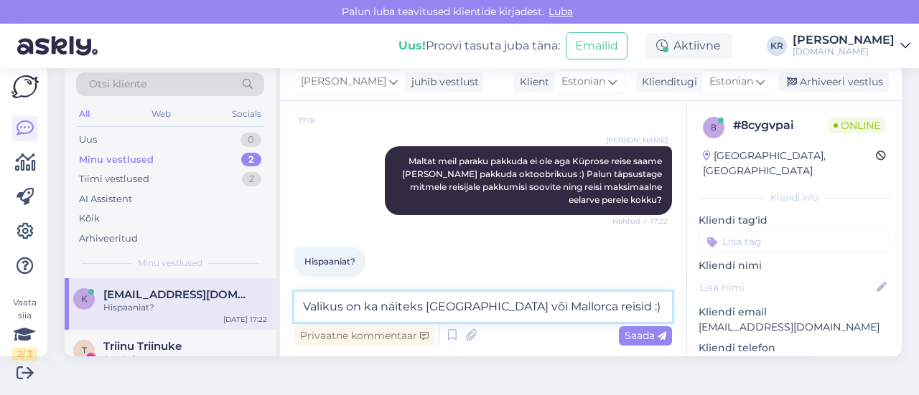
drag, startPoint x: 343, startPoint y: 308, endPoint x: 262, endPoint y: 302, distance: 81.3
click at [261, 302] on div "Otsi kliente All Web Socials Uus 0 Minu vestlused 2 Tiimi vestlused 2 AI Assist…" at bounding box center [483, 210] width 837 height 293
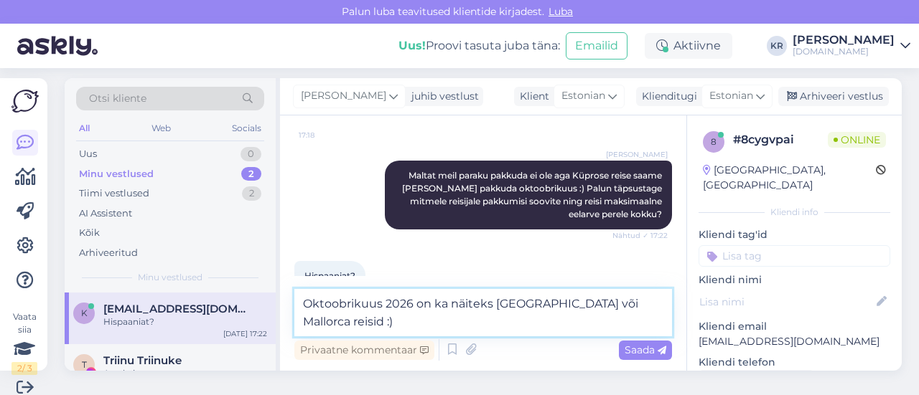
scroll to position [0, 0]
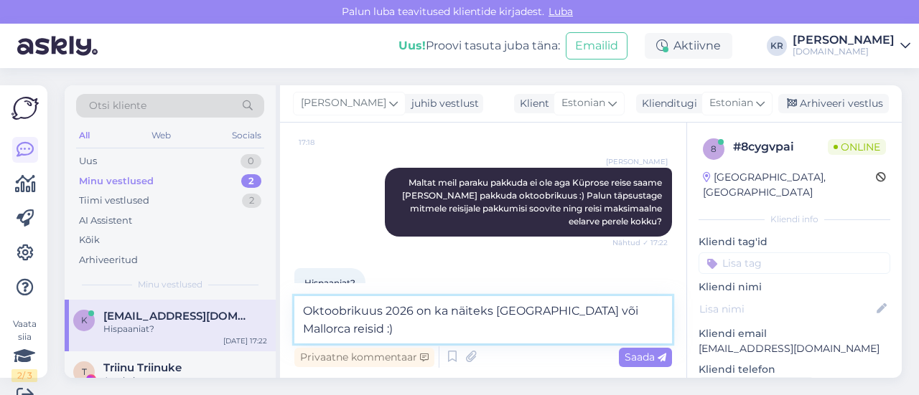
click at [435, 312] on textarea "Oktoobrikuus 2026 on ka näiteks [GEOGRAPHIC_DATA] või Mallorca reisid :)" at bounding box center [482, 319] width 377 height 47
type textarea "Oktoobrikuus 2026 on valikus ka näiteks [GEOGRAPHIC_DATA] või Mallorca reisid :)"
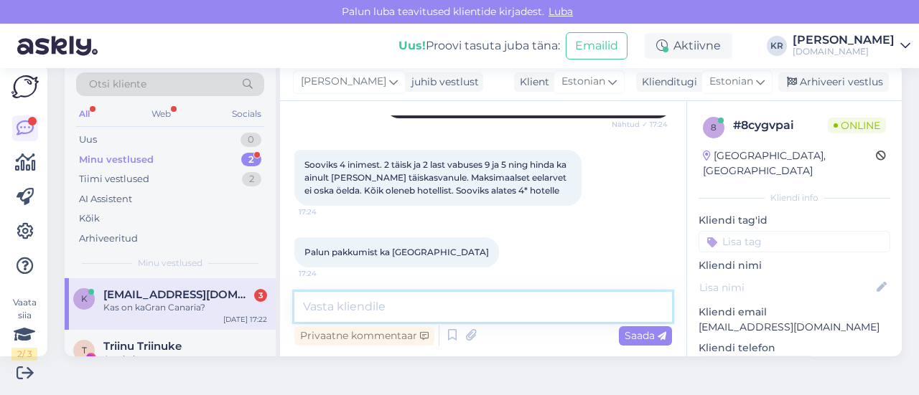
scroll to position [889, 0]
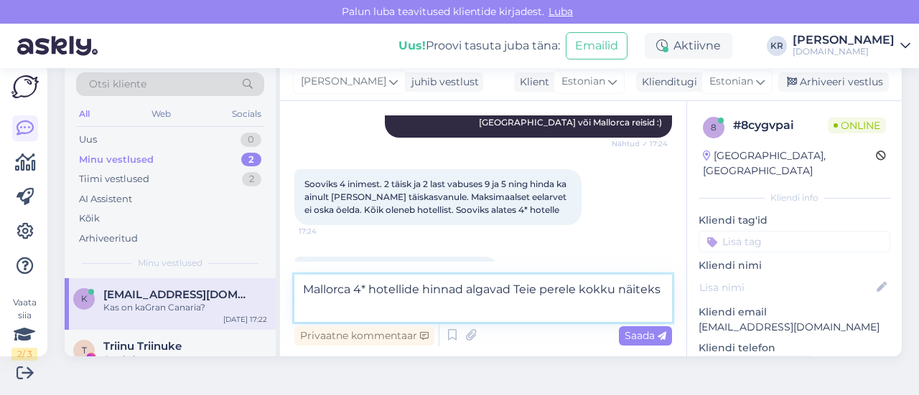
click at [466, 289] on textarea "Mallorca 4* hotellide hinnad algavad Teie perele kokku näiteks" at bounding box center [482, 298] width 377 height 47
click at [515, 307] on textarea "Mallorca 4* hotellide hinnad "kõik hinnas" toitlustusega algavad Teie perele ko…" at bounding box center [482, 298] width 377 height 47
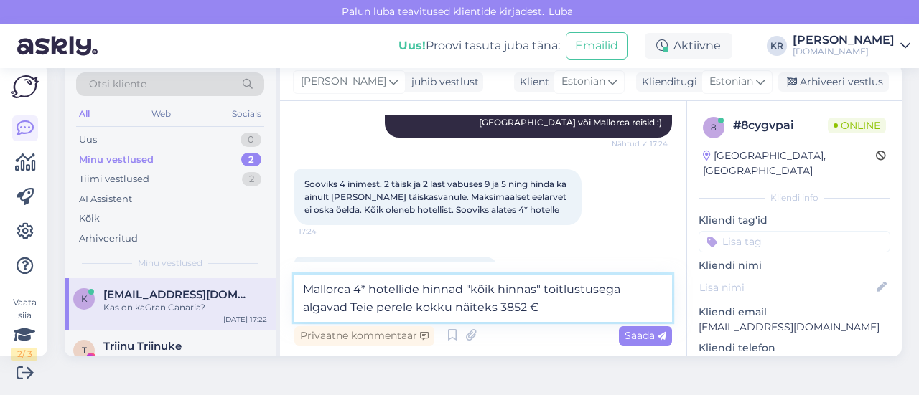
type textarea "Mallorca 4* hotellide hinnad "kõik hinnas" toitlustusega algavad Teie perele ko…"
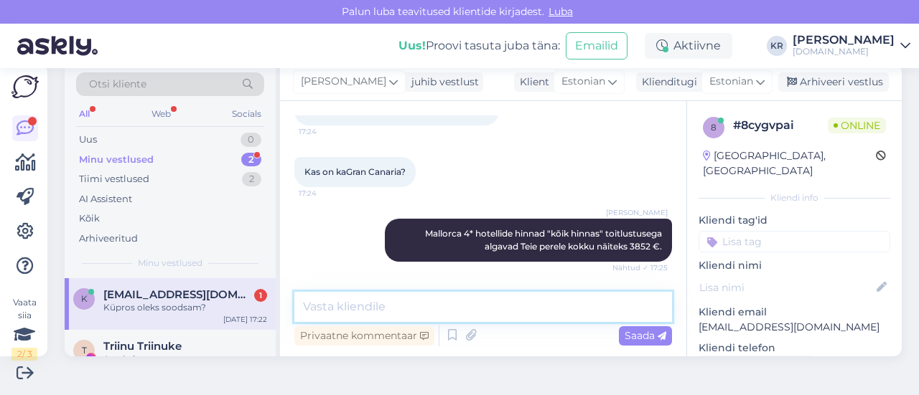
scroll to position [1097, 0]
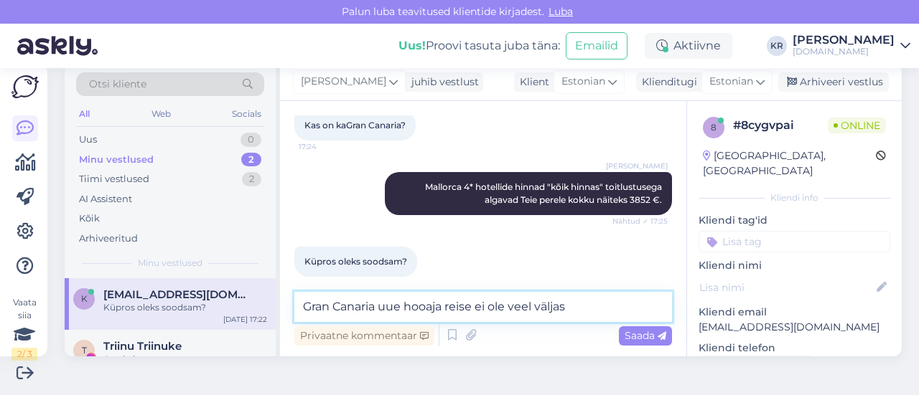
type textarea "Gran Canaria uue hooaja reise ei ole veel väljas."
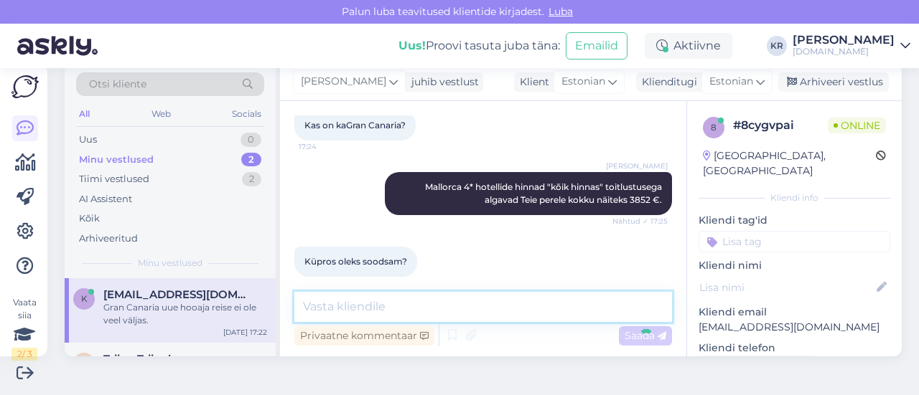
scroll to position [1159, 0]
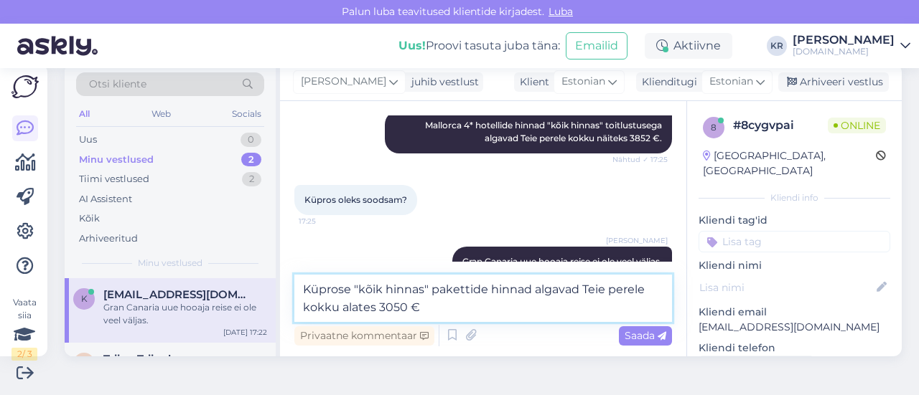
type textarea "Küprose "kõik hinnas" pakettide hinnad algavad Teie perele kokku alates 3050 €."
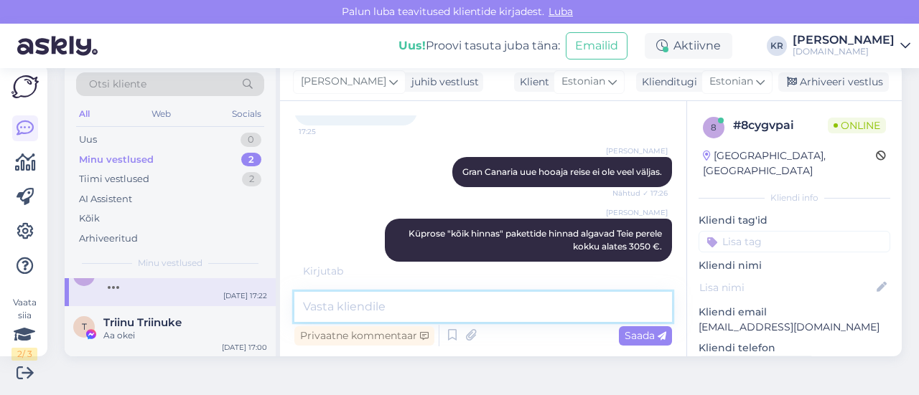
scroll to position [1295, 0]
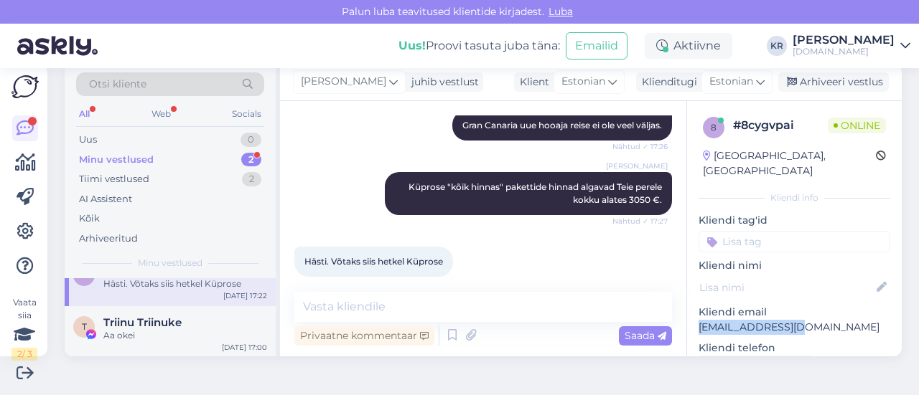
drag, startPoint x: 771, startPoint y: 315, endPoint x: 677, endPoint y: 314, distance: 93.3
copy p "[EMAIL_ADDRESS][DOMAIN_NAME]"
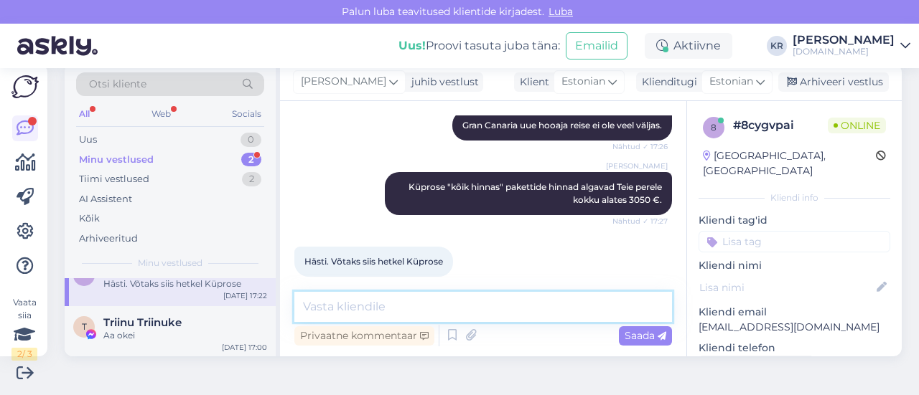
click at [431, 316] on textarea at bounding box center [482, 307] width 377 height 30
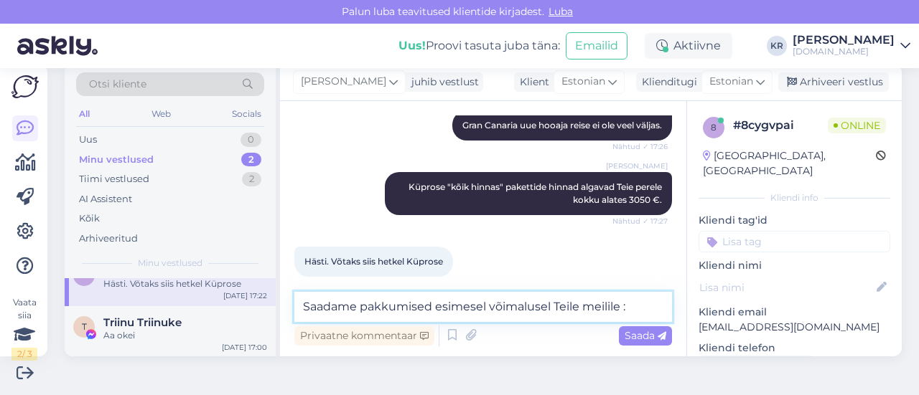
type textarea "Saadame pakkumised esimesel võimalusel Teile meilile :)"
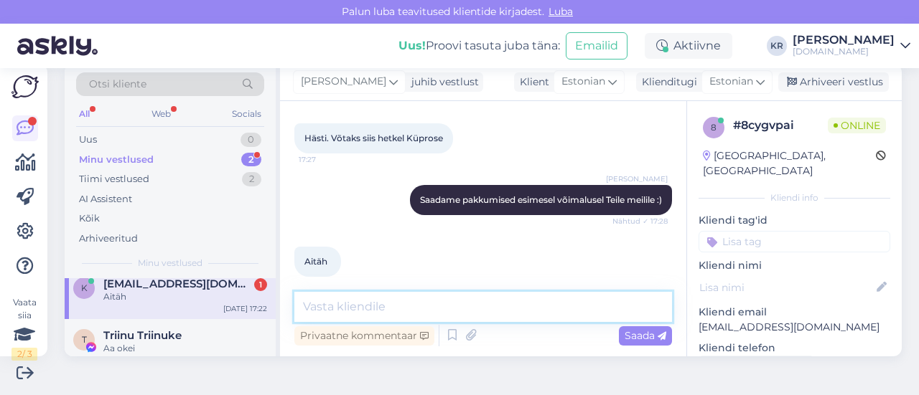
scroll to position [0, 0]
